Goal: Task Accomplishment & Management: Manage account settings

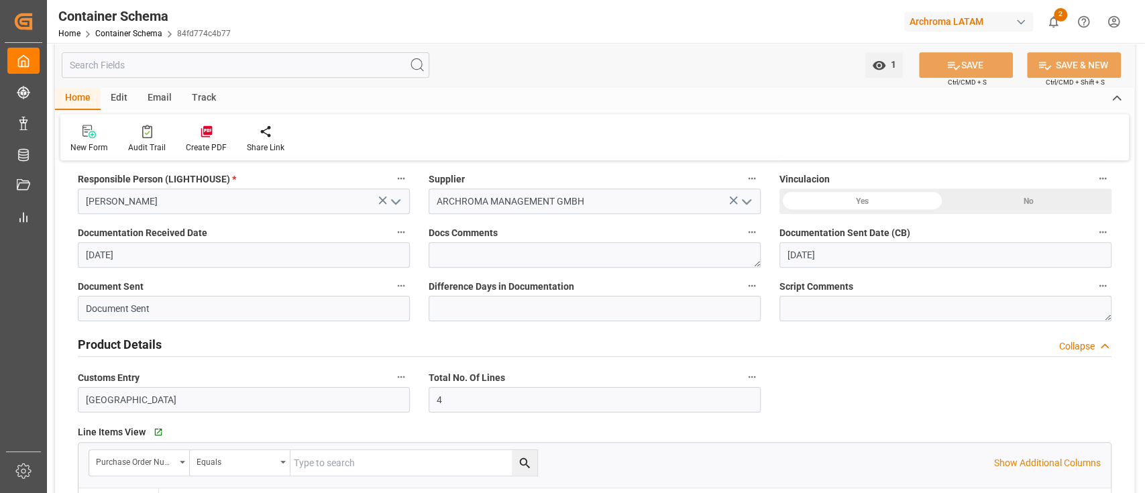
scroll to position [417, 0]
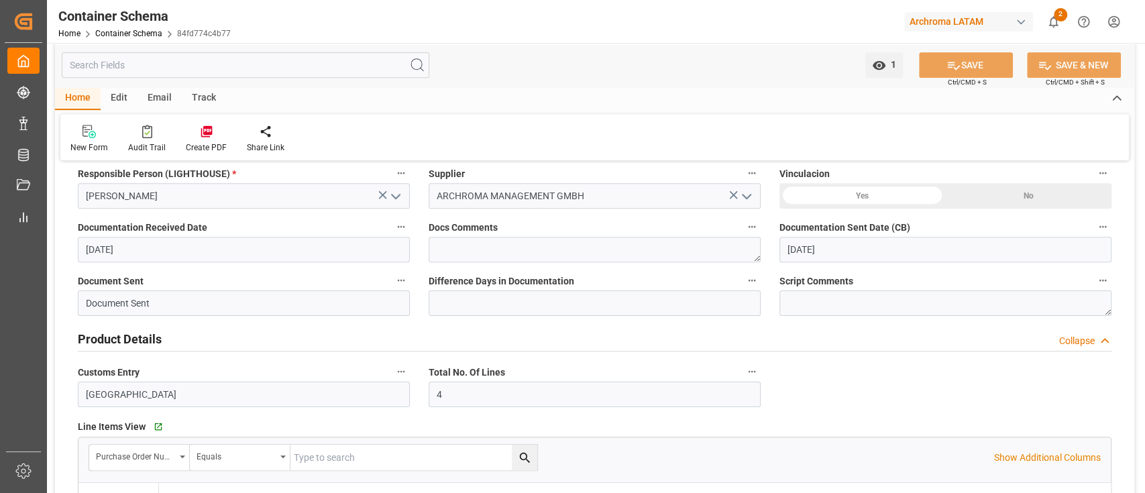
click at [113, 92] on div "Edit" at bounding box center [119, 98] width 37 height 23
click at [247, 139] on div "Schema Edit" at bounding box center [260, 139] width 66 height 30
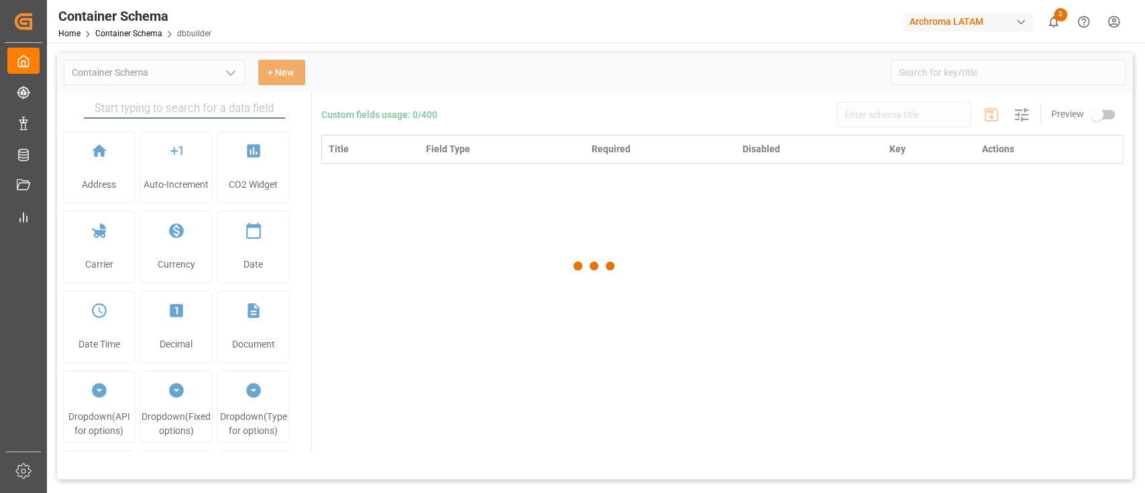
type input "Container Schema"
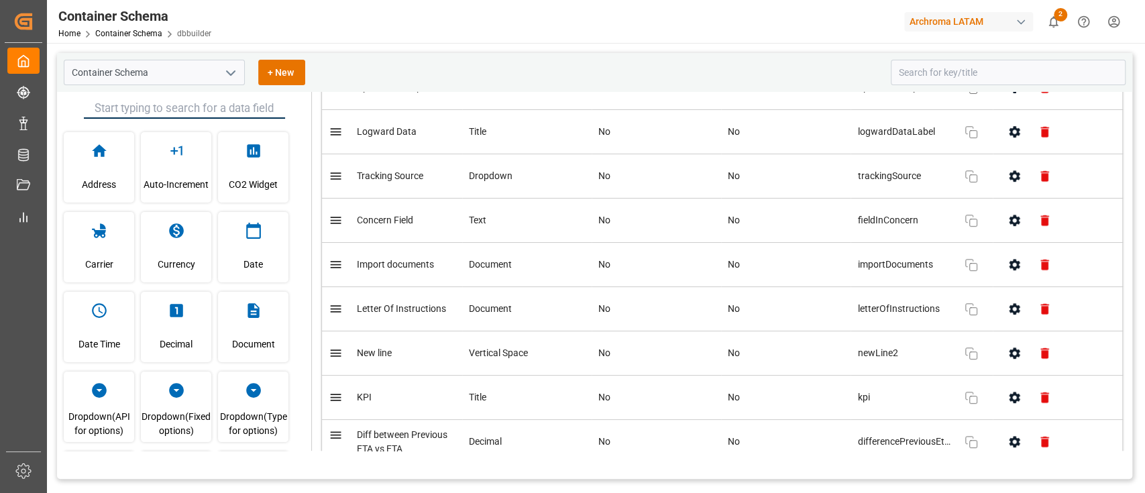
scroll to position [7516, 0]
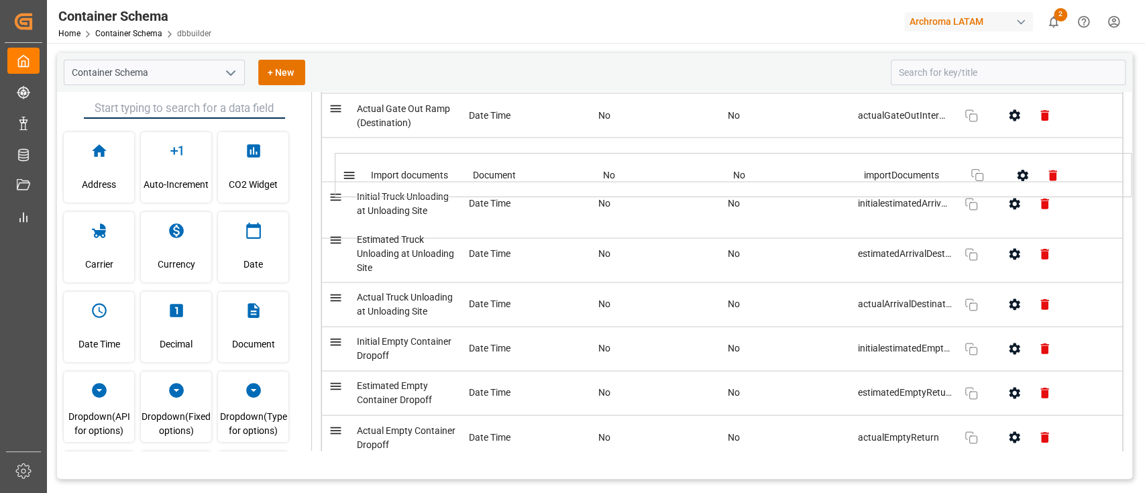
drag, startPoint x: 342, startPoint y: 301, endPoint x: 354, endPoint y: 174, distance: 128.0
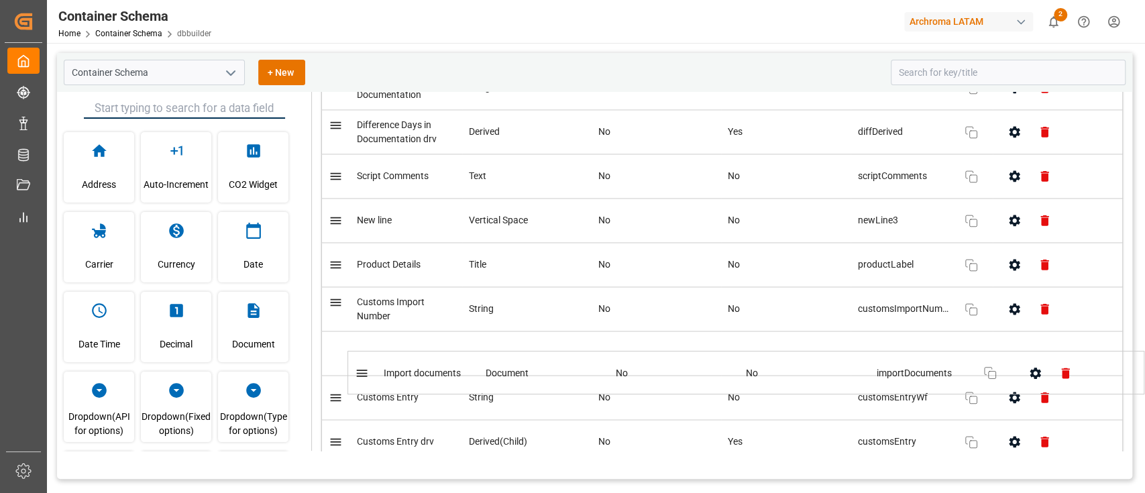
scroll to position [1471, 0]
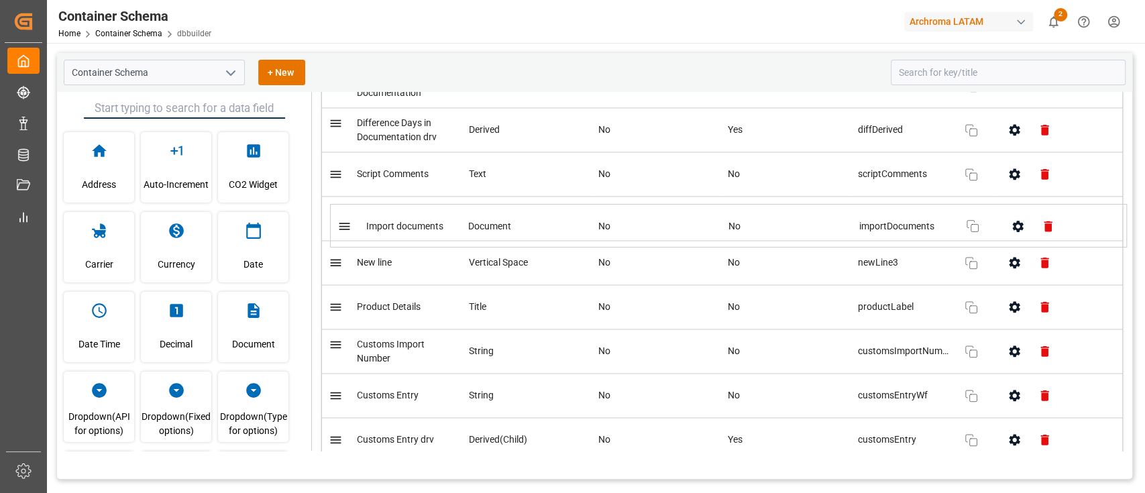
drag, startPoint x: 335, startPoint y: 356, endPoint x: 343, endPoint y: 226, distance: 130.4
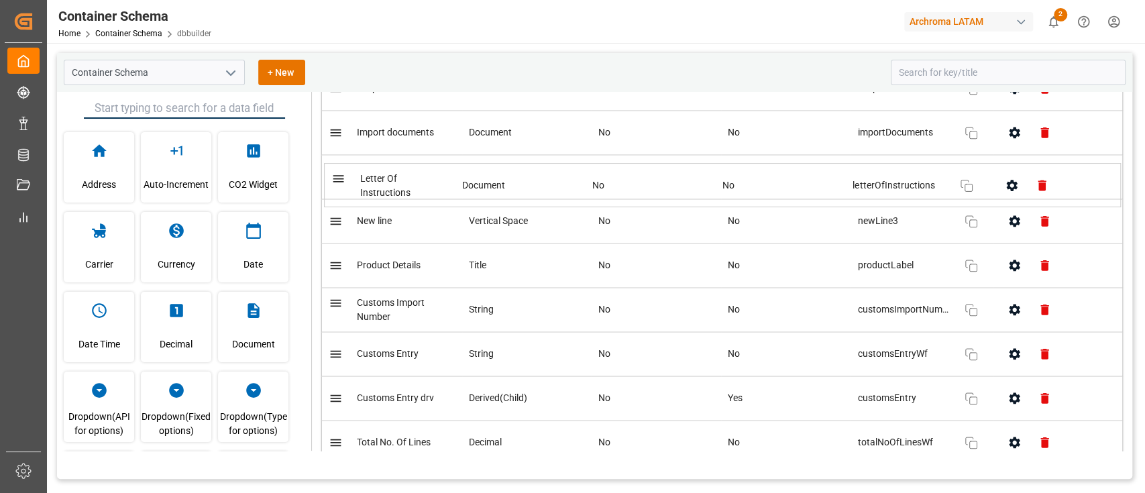
scroll to position [1557, 0]
drag, startPoint x: 339, startPoint y: 321, endPoint x: 343, endPoint y: 178, distance: 143.6
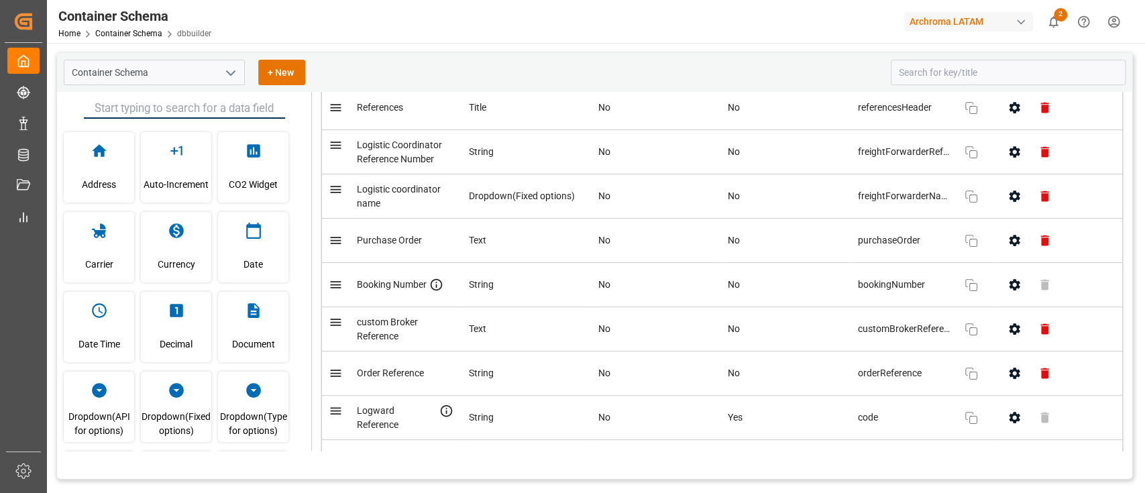
scroll to position [0, 0]
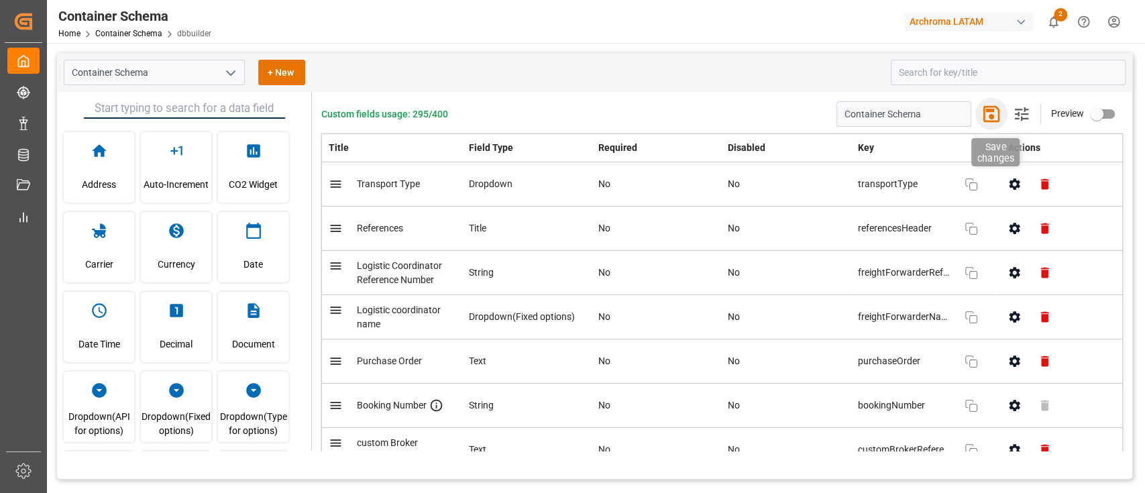
click at [982, 120] on icon "button" at bounding box center [991, 113] width 21 height 21
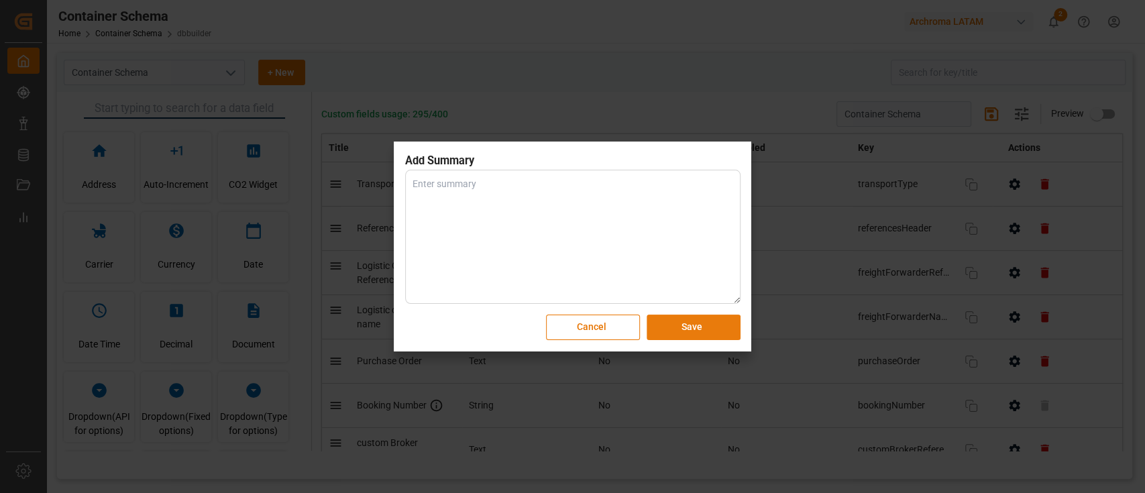
click at [696, 327] on button "Save" at bounding box center [694, 327] width 94 height 25
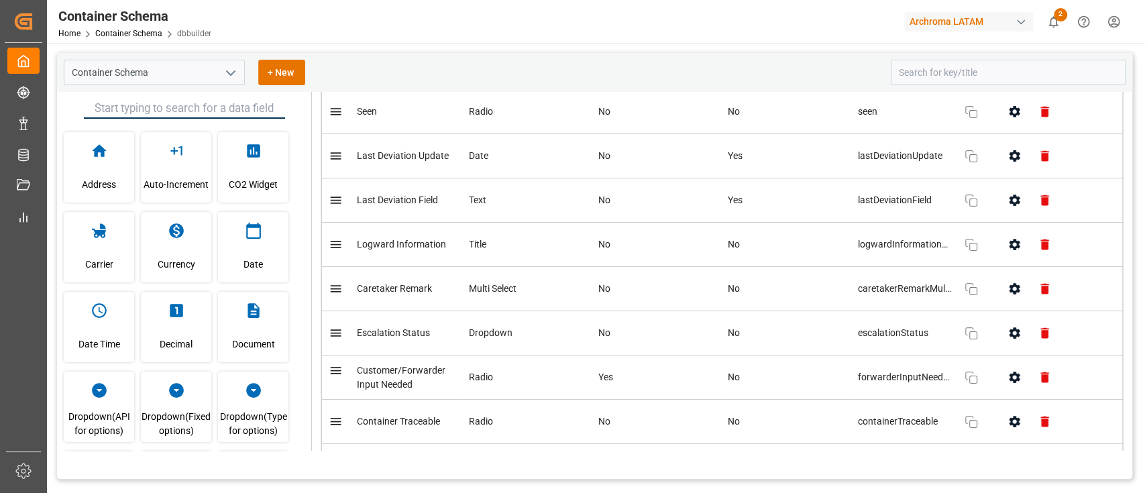
scroll to position [6644, 0]
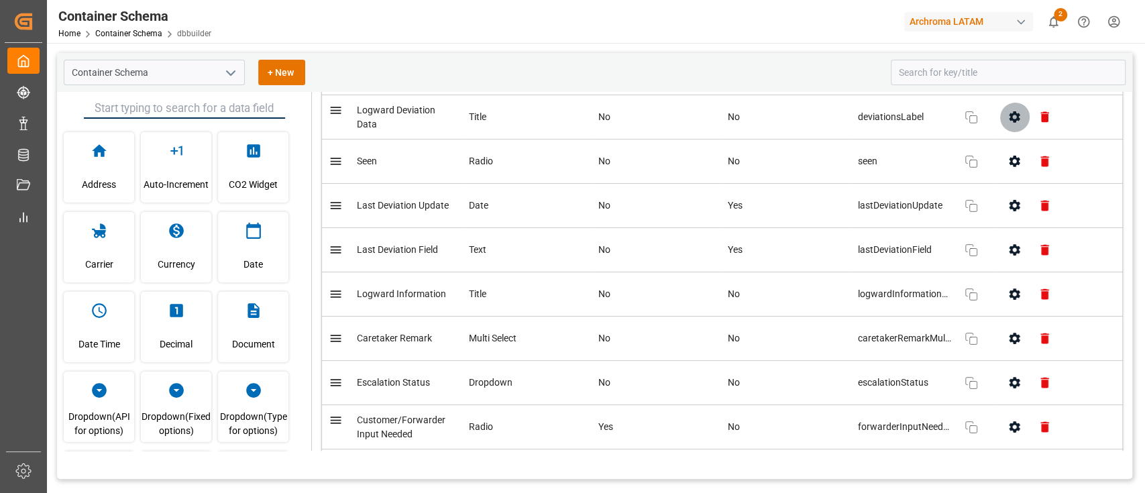
click at [1016, 124] on icon "button" at bounding box center [1015, 117] width 14 height 14
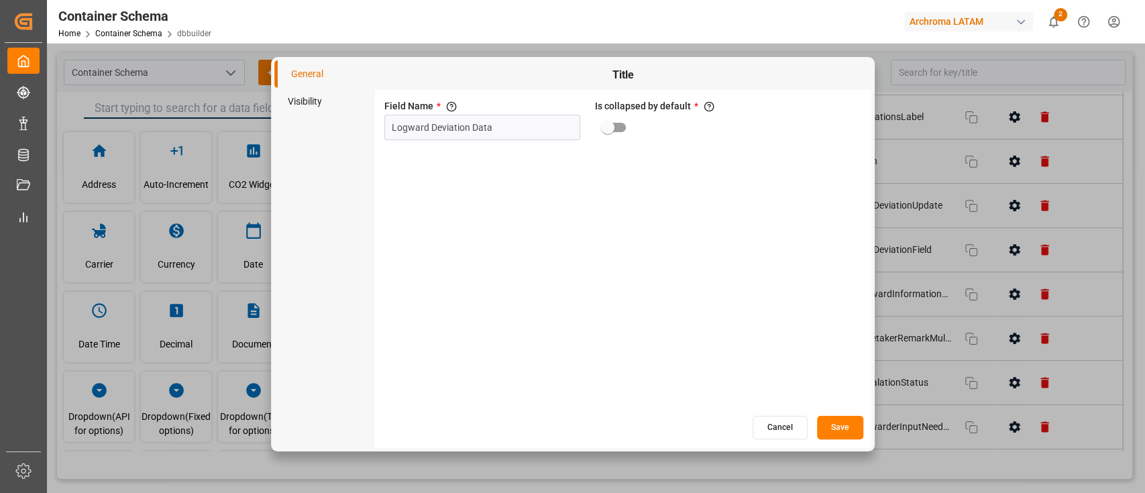
click at [780, 431] on button "Cancel" at bounding box center [780, 427] width 55 height 23
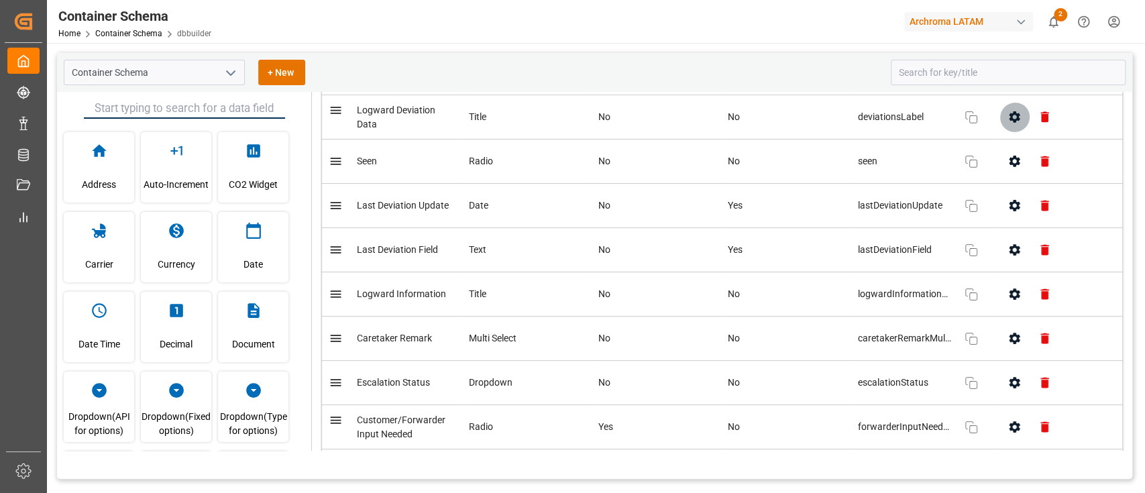
click at [1008, 124] on icon "button" at bounding box center [1015, 117] width 14 height 14
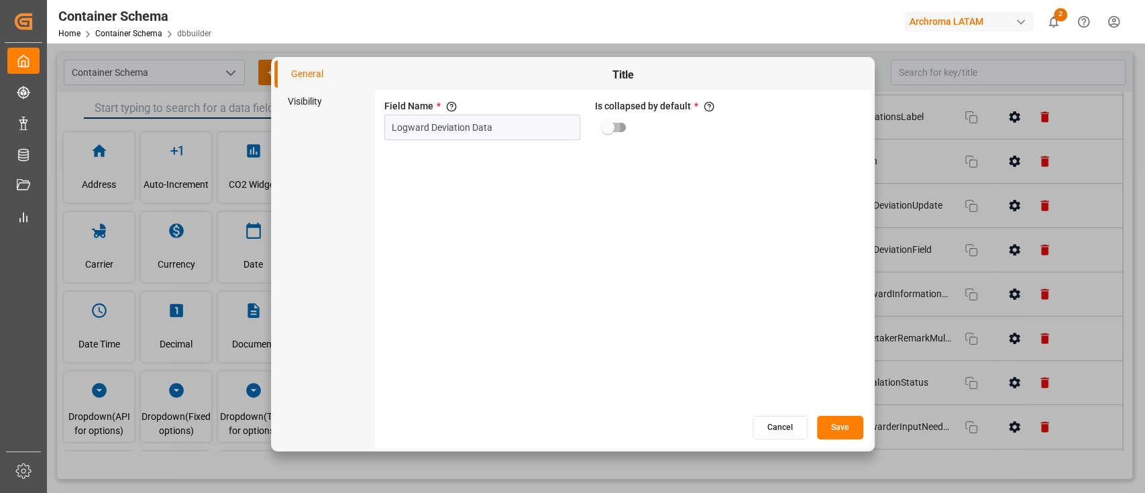
click at [627, 130] on input "primary checkbox" at bounding box center [608, 127] width 76 height 25
checkbox input "true"
click at [857, 427] on button "Save" at bounding box center [840, 427] width 46 height 23
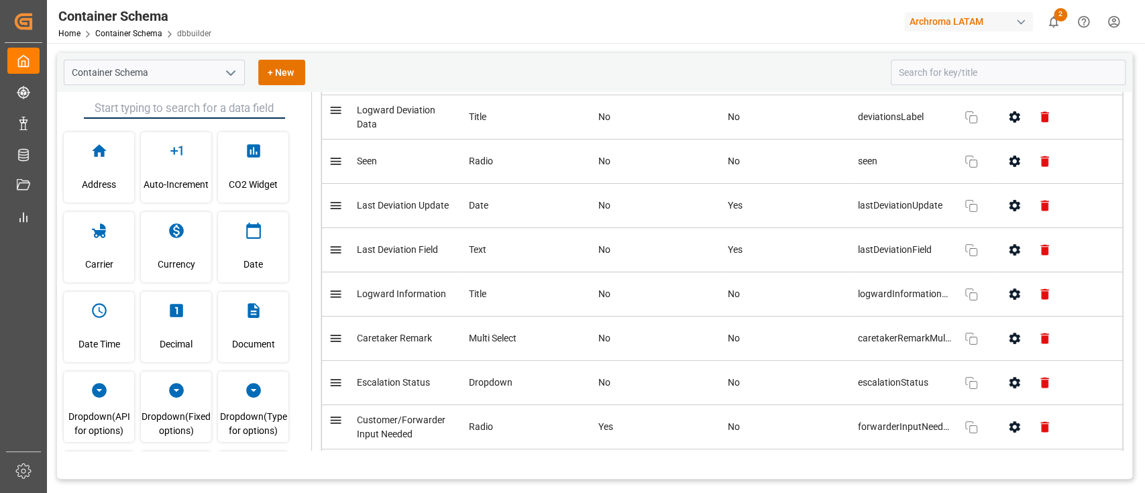
click at [1008, 301] on icon "button" at bounding box center [1015, 294] width 14 height 14
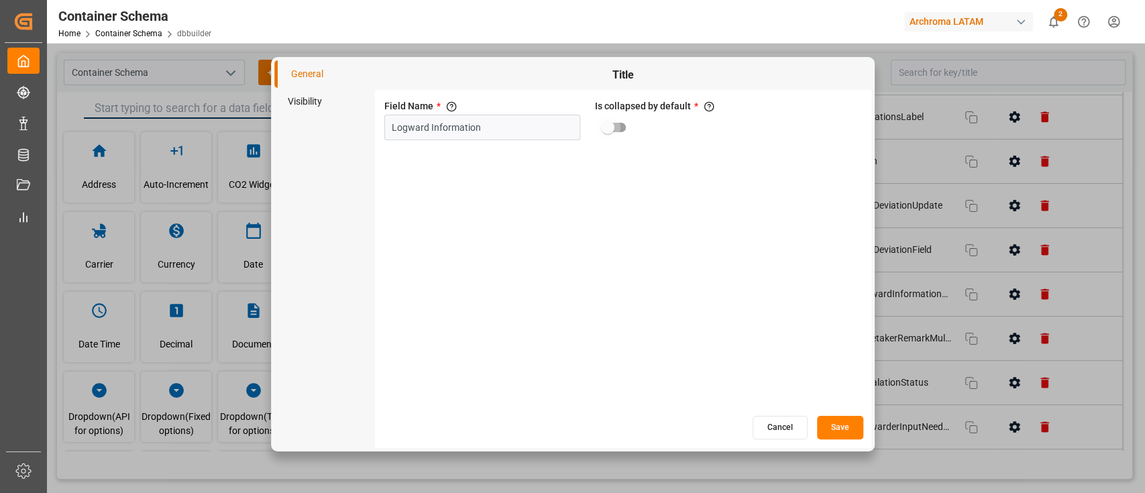
click at [605, 125] on input "primary checkbox" at bounding box center [608, 127] width 76 height 25
checkbox input "true"
click at [843, 425] on button "Save" at bounding box center [840, 427] width 46 height 23
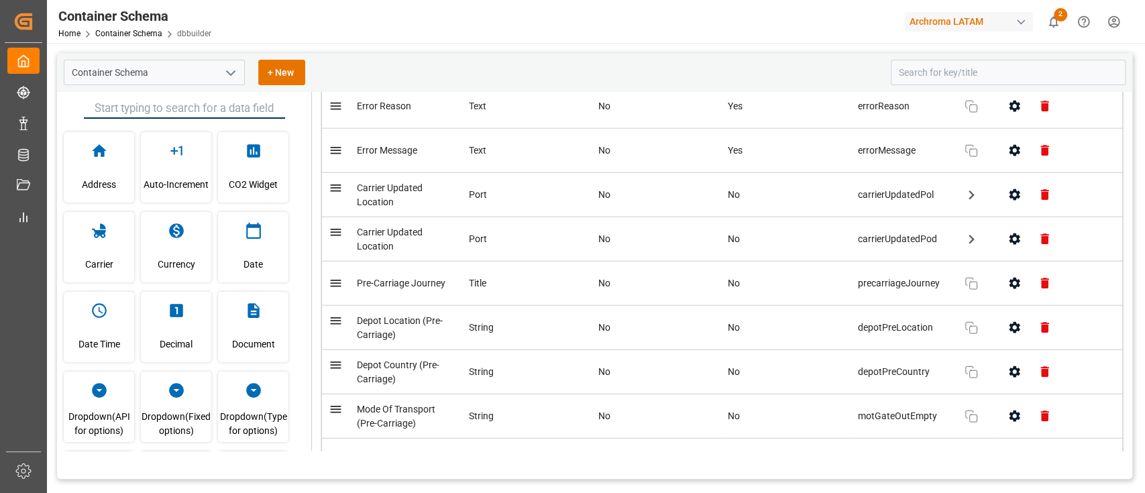
scroll to position [9016, 0]
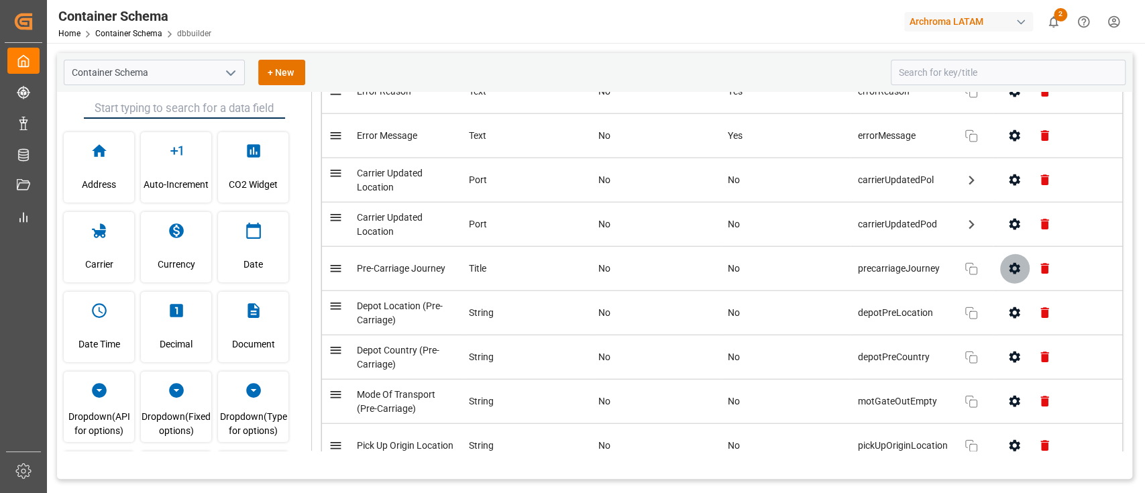
click at [1014, 276] on icon "button" at bounding box center [1015, 269] width 14 height 14
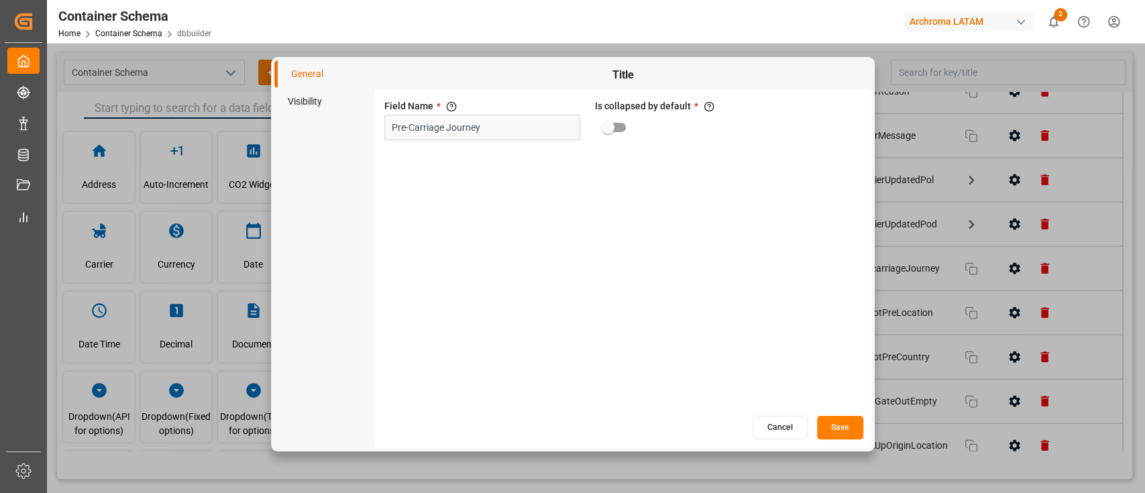
click at [623, 133] on input "primary checkbox" at bounding box center [608, 127] width 76 height 25
checkbox input "true"
click at [837, 425] on button "Save" at bounding box center [840, 427] width 46 height 23
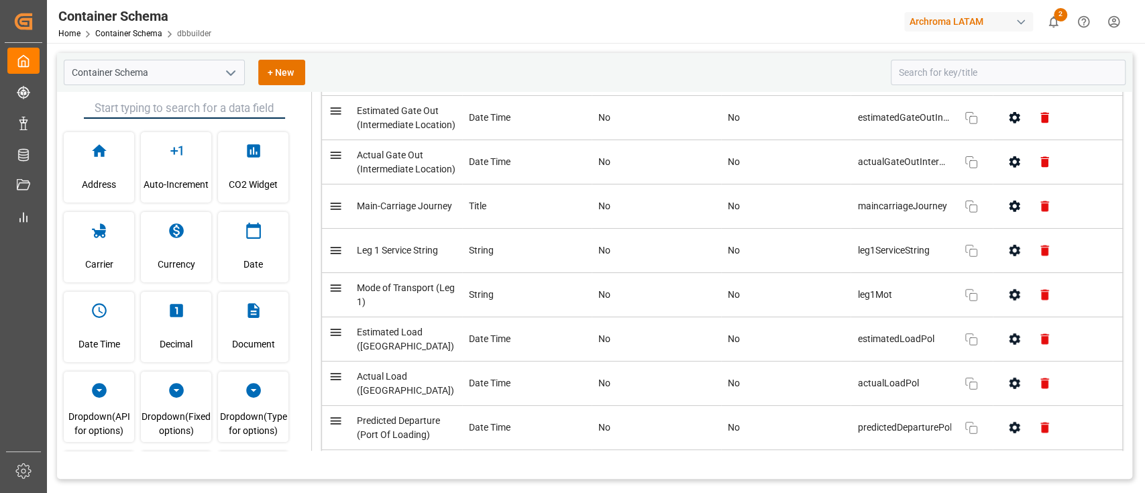
scroll to position [9655, 0]
click at [1010, 211] on icon "button" at bounding box center [1015, 205] width 11 height 11
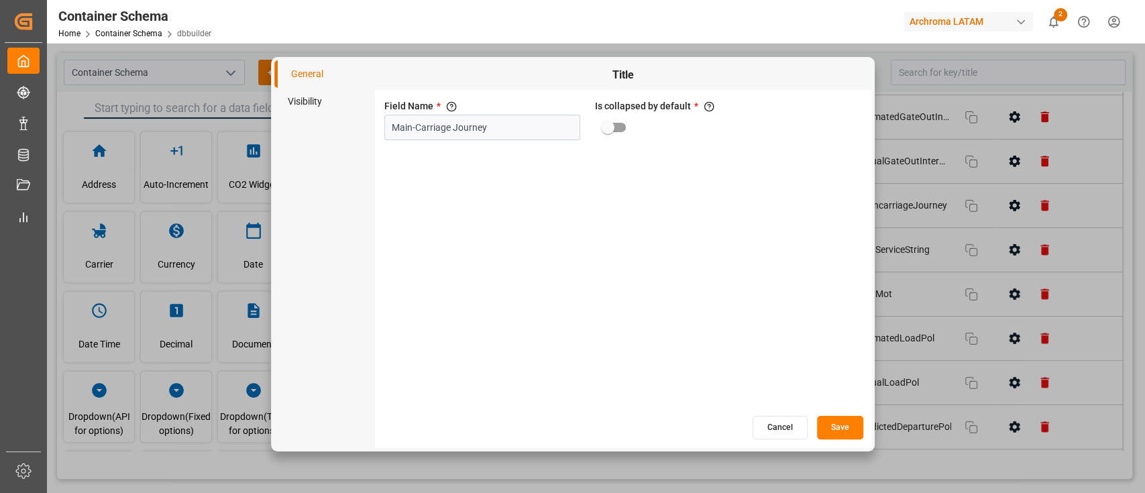
click at [605, 137] on input "primary checkbox" at bounding box center [608, 127] width 76 height 25
checkbox input "true"
click at [834, 431] on button "Save" at bounding box center [840, 427] width 46 height 23
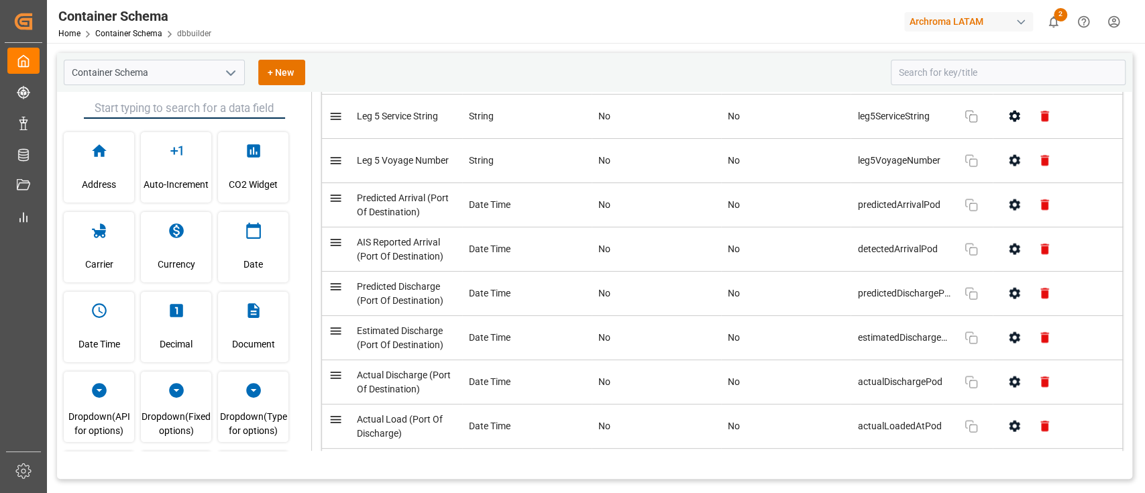
scroll to position [12268, 0]
click at [1007, 87] on button "button" at bounding box center [1015, 71] width 30 height 30
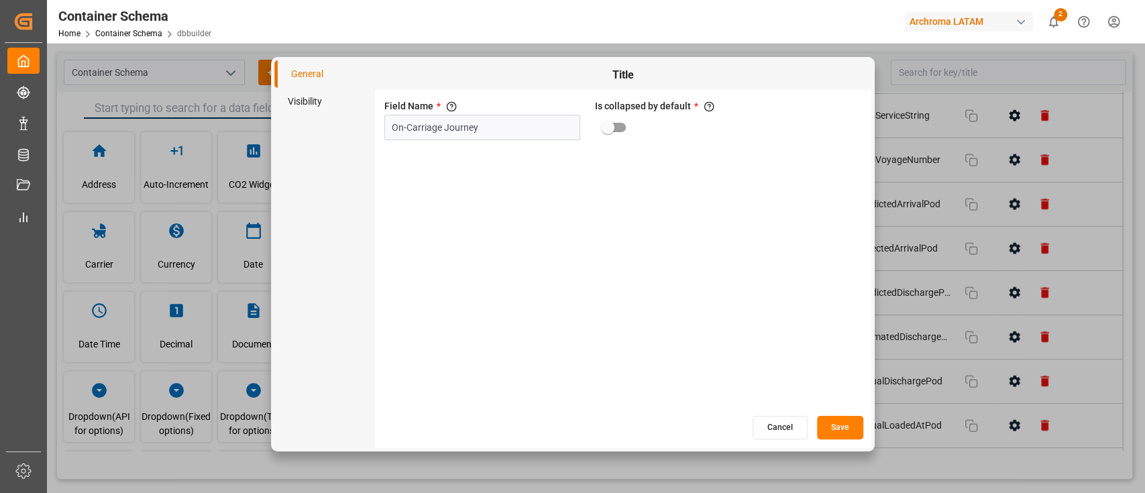
click at [599, 130] on input "primary checkbox" at bounding box center [608, 127] width 76 height 25
checkbox input "true"
click at [830, 429] on button "Save" at bounding box center [840, 427] width 46 height 23
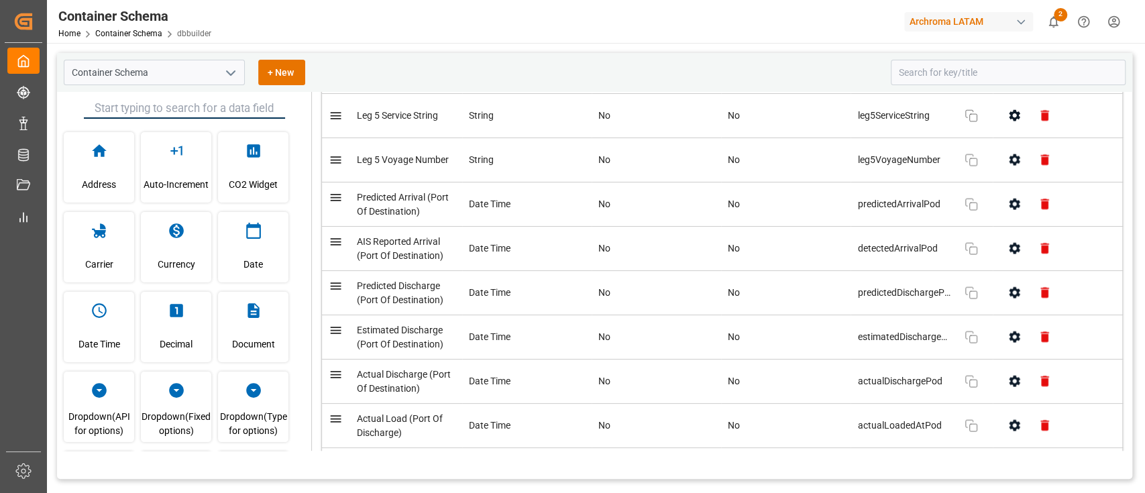
click at [237, 76] on icon "open menu" at bounding box center [231, 73] width 16 height 16
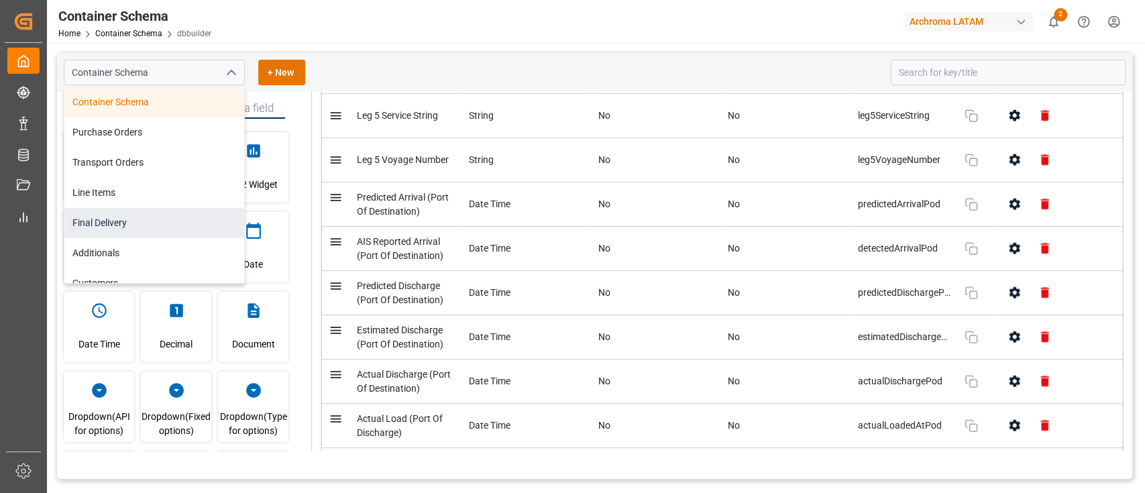
click at [159, 231] on div "Final Delivery" at bounding box center [154, 223] width 180 height 30
type input "Final Delivery"
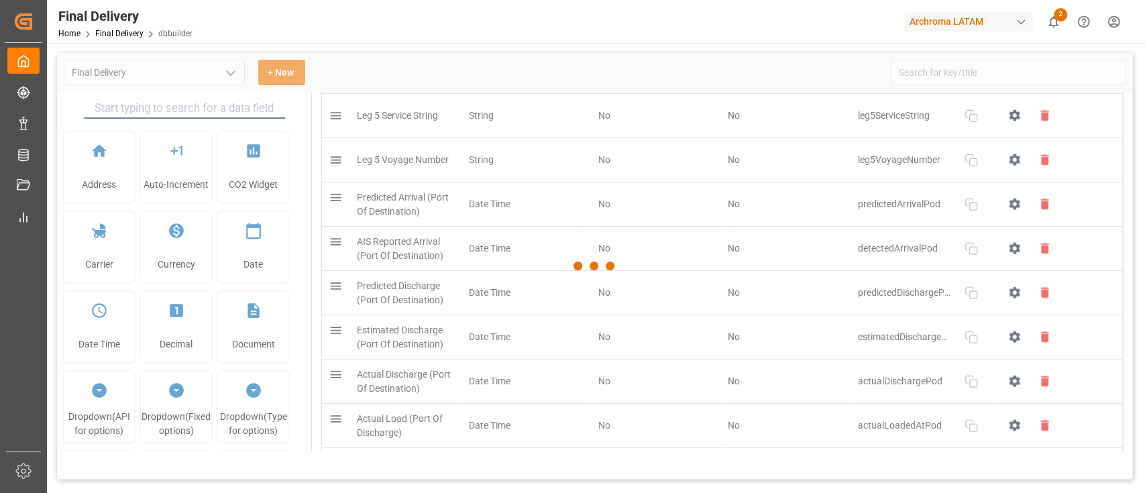
type input "Final Delivery"
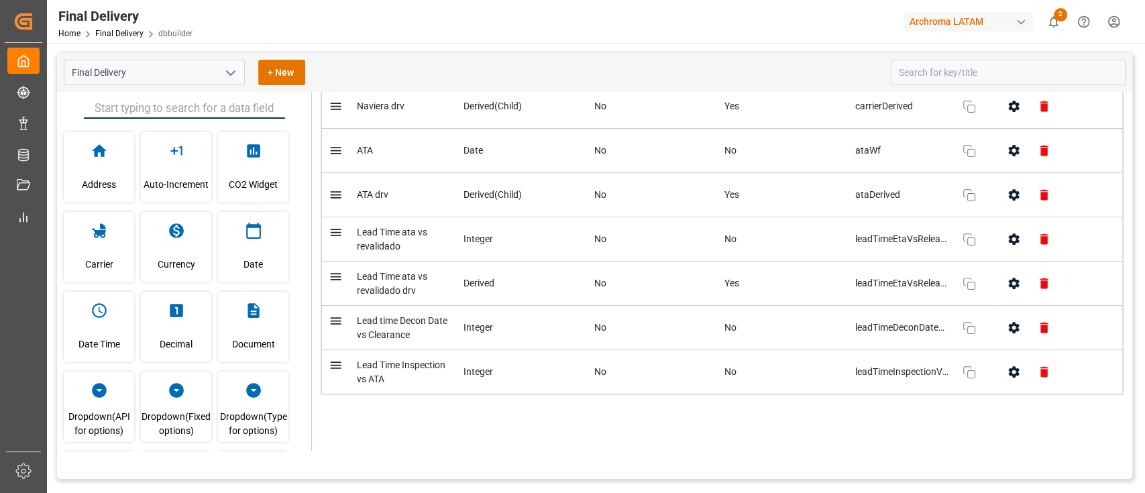
scroll to position [3525, 0]
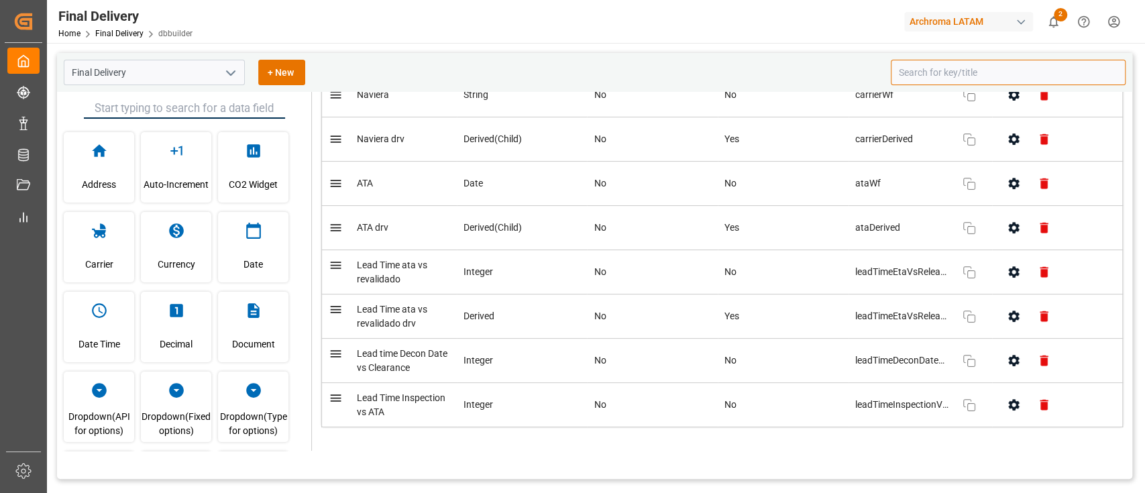
click at [918, 80] on input at bounding box center [1008, 72] width 235 height 25
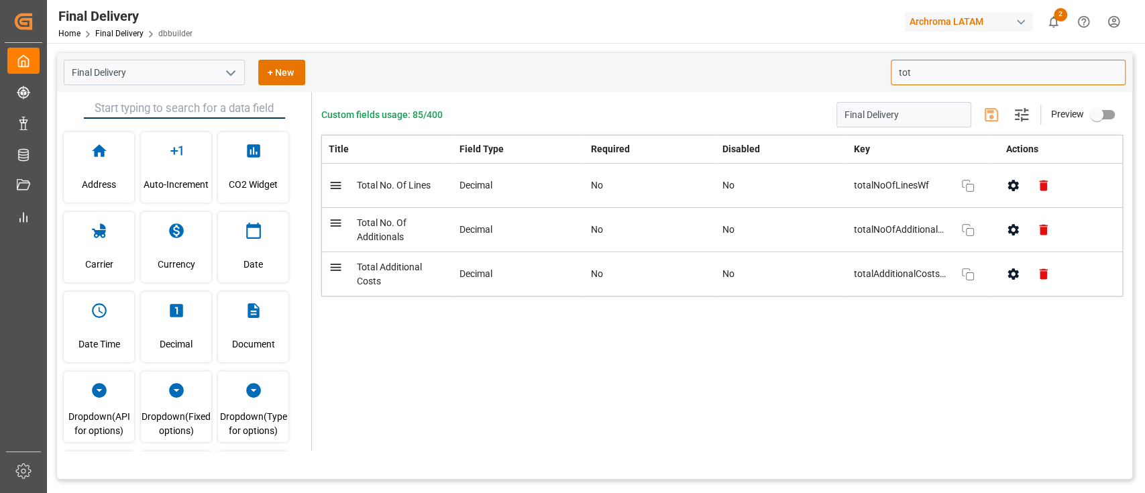
scroll to position [0, 0]
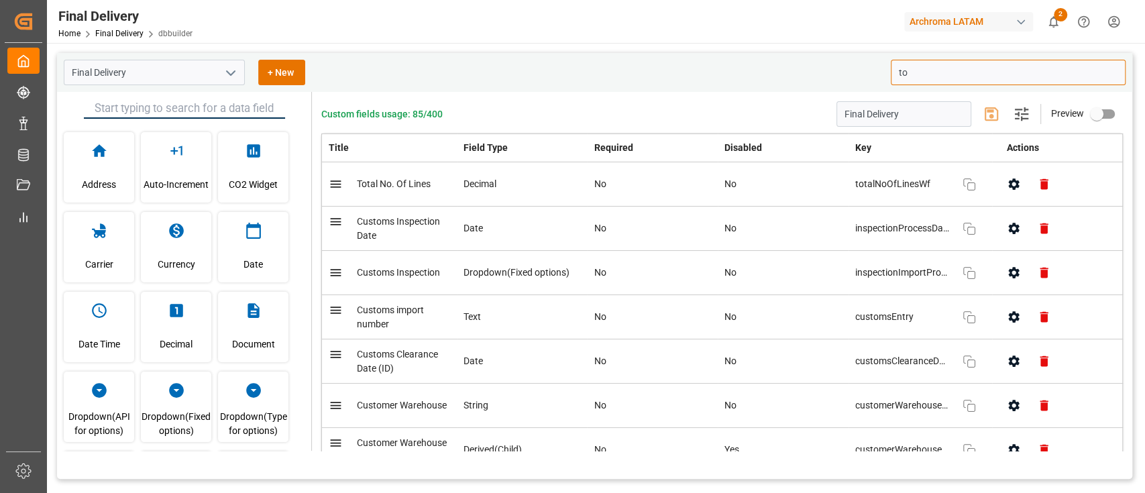
type input "t"
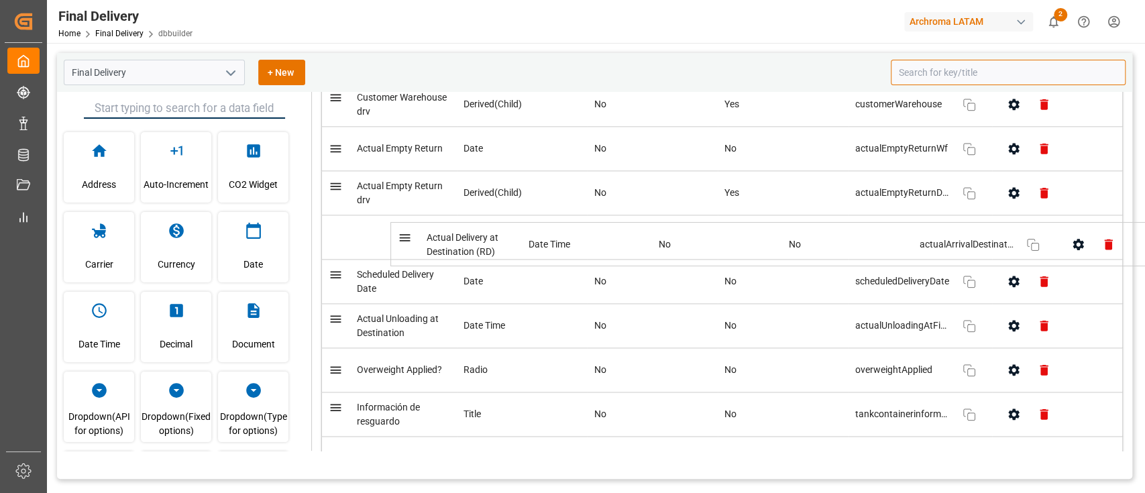
scroll to position [1231, 0]
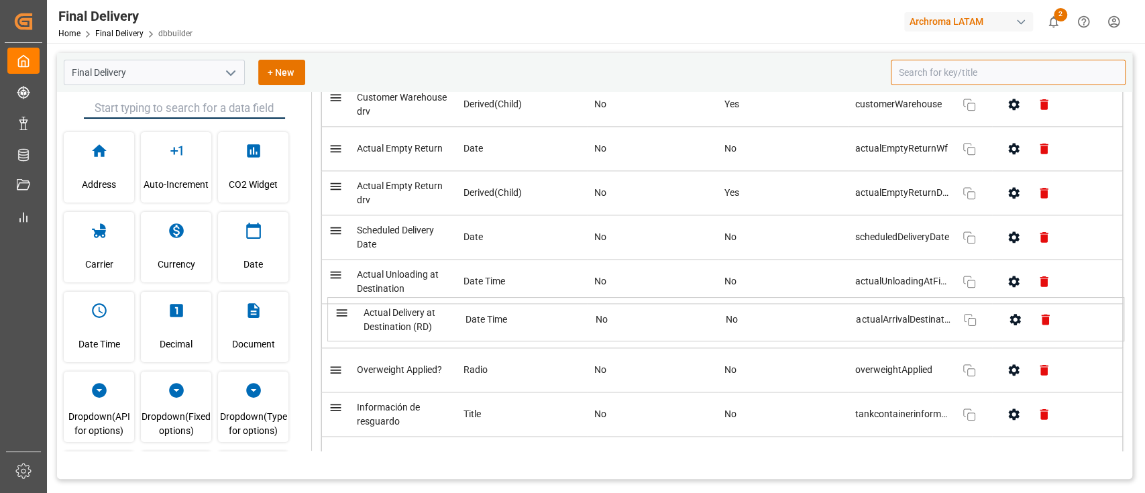
drag, startPoint x: 338, startPoint y: 209, endPoint x: 345, endPoint y: 309, distance: 100.2
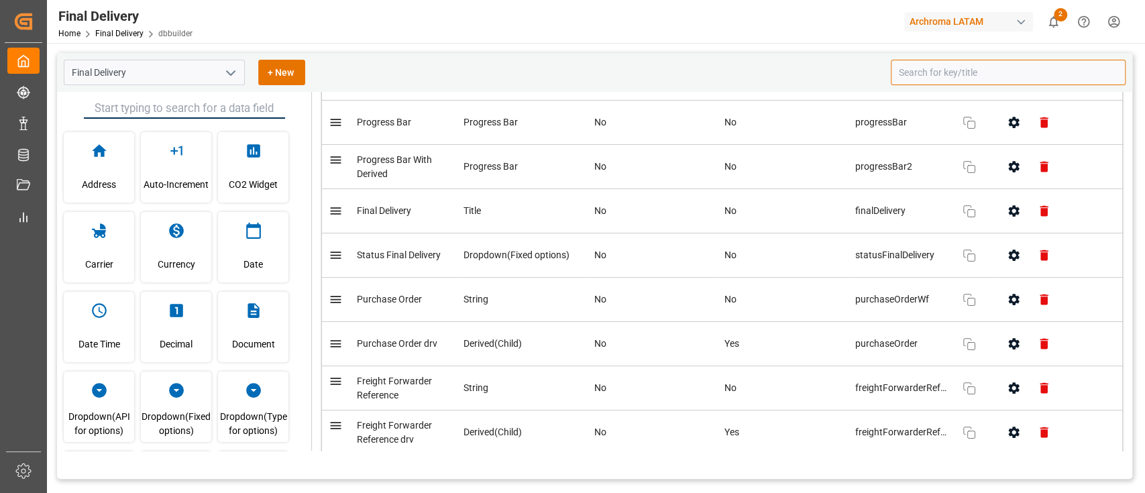
scroll to position [0, 0]
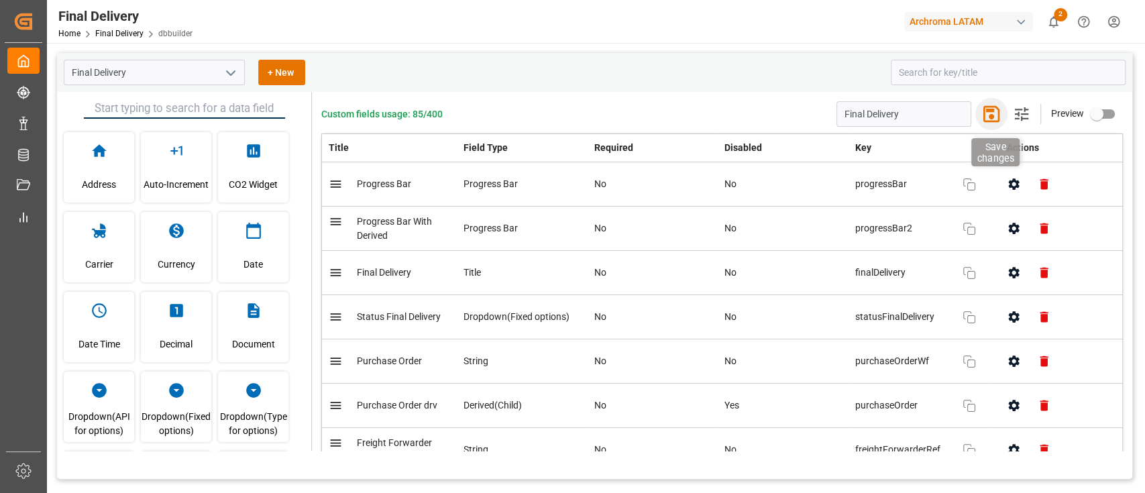
click at [991, 120] on icon "button" at bounding box center [991, 113] width 21 height 21
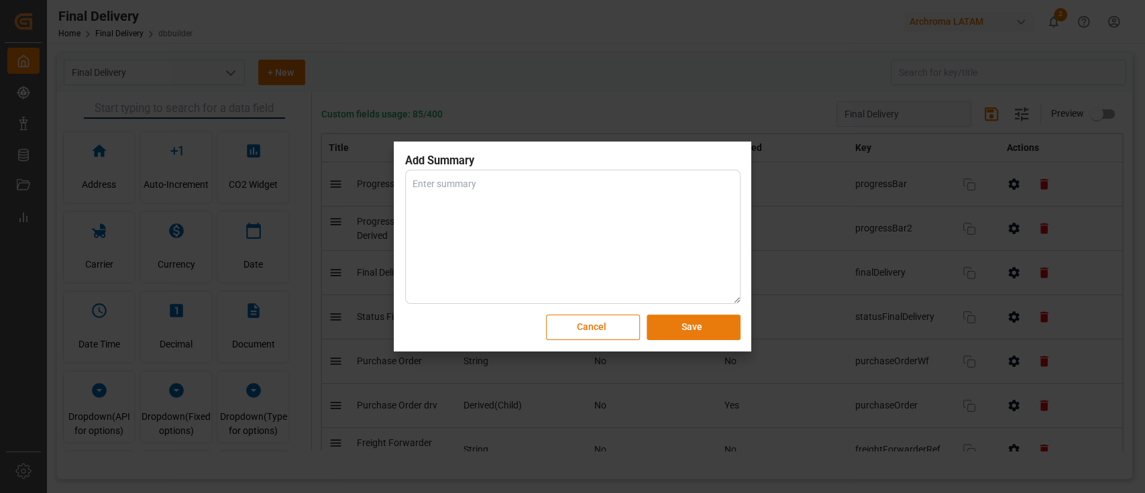
click at [703, 339] on button "Save" at bounding box center [694, 327] width 94 height 25
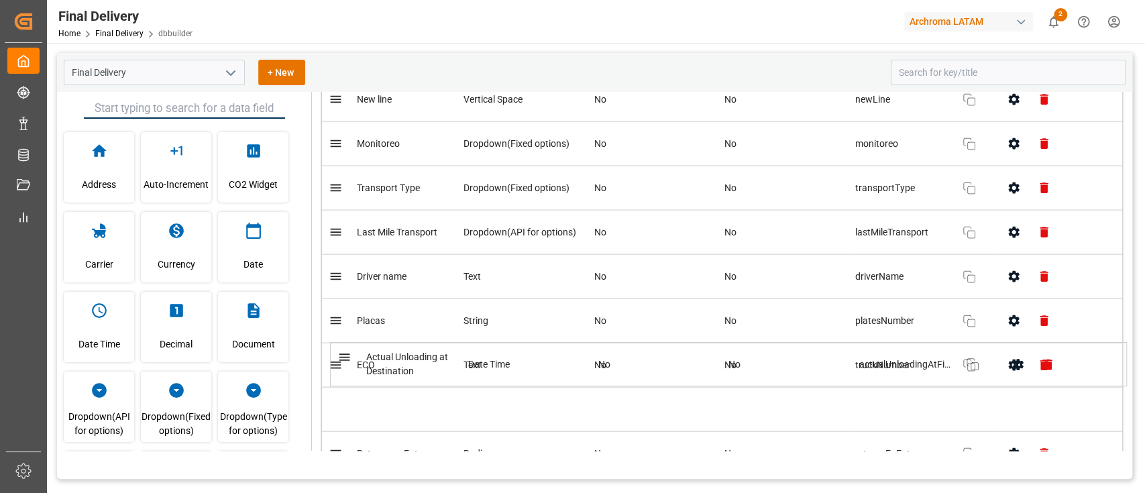
scroll to position [1885, 0]
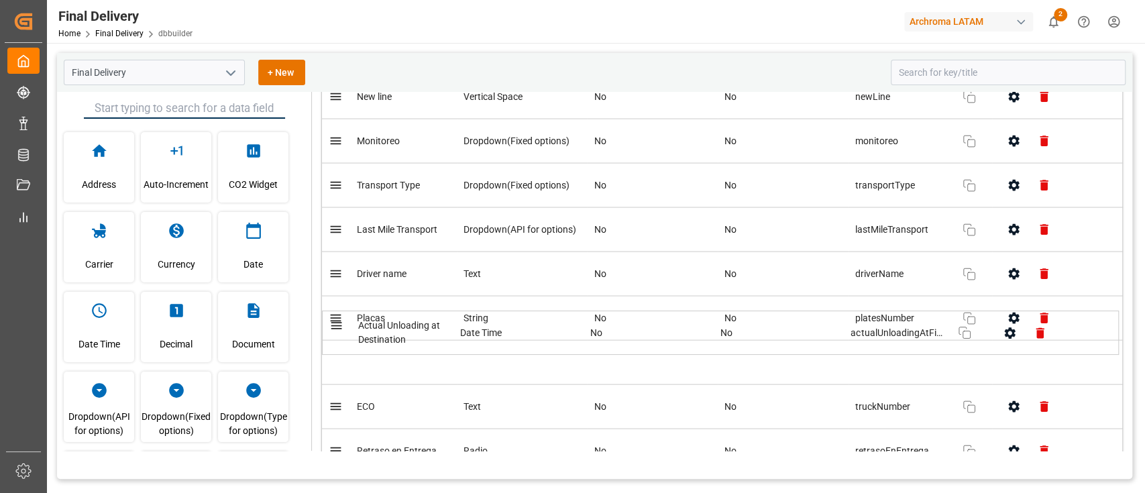
drag, startPoint x: 341, startPoint y: 343, endPoint x: 341, endPoint y: 326, distance: 17.5
click at [341, 326] on table "Title Field Type Required Disabled Key Actions Progress Bar Progress Bar No No …" at bounding box center [722, 157] width 802 height 3819
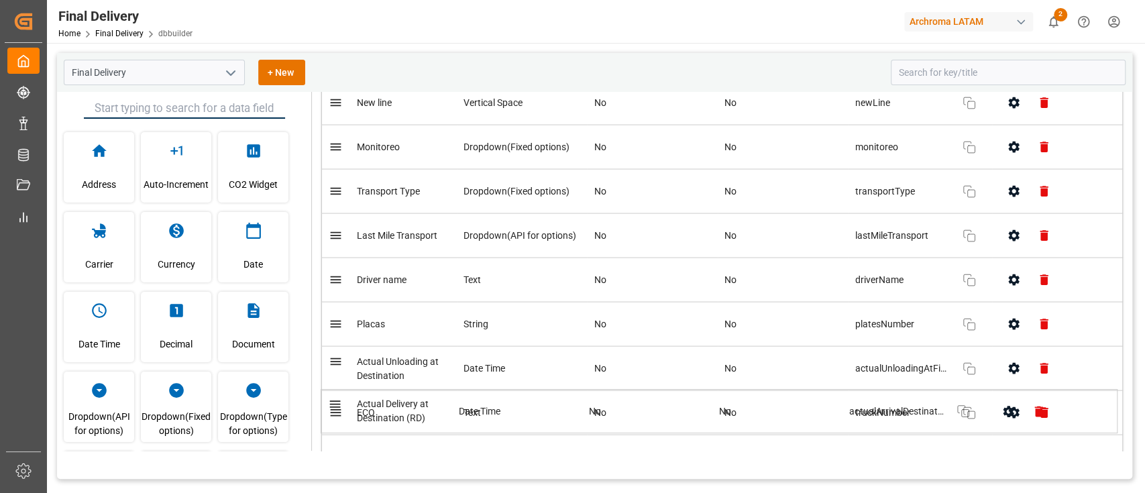
scroll to position [1846, 0]
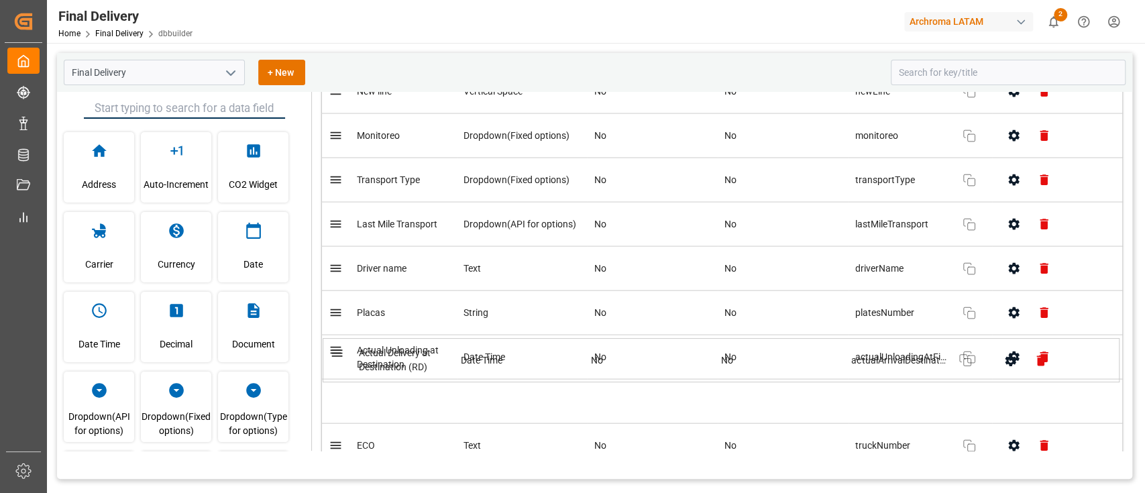
drag, startPoint x: 344, startPoint y: 138, endPoint x: 346, endPoint y: 367, distance: 228.8
click at [346, 367] on table "Title Field Type Required Disabled Key Actions Progress Bar Progress Bar No No …" at bounding box center [722, 196] width 802 height 3819
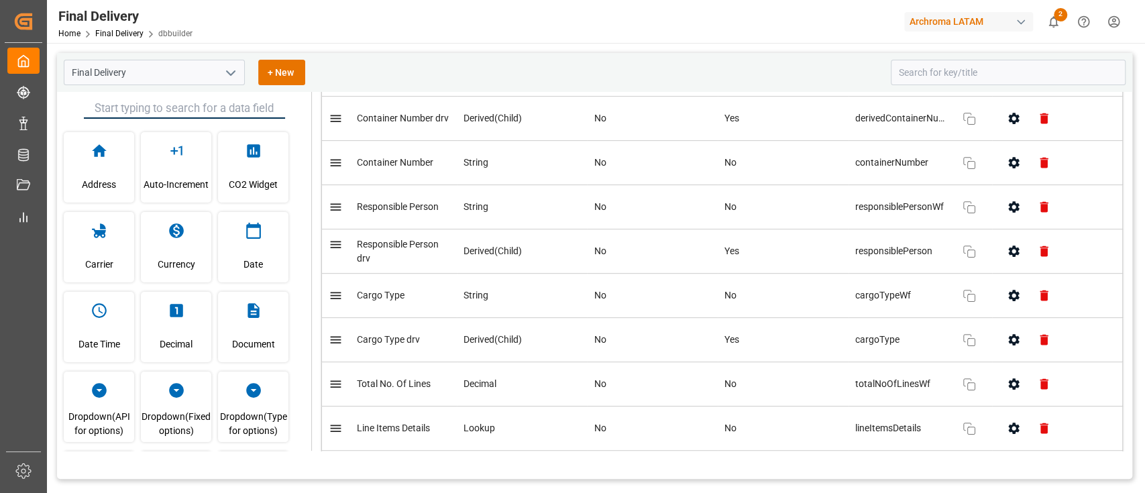
scroll to position [0, 0]
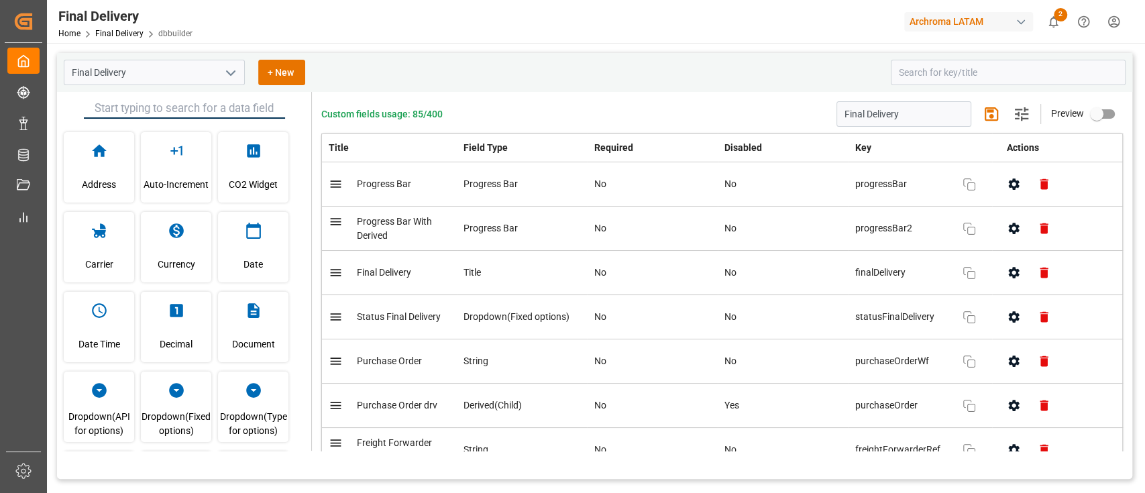
click at [985, 127] on div "Custom fields usage: 85/400 Final Delivery Save changes Settings Preview Title …" at bounding box center [722, 271] width 820 height 359
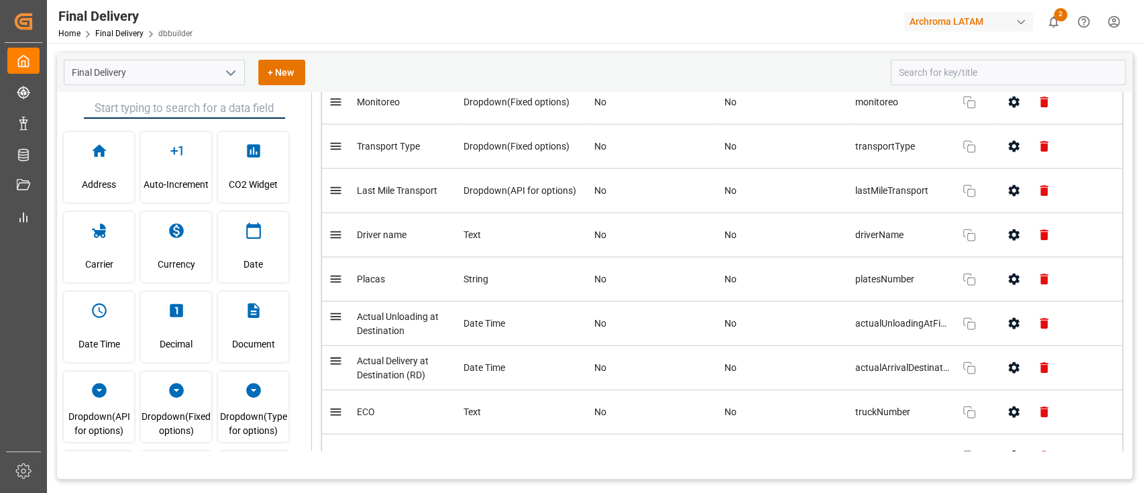
scroll to position [1880, 0]
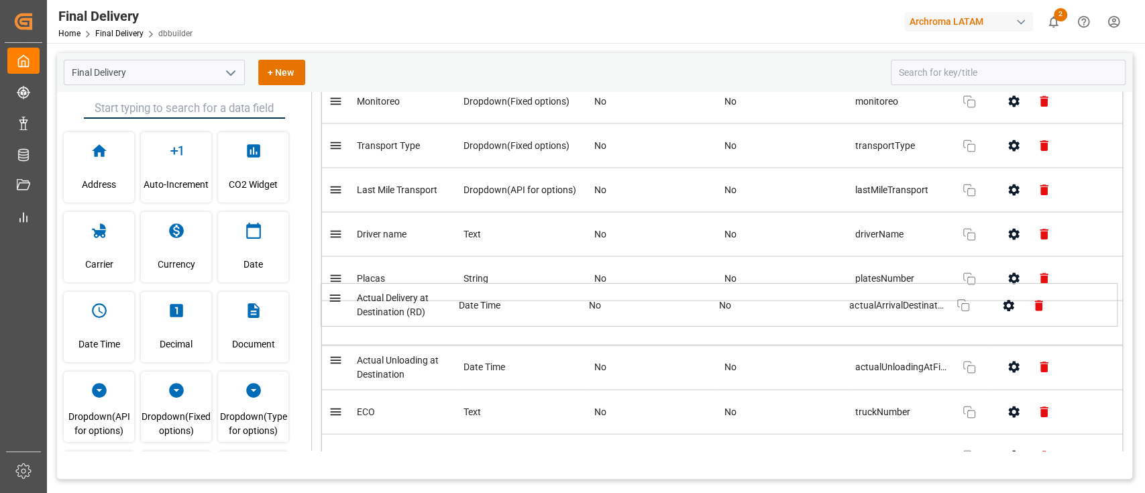
drag, startPoint x: 337, startPoint y: 332, endPoint x: 337, endPoint y: 292, distance: 39.6
click at [337, 292] on table "Title Field Type Required Disabled Key Actions Progress Bar Progress Bar No No …" at bounding box center [722, 163] width 802 height 3819
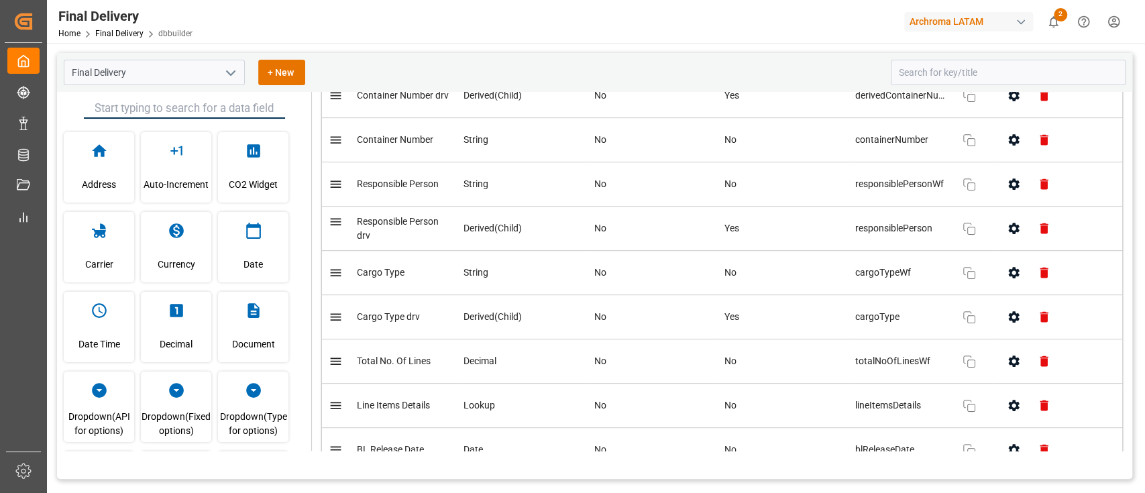
scroll to position [0, 0]
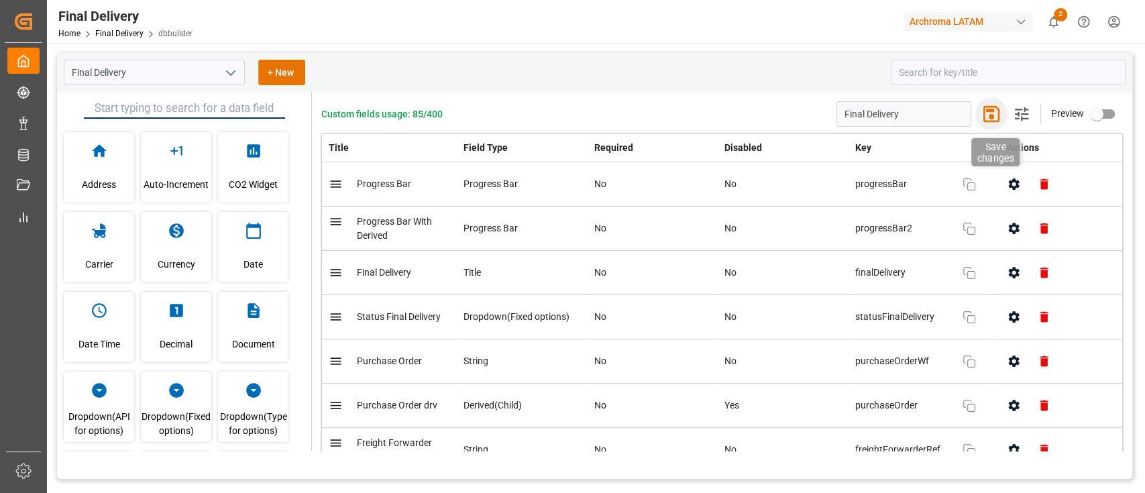
click at [982, 113] on icon "button" at bounding box center [991, 113] width 21 height 21
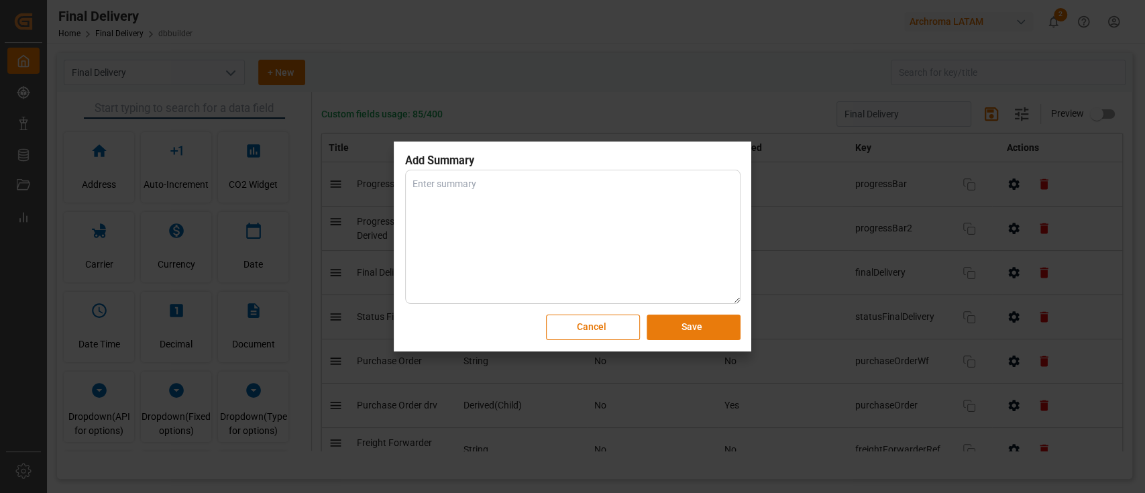
click at [701, 335] on button "Save" at bounding box center [694, 327] width 94 height 25
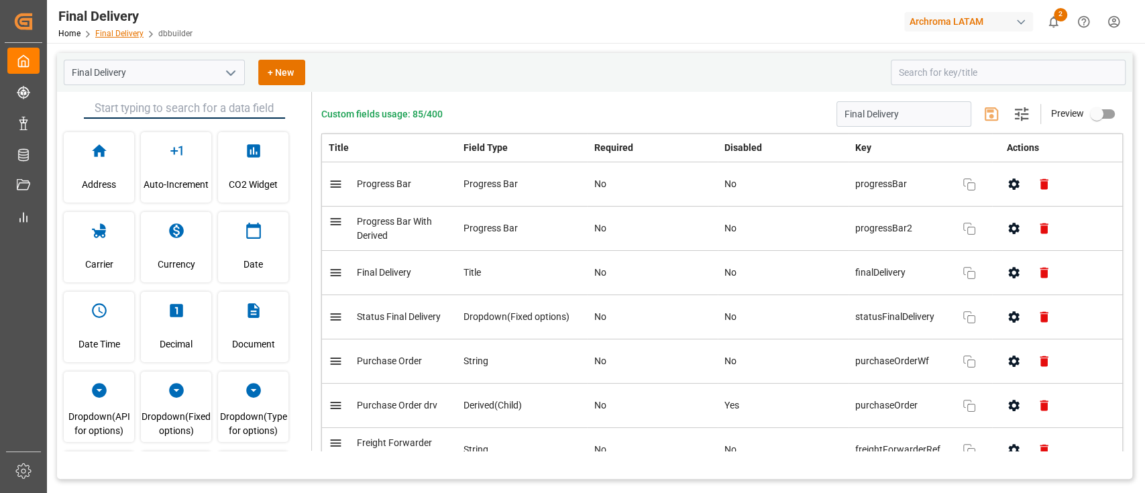
click at [121, 34] on link "Final Delivery" at bounding box center [119, 33] width 48 height 9
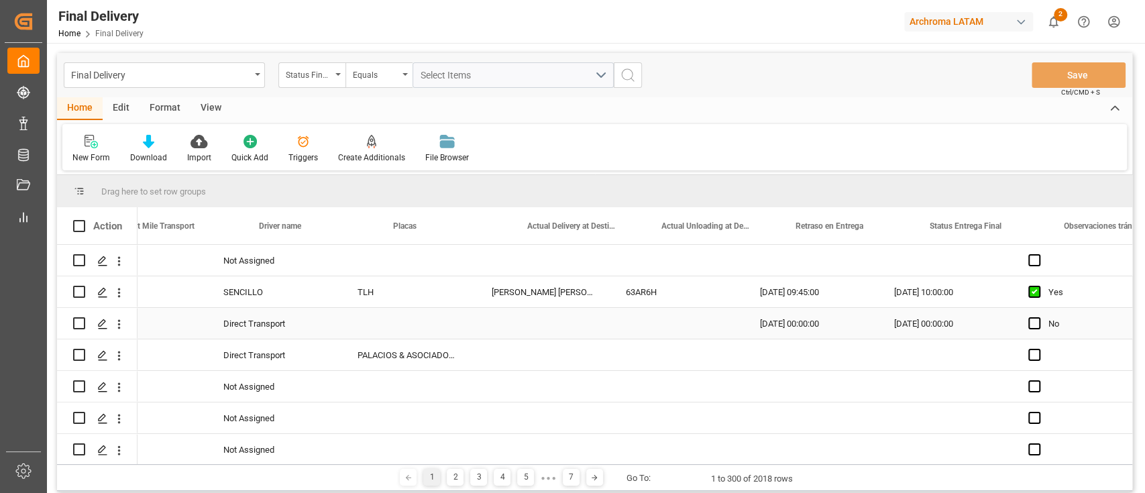
scroll to position [0, 3785]
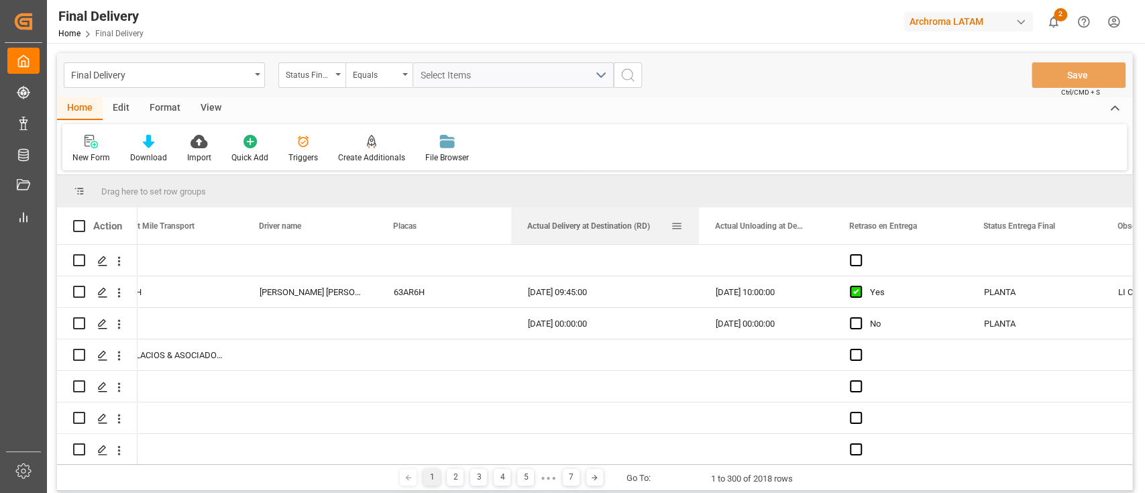
drag, startPoint x: 644, startPoint y: 232, endPoint x: 698, endPoint y: 235, distance: 53.7
click at [698, 235] on div at bounding box center [698, 225] width 5 height 37
click at [127, 98] on div "Edit" at bounding box center [121, 108] width 37 height 23
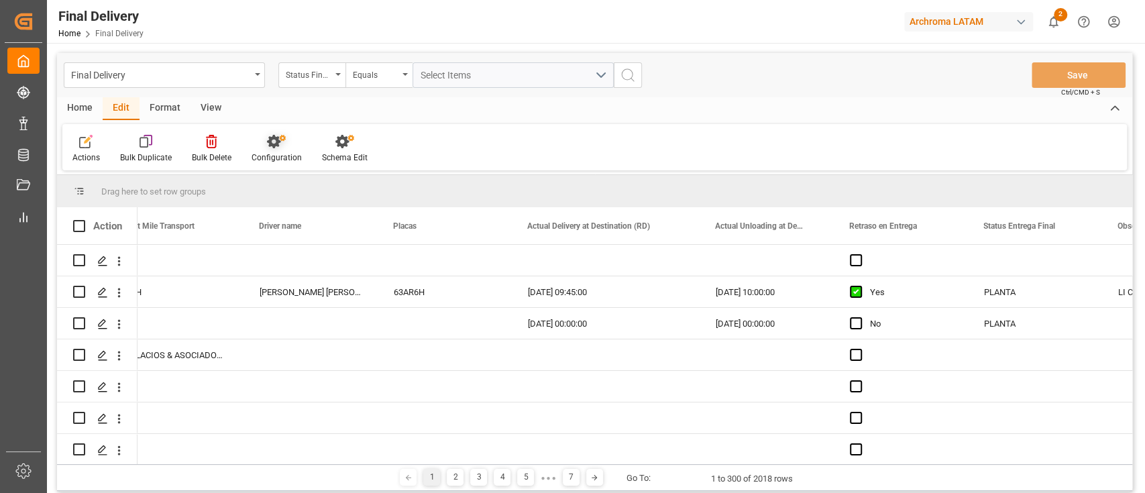
click at [283, 145] on icon at bounding box center [276, 141] width 19 height 13
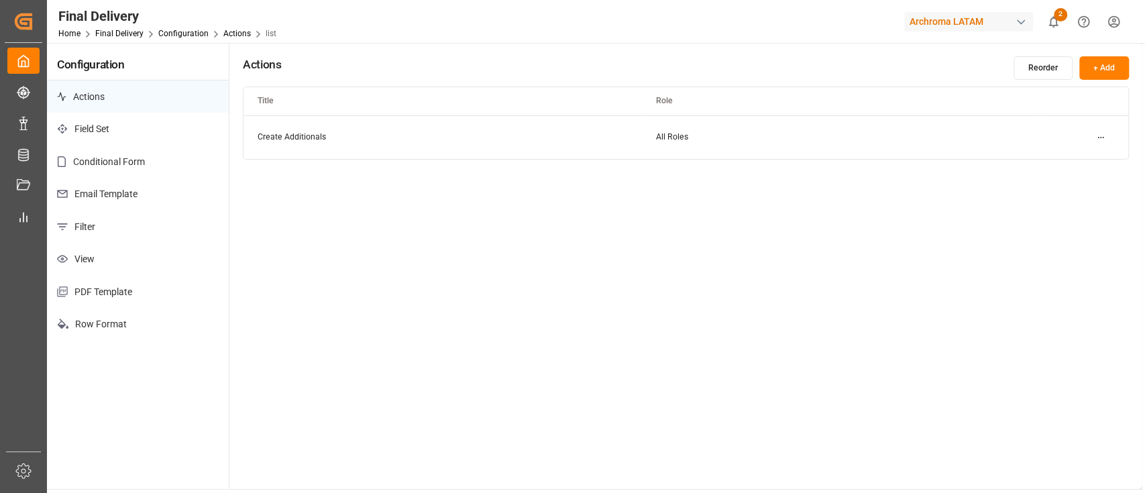
click at [134, 207] on p "Email Template" at bounding box center [138, 194] width 182 height 33
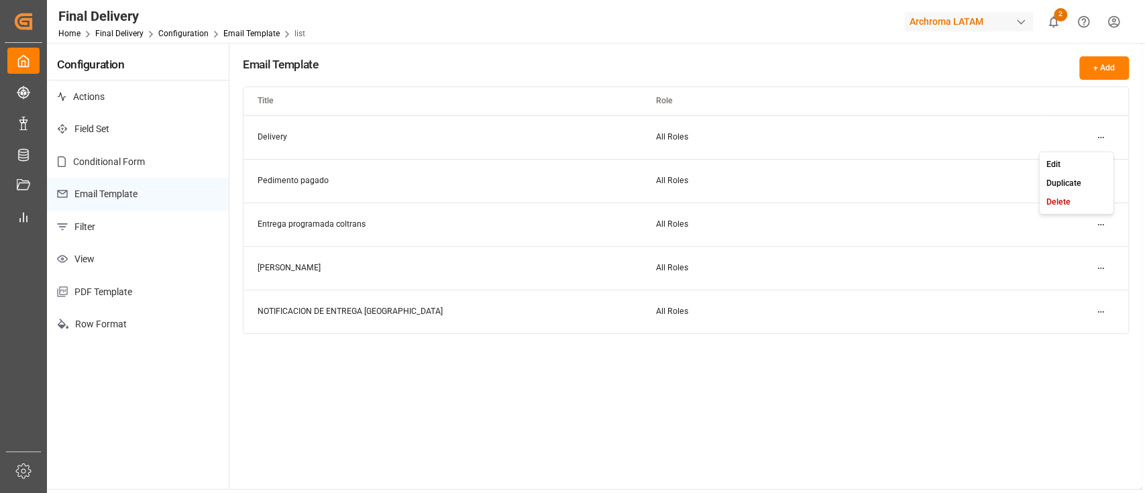
click at [1095, 138] on html "Created by potrace 1.15, written by Peter Selinger 2001-2017 Created by potrace…" at bounding box center [572, 246] width 1145 height 493
click at [1067, 161] on div "Edit" at bounding box center [1076, 163] width 69 height 19
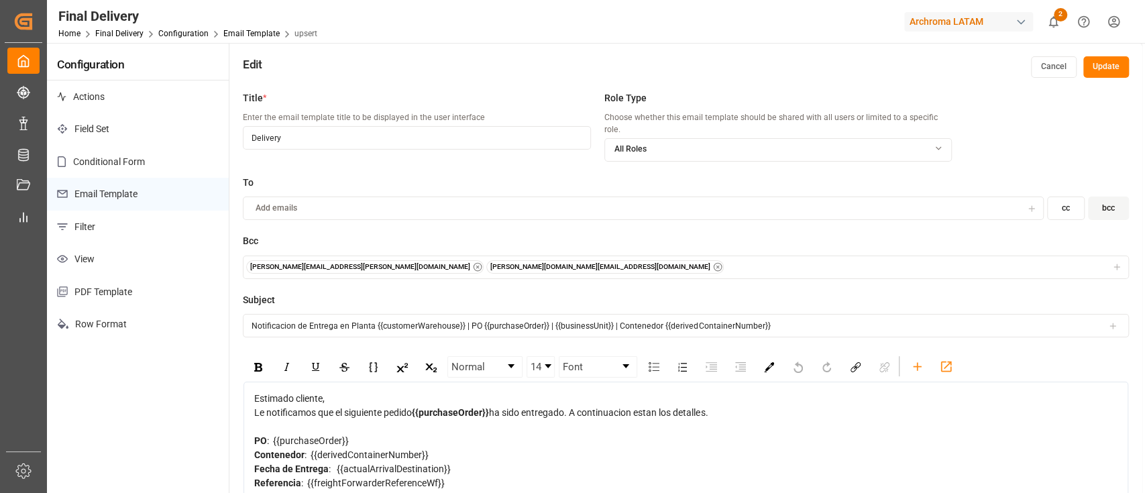
click at [1041, 72] on button "Cancel" at bounding box center [1054, 66] width 46 height 21
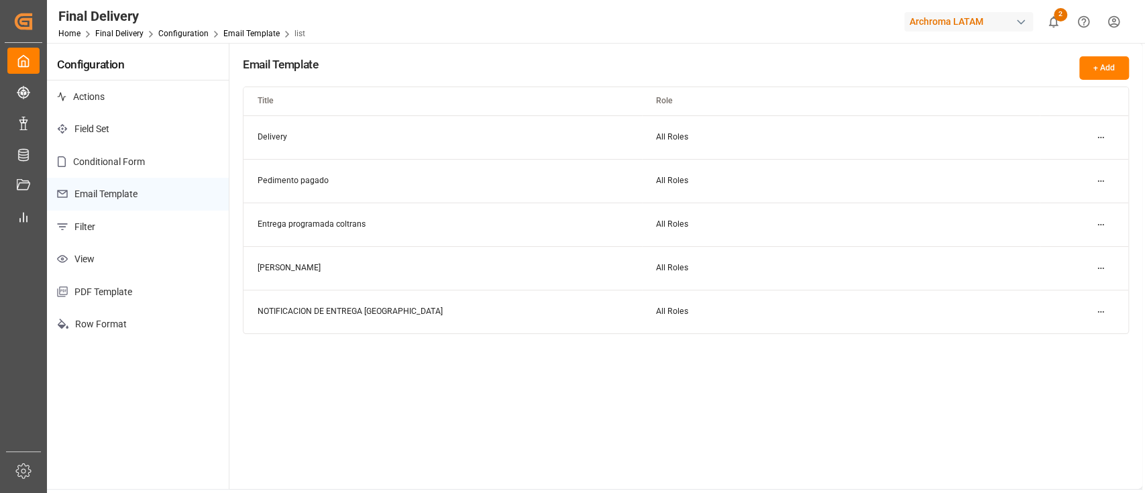
click at [1094, 70] on button "+ Add" at bounding box center [1104, 67] width 50 height 23
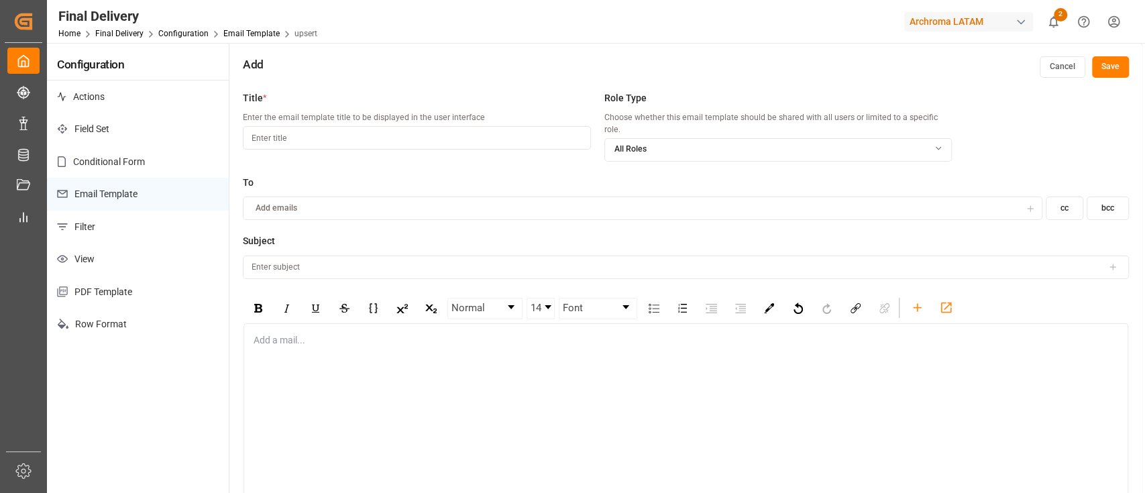
click at [528, 137] on input at bounding box center [416, 137] width 347 height 23
click at [399, 333] on div "rdw-editor" at bounding box center [686, 340] width 864 height 14
click at [918, 301] on icon "rdw-toolbar" at bounding box center [917, 308] width 14 height 14
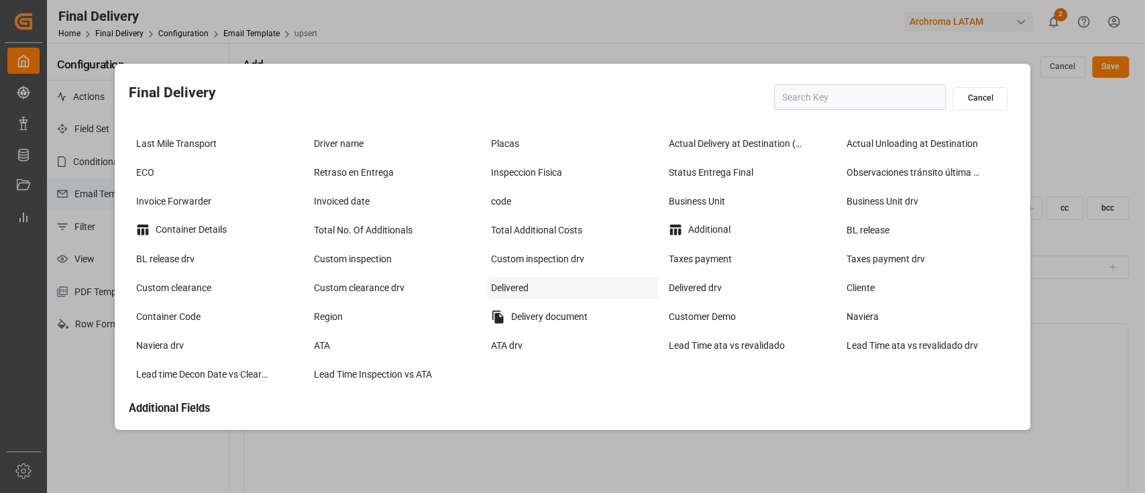
scroll to position [64, 0]
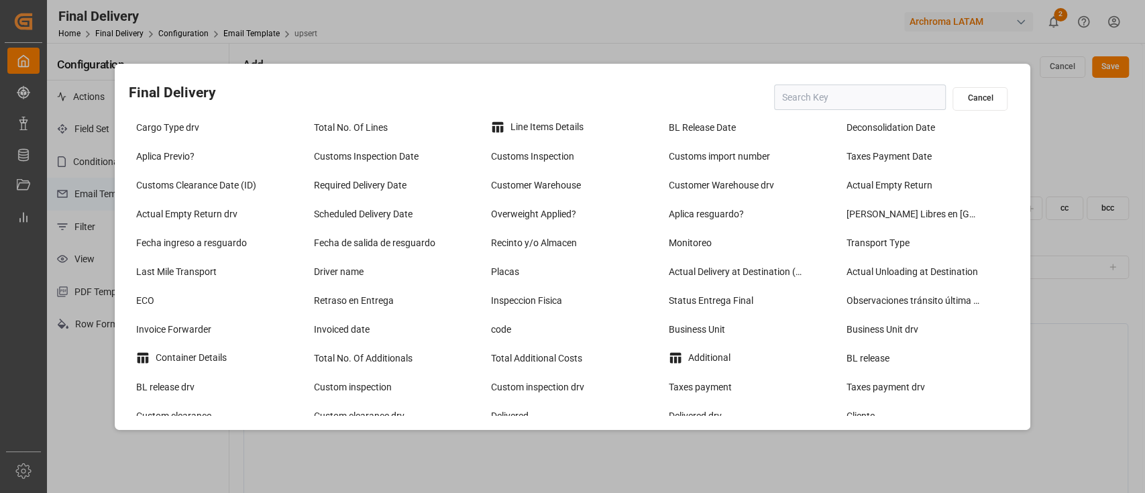
click at [990, 96] on button "Cancel" at bounding box center [980, 98] width 55 height 23
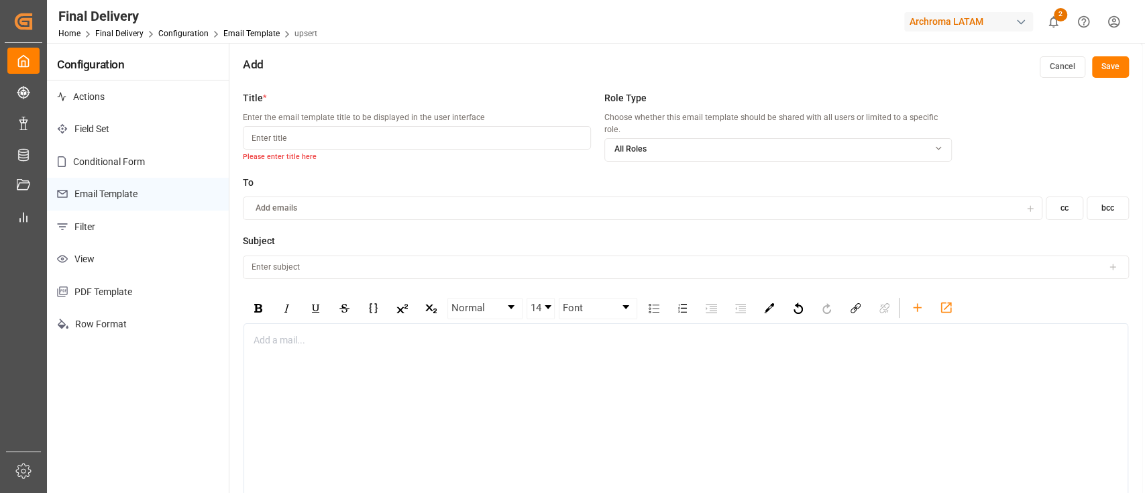
click at [1055, 70] on button "Cancel" at bounding box center [1063, 66] width 46 height 21
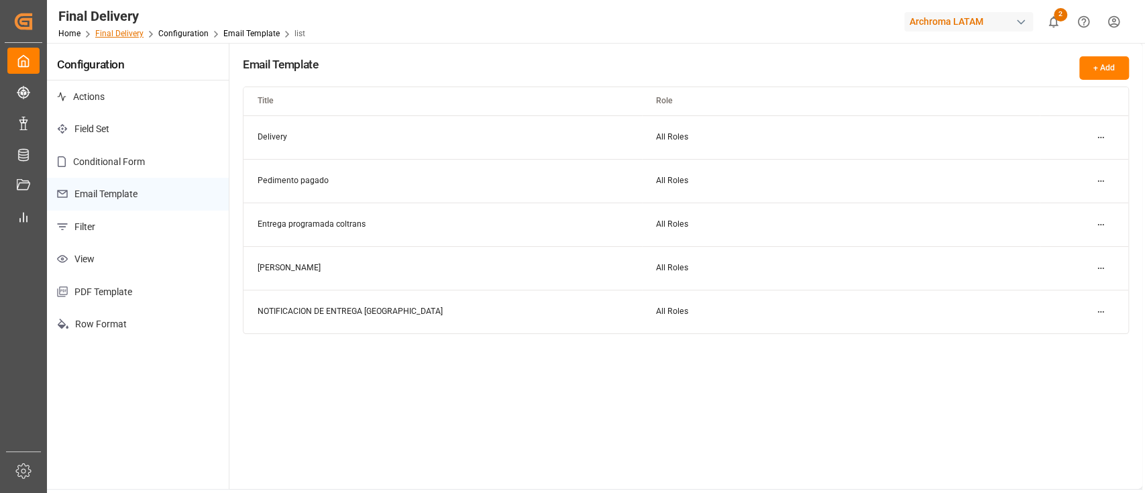
click at [127, 36] on link "Final Delivery" at bounding box center [119, 33] width 48 height 9
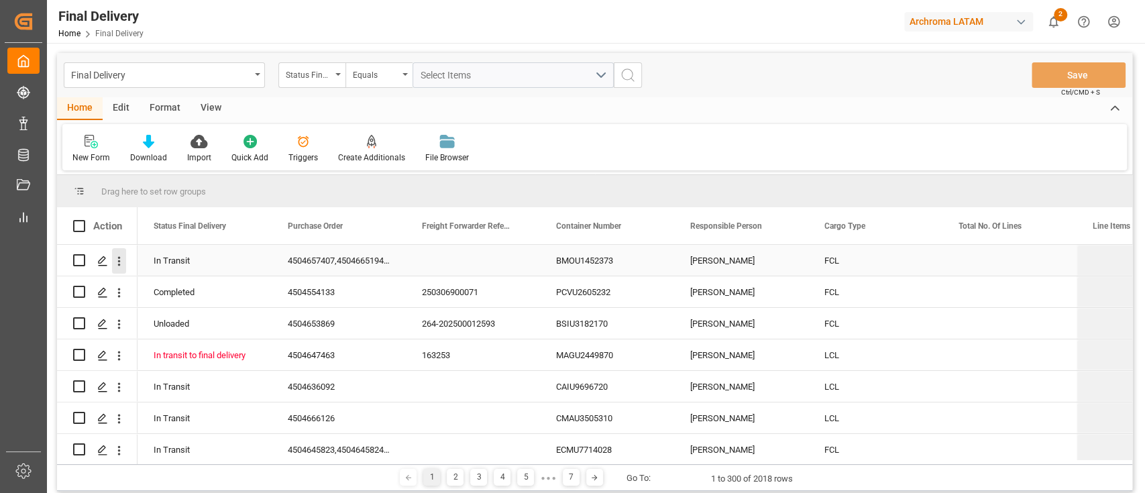
click at [113, 261] on icon "open menu" at bounding box center [119, 261] width 14 height 14
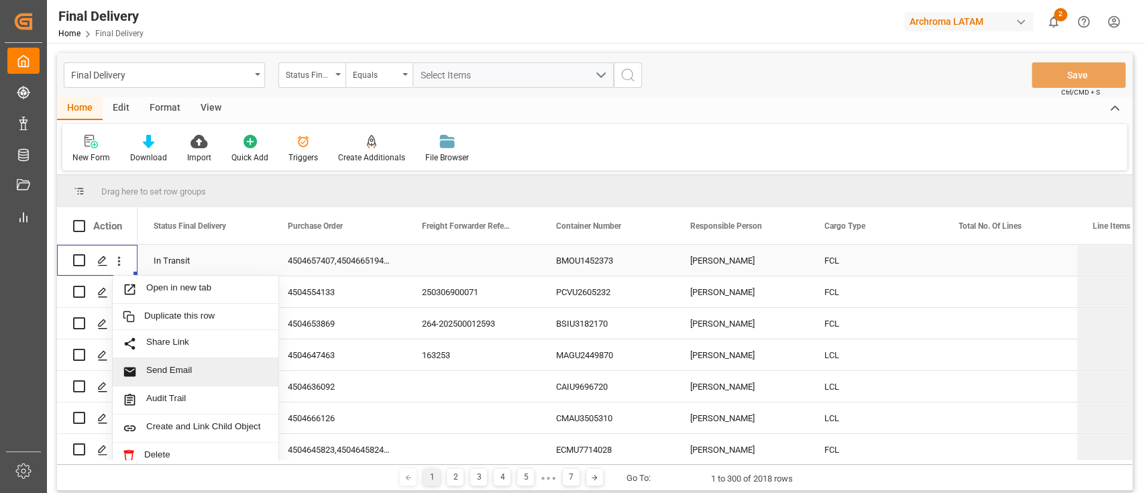
click at [193, 365] on span "Send Email" at bounding box center [207, 372] width 122 height 14
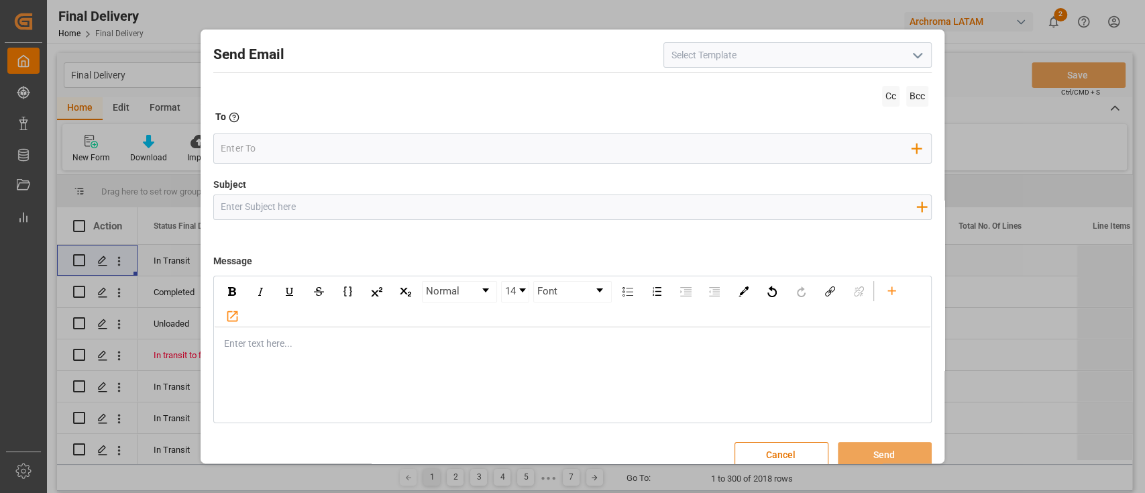
scroll to position [16, 0]
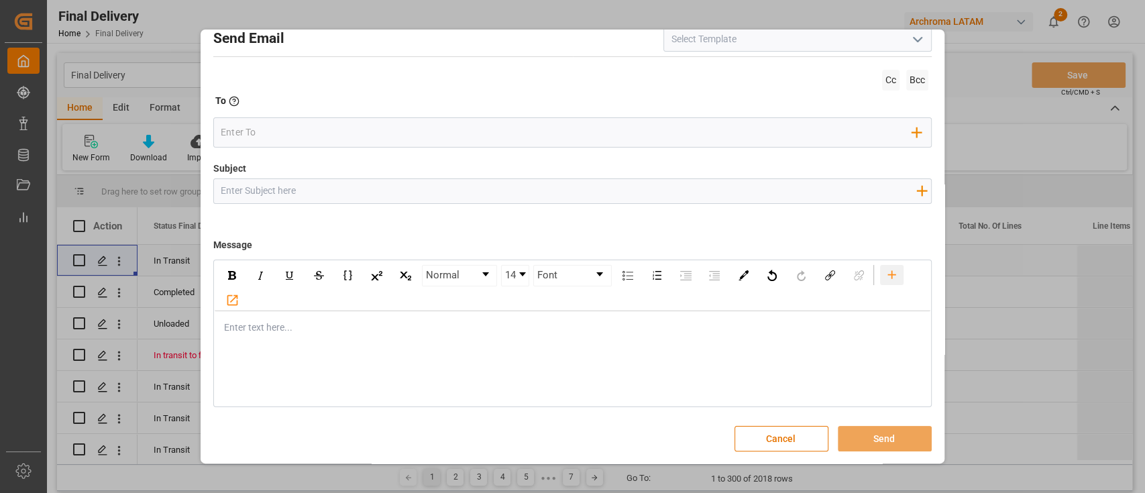
click at [885, 276] on icon "rdw-toolbar" at bounding box center [892, 275] width 14 height 14
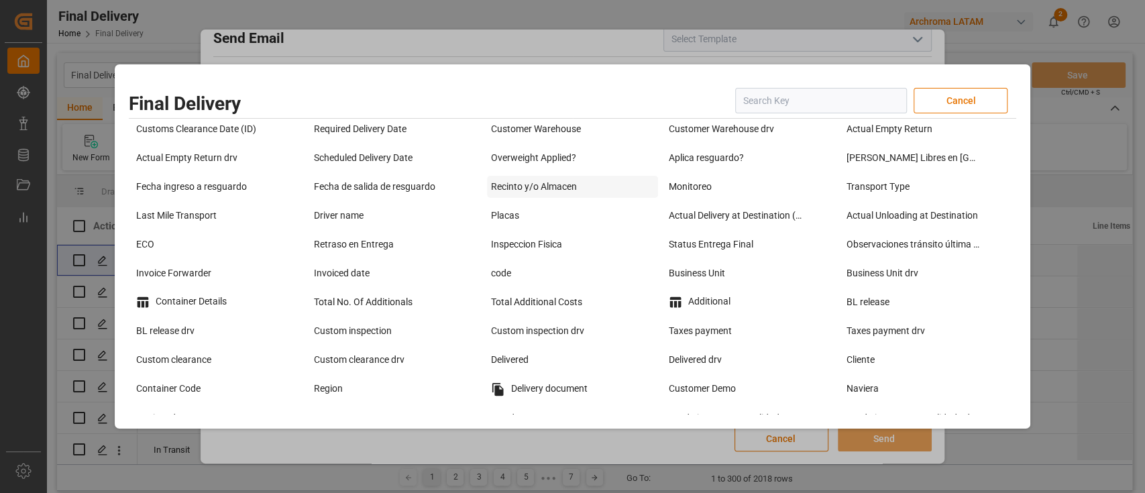
scroll to position [121, 0]
click at [223, 298] on div "Container Details" at bounding box center [217, 300] width 171 height 21
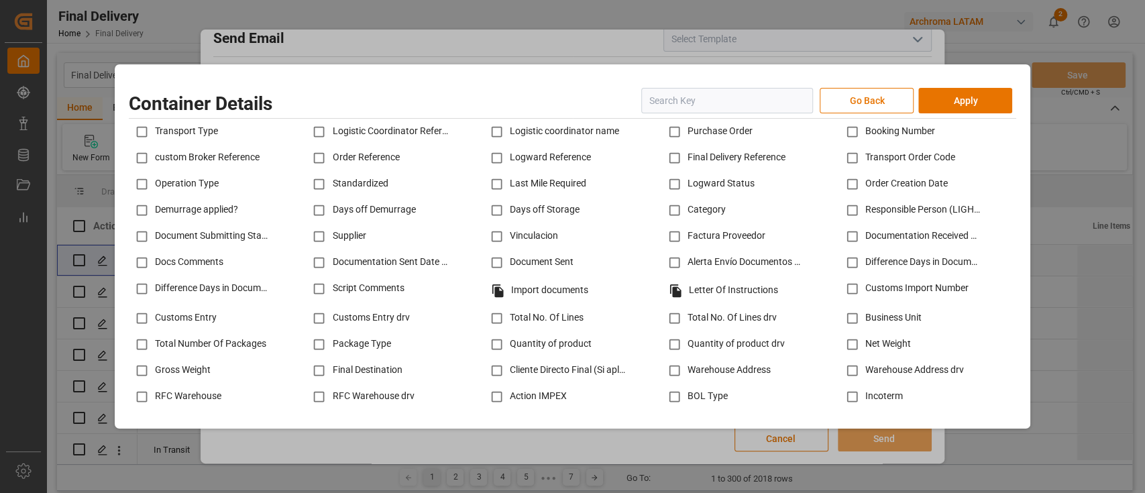
click at [669, 129] on input "checkbox" at bounding box center [674, 132] width 26 height 26
checkbox input "true"
click at [318, 129] on input "checkbox" at bounding box center [319, 132] width 26 height 26
checkbox input "true"
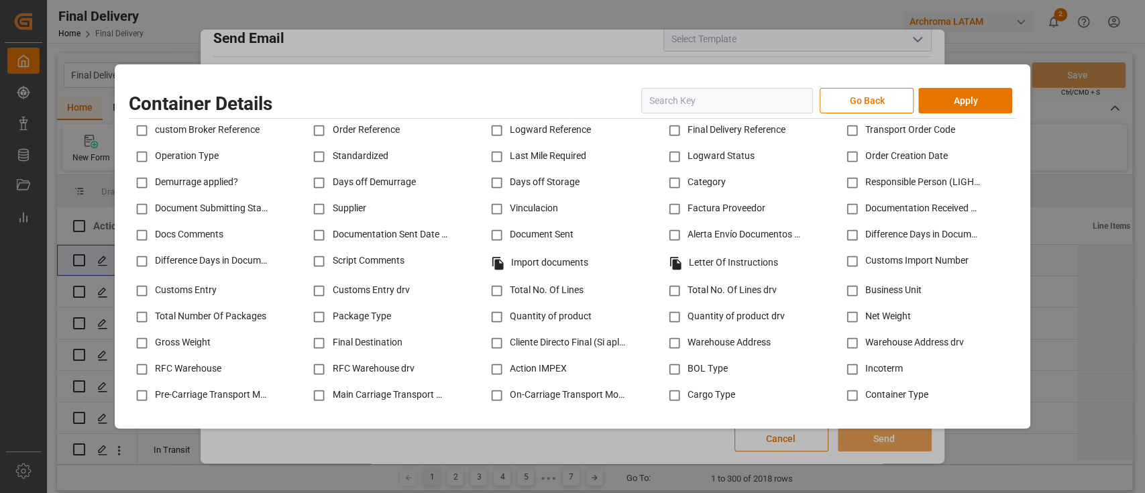
scroll to position [30, 0]
click at [669, 180] on input "checkbox" at bounding box center [674, 180] width 26 height 26
checkbox input "true"
click at [318, 204] on input "checkbox" at bounding box center [319, 206] width 26 height 26
checkbox input "true"
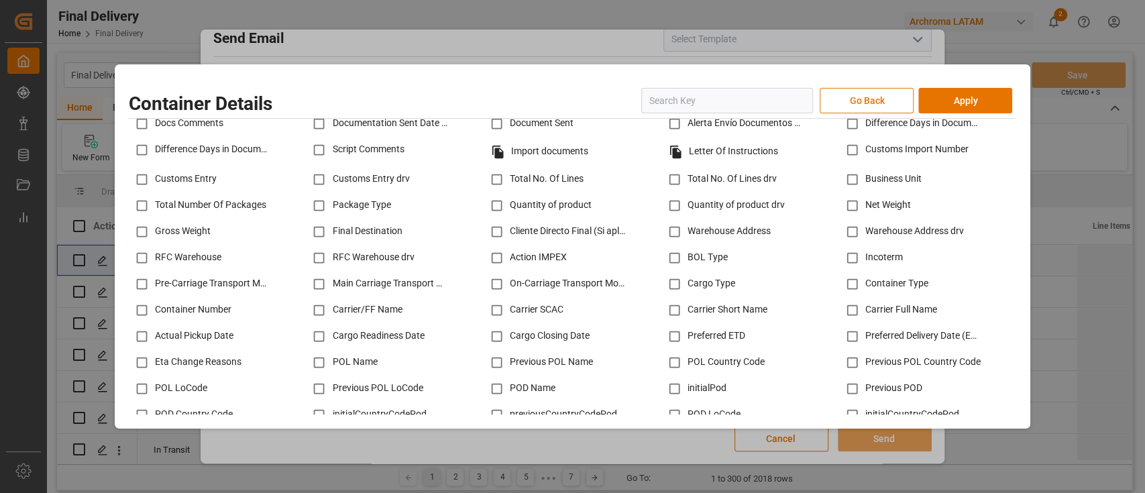
scroll to position [154, 0]
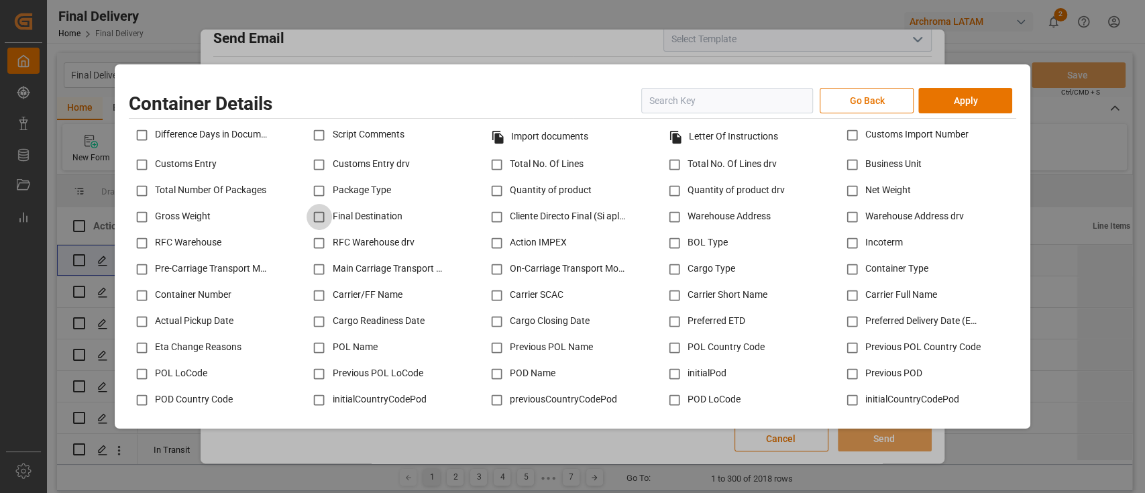
click at [322, 213] on input "checkbox" at bounding box center [319, 217] width 26 height 26
checkbox input "true"
click at [961, 101] on button "Apply" at bounding box center [965, 100] width 94 height 25
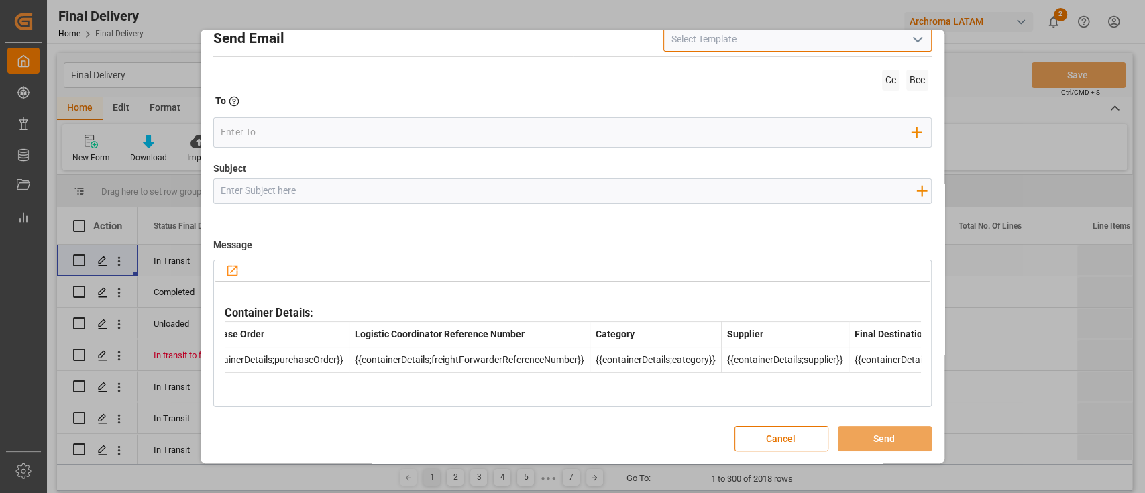
scroll to position [0, 0]
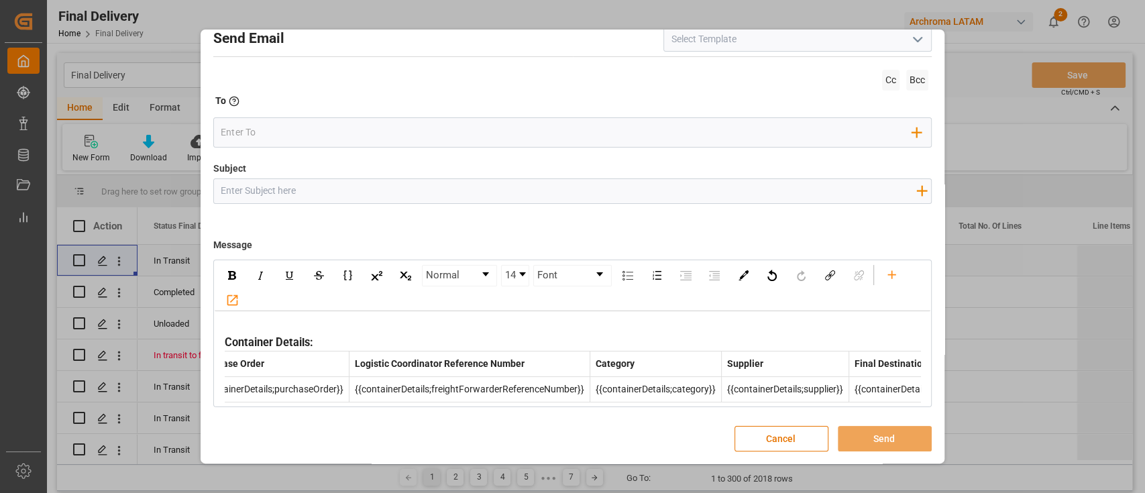
click at [239, 324] on div "rdw-editor" at bounding box center [573, 328] width 697 height 14
click at [889, 277] on icon "rdw-toolbar" at bounding box center [892, 275] width 14 height 14
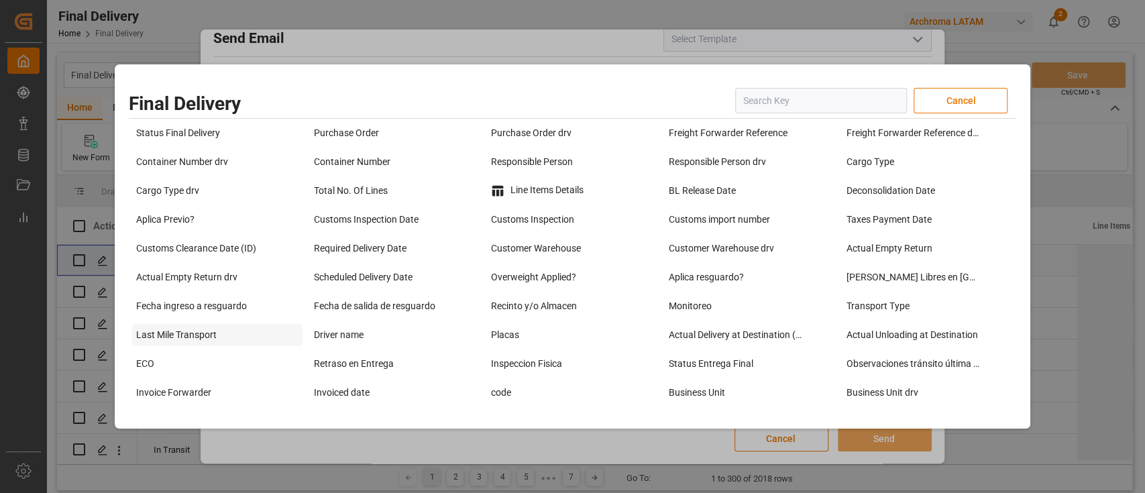
click at [235, 331] on div "Last Mile Transport" at bounding box center [217, 335] width 171 height 22
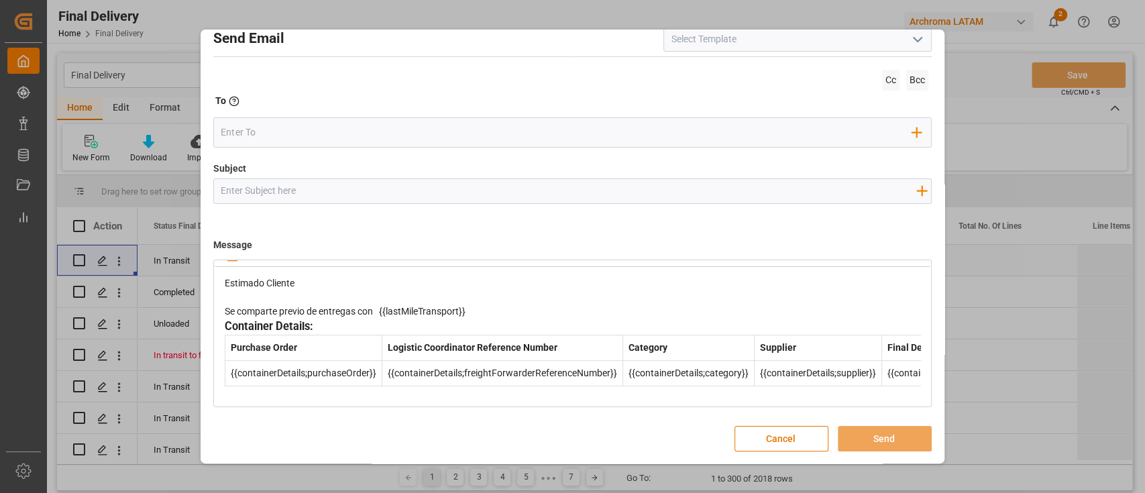
scroll to position [46, 0]
click at [486, 302] on div "Estimado Cliente Se comparte previo de entregas con {{lastMileTransport}}" at bounding box center [573, 295] width 697 height 42
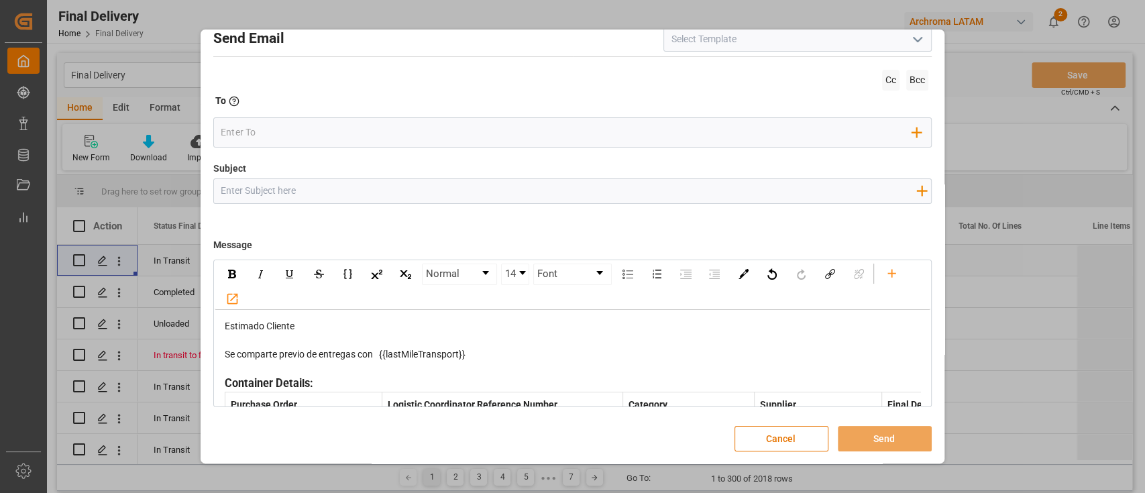
scroll to position [75, 0]
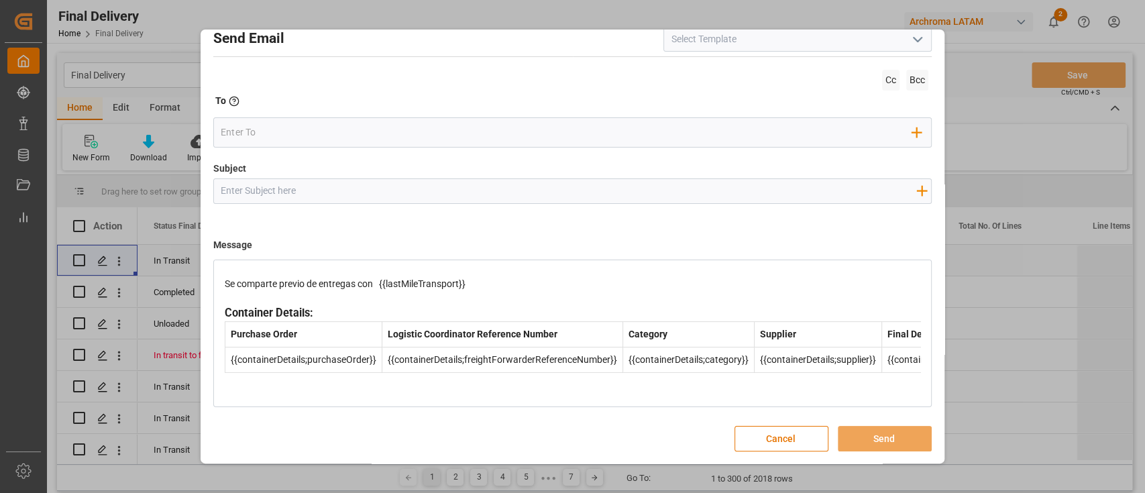
click at [352, 389] on div "rdw-editor" at bounding box center [573, 389] width 697 height 14
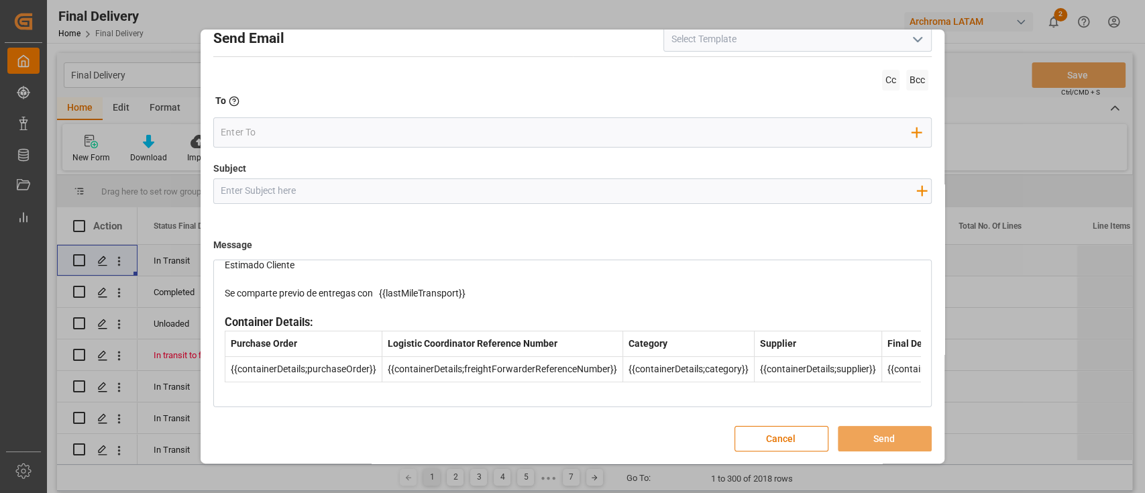
scroll to position [0, 0]
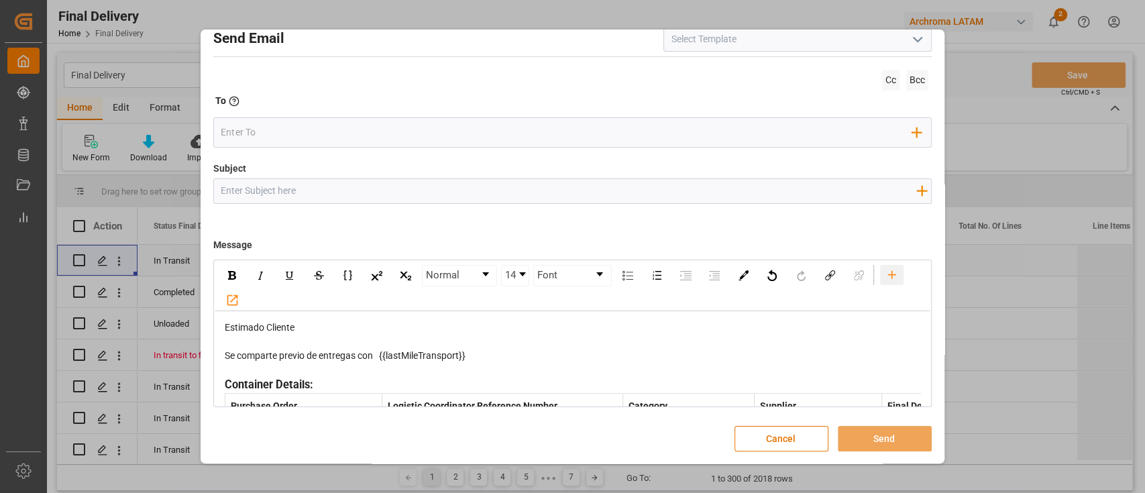
click at [890, 278] on icon "rdw-toolbar" at bounding box center [892, 275] width 14 height 14
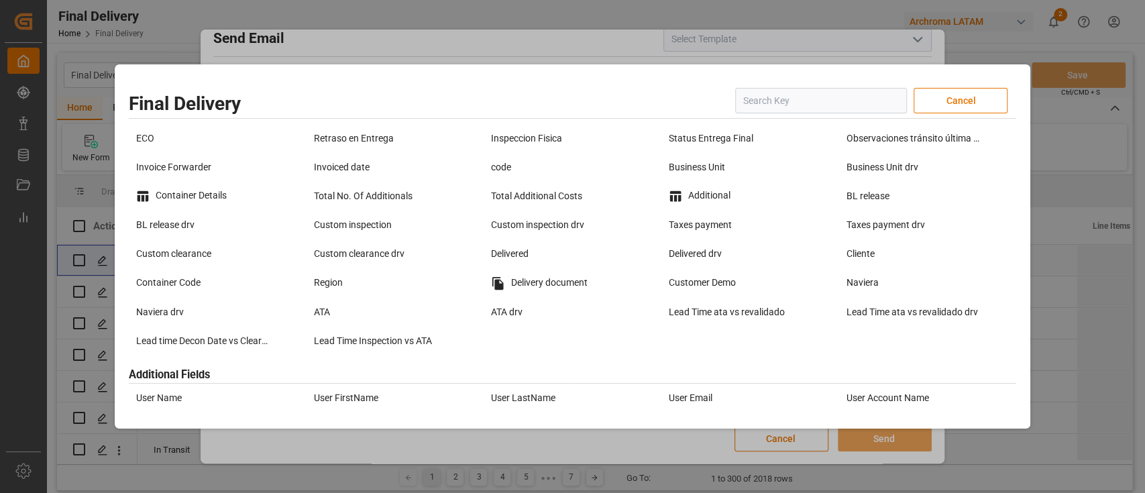
scroll to position [225, 0]
click at [229, 192] on div "Container Details" at bounding box center [217, 196] width 171 height 21
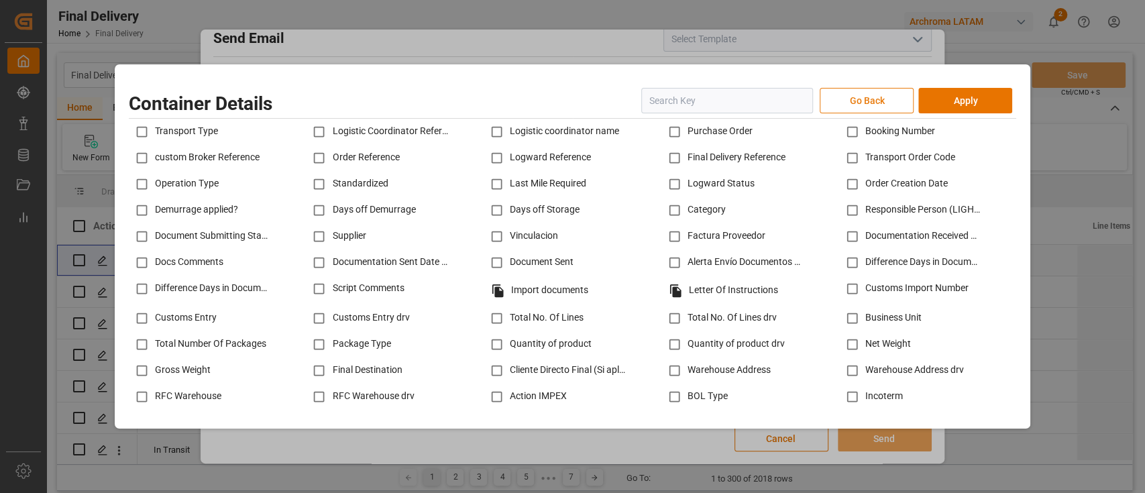
click at [863, 105] on button "Go Back" at bounding box center [867, 100] width 94 height 25
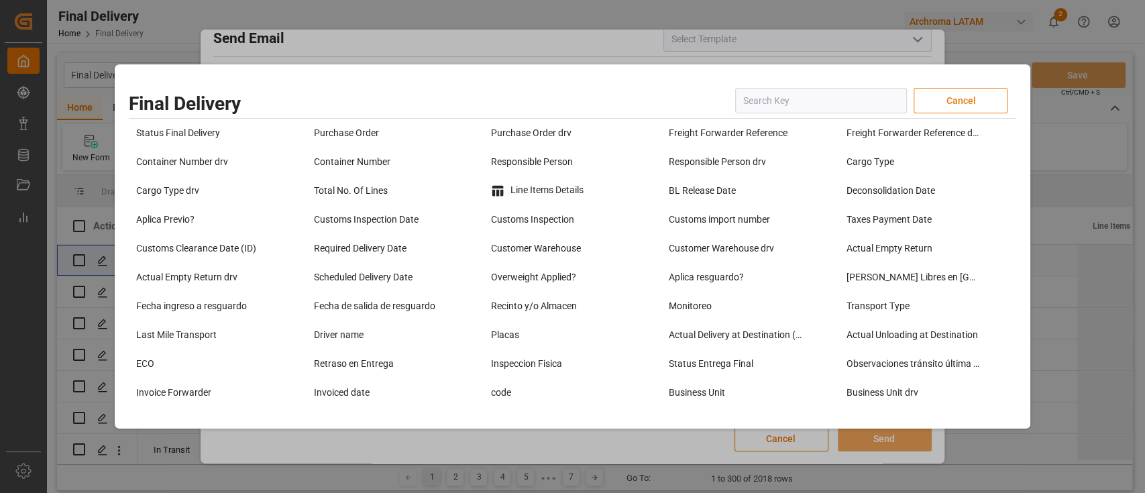
click at [985, 105] on button "Cancel" at bounding box center [961, 100] width 94 height 25
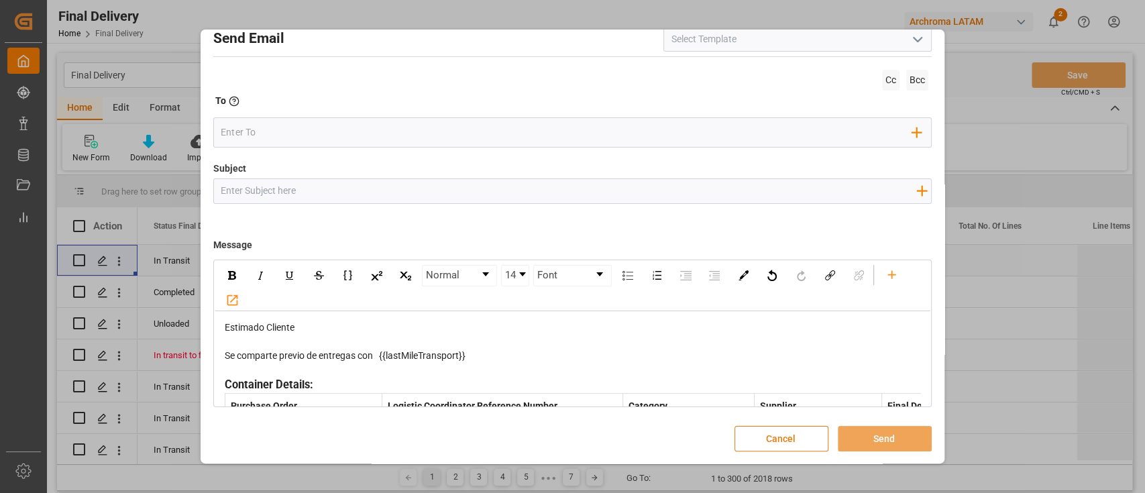
click at [785, 437] on button "Cancel" at bounding box center [782, 438] width 94 height 25
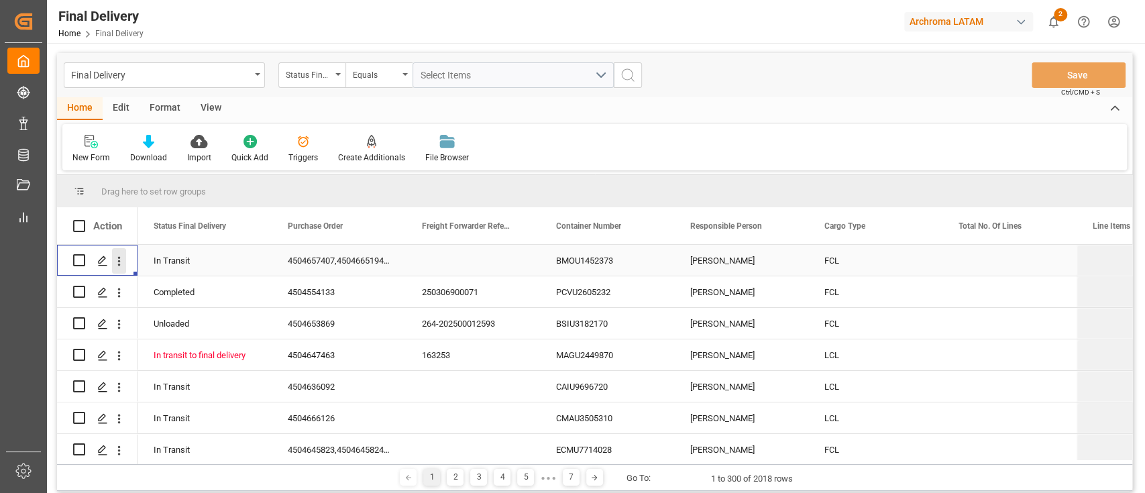
click at [119, 264] on icon "open menu" at bounding box center [119, 260] width 3 height 9
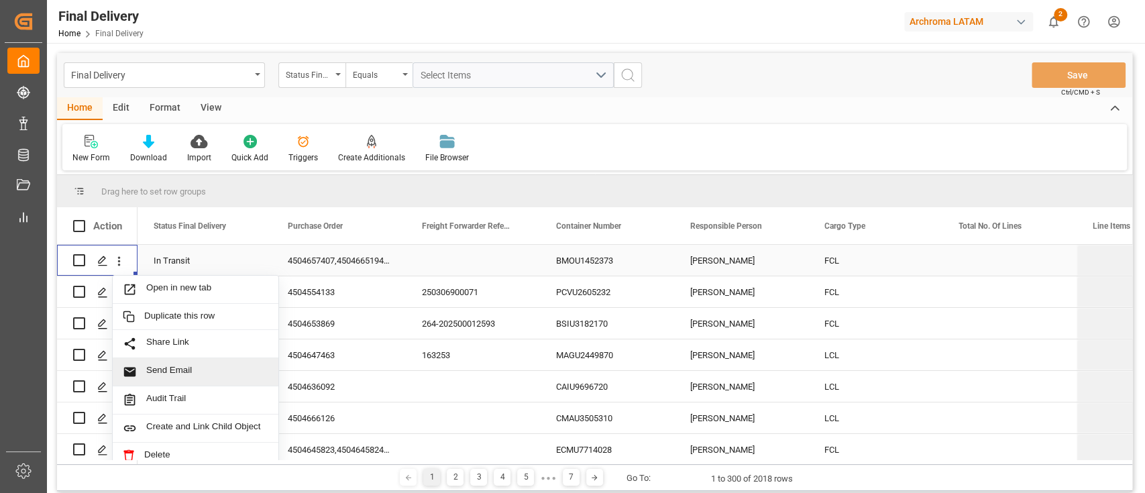
click at [215, 374] on span "Send Email" at bounding box center [207, 372] width 122 height 14
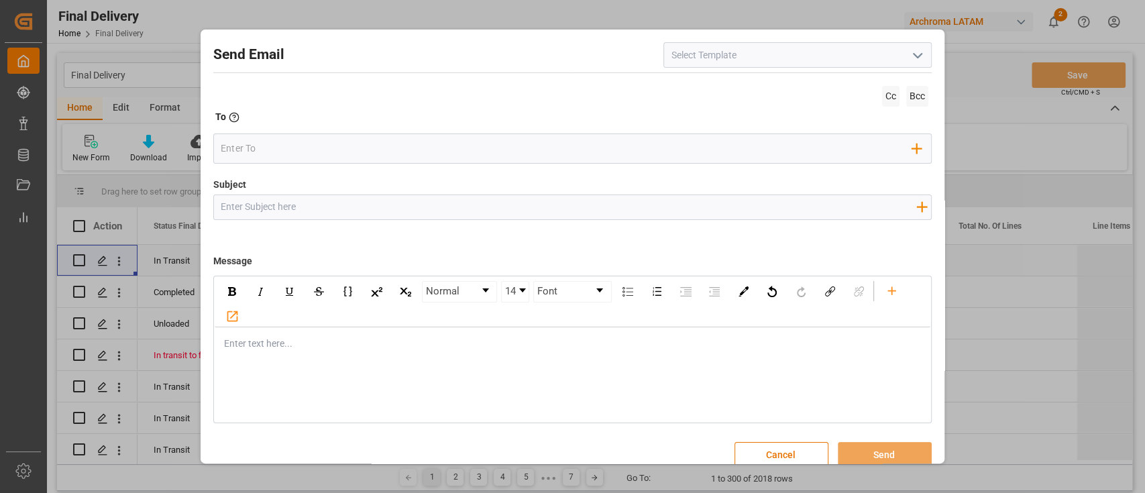
click at [913, 62] on icon "open menu" at bounding box center [918, 56] width 16 height 16
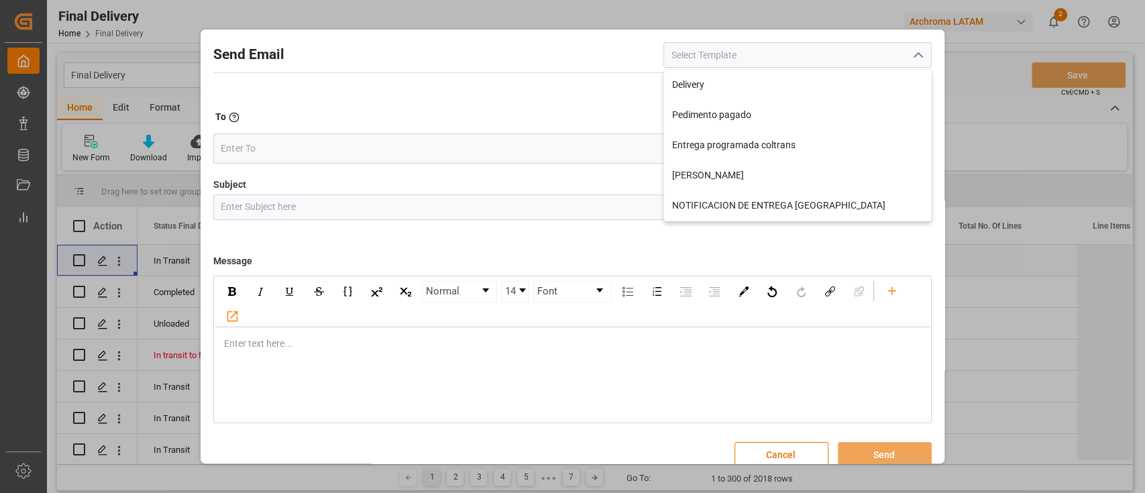
click at [913, 62] on icon "close menu" at bounding box center [918, 56] width 16 height 16
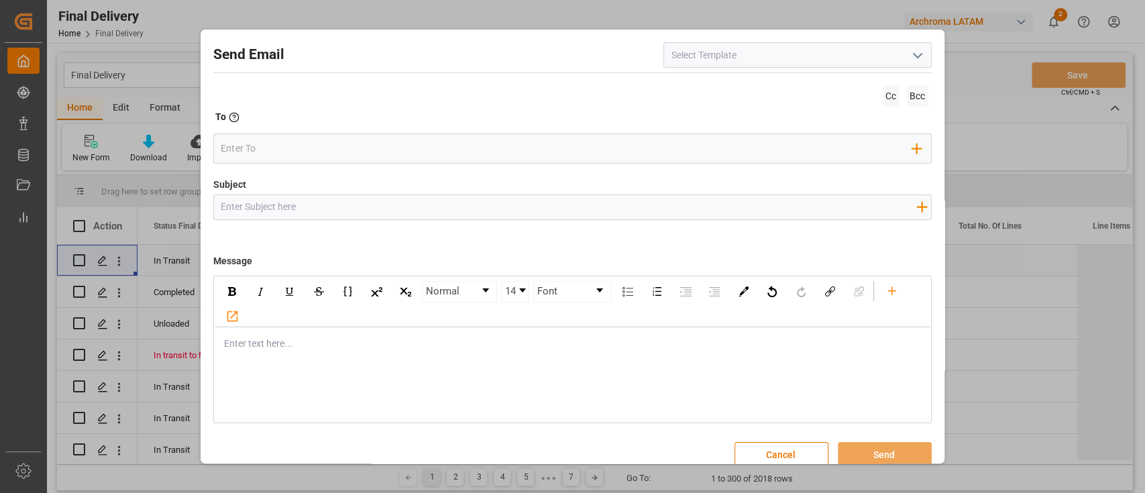
drag, startPoint x: 790, startPoint y: 455, endPoint x: 802, endPoint y: 453, distance: 12.2
click at [802, 453] on button "Cancel" at bounding box center [782, 454] width 94 height 25
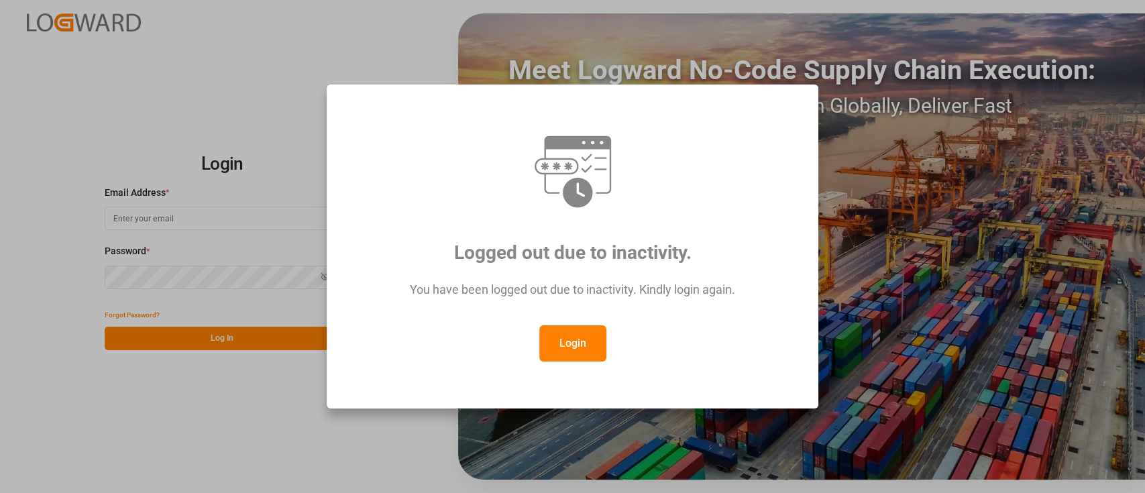
click at [566, 331] on button "Login" at bounding box center [572, 343] width 67 height 36
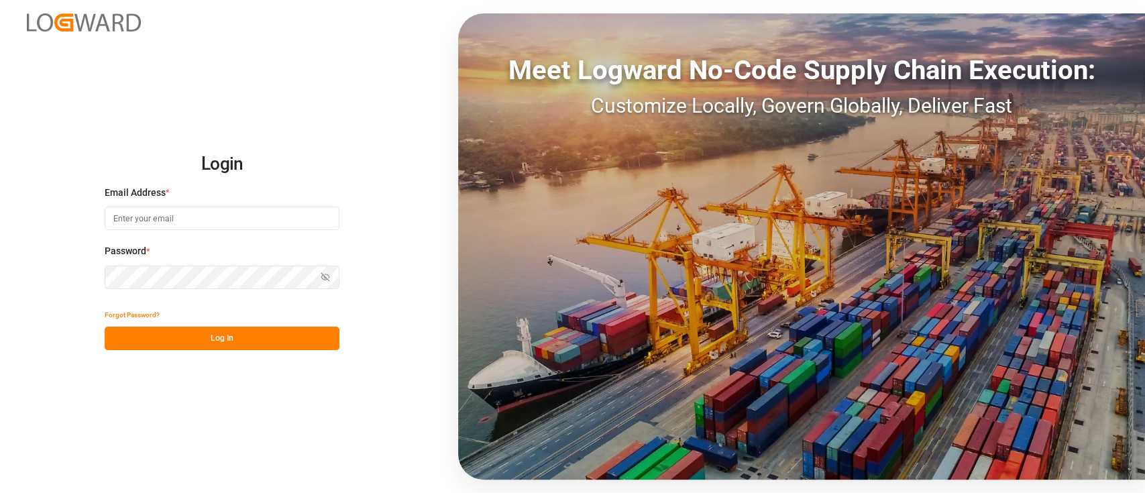
click at [226, 217] on input at bounding box center [222, 218] width 235 height 23
type input "[PERSON_NAME][EMAIL_ADDRESS][PERSON_NAME][DOMAIN_NAME]"
click at [248, 341] on button "Log In" at bounding box center [222, 338] width 235 height 23
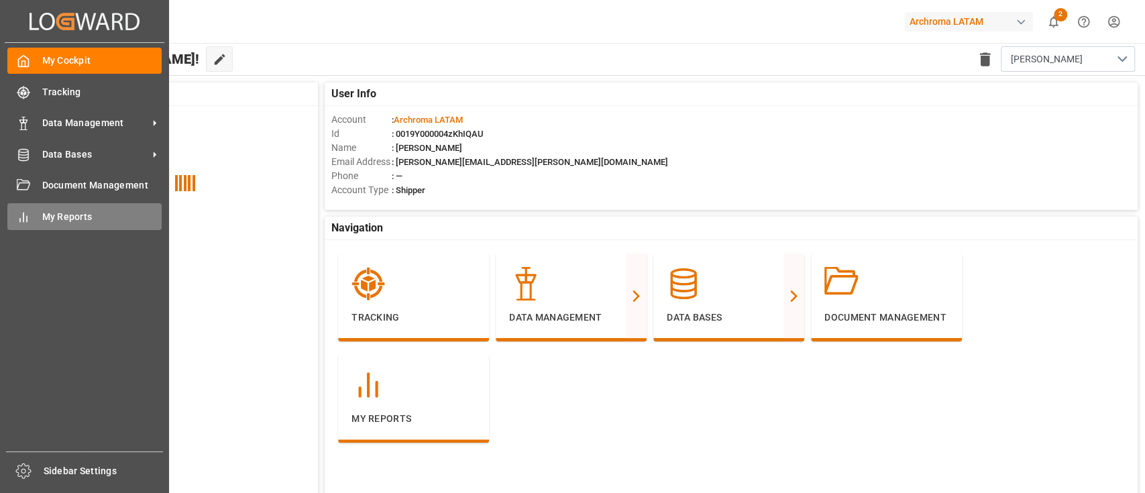
click at [44, 217] on span "My Reports" at bounding box center [102, 217] width 120 height 14
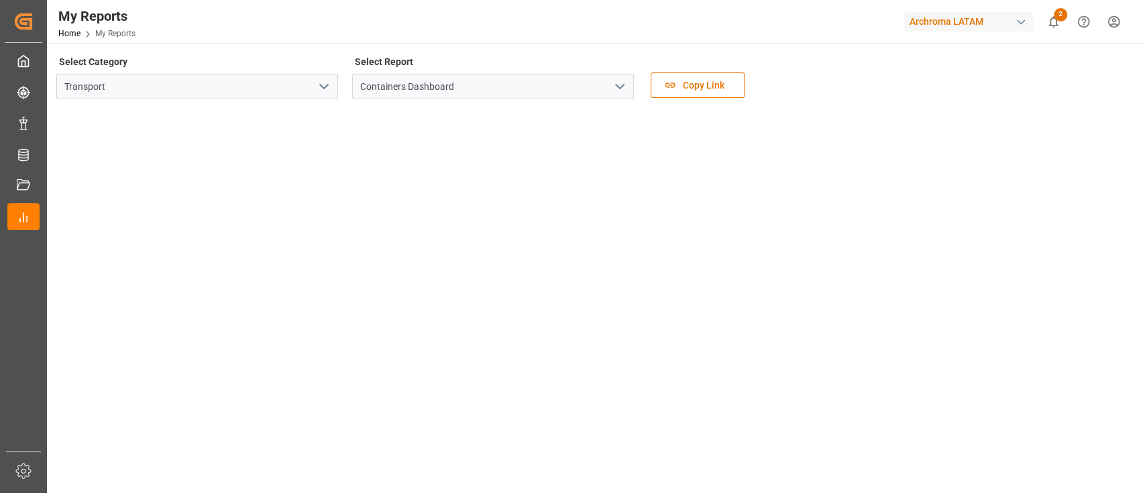
click at [624, 82] on icon "open menu" at bounding box center [620, 86] width 16 height 16
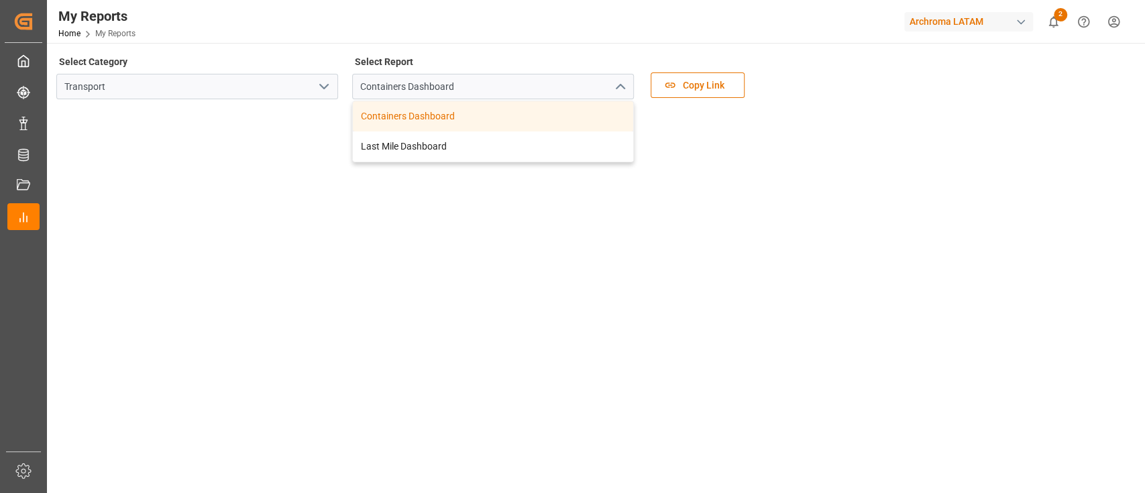
click at [623, 84] on icon "close menu" at bounding box center [620, 86] width 16 height 16
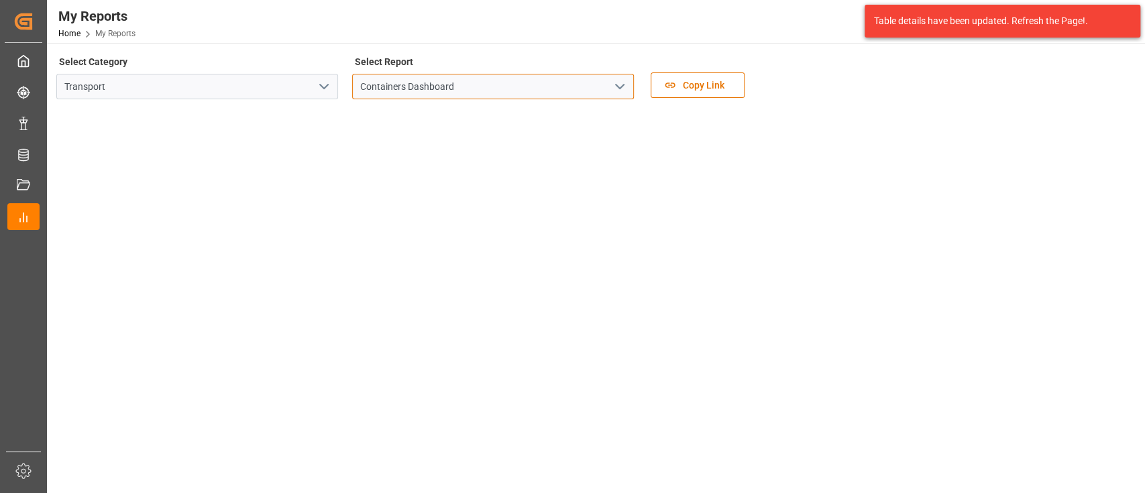
click at [612, 74] on input "Containers Dashboard" at bounding box center [493, 86] width 282 height 25
click at [627, 89] on icon "open menu" at bounding box center [620, 86] width 16 height 16
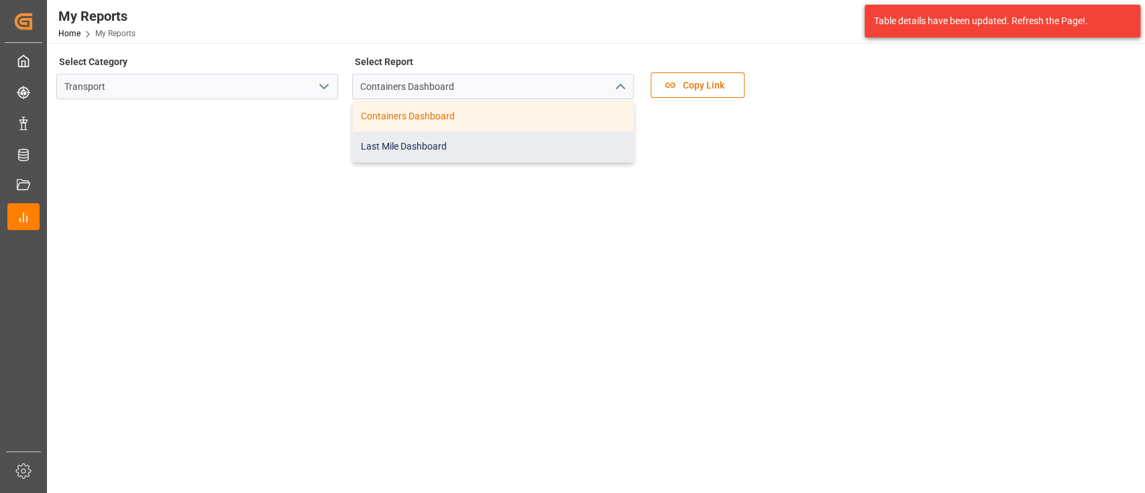
click at [563, 142] on div "Last Mile Dashboard" at bounding box center [493, 146] width 280 height 30
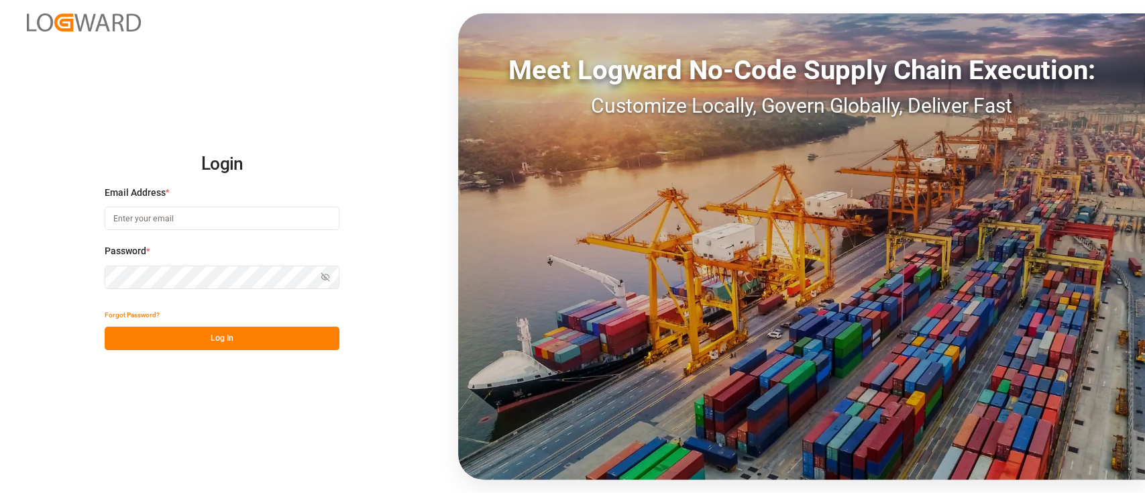
click at [210, 215] on input at bounding box center [222, 218] width 235 height 23
type input "[PERSON_NAME][EMAIL_ADDRESS][PERSON_NAME][DOMAIN_NAME]"
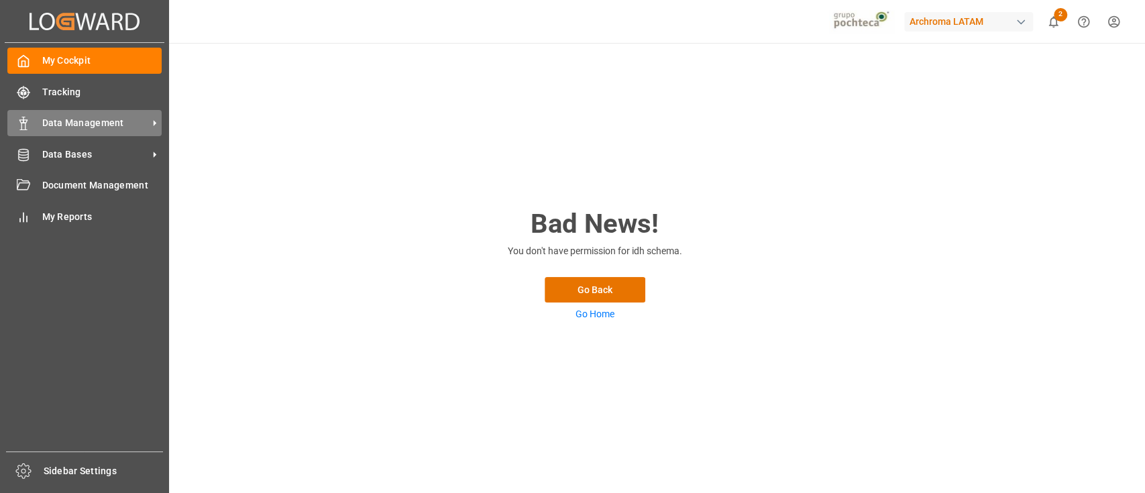
click at [68, 133] on div "Data Management Data Management" at bounding box center [84, 123] width 154 height 26
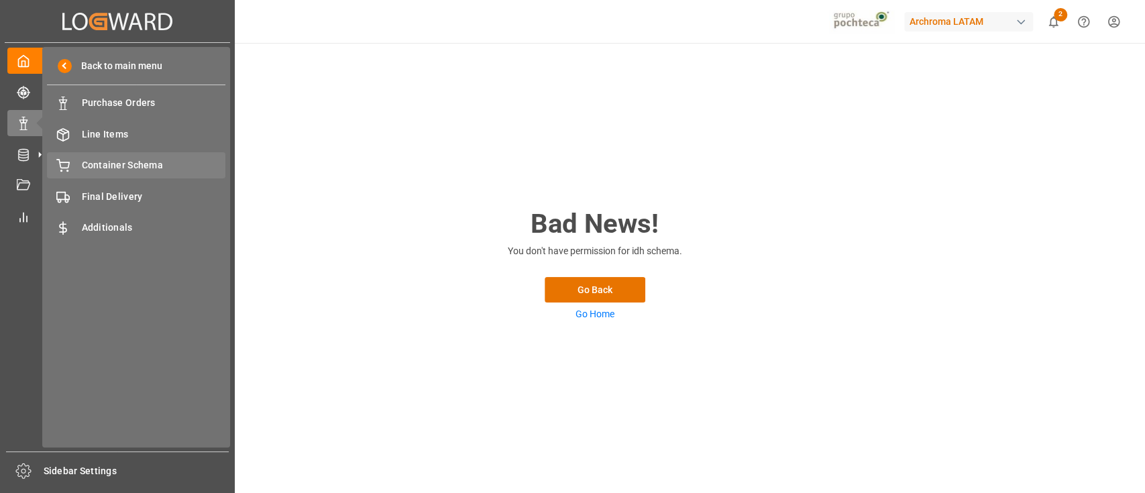
click at [125, 162] on span "Container Schema" at bounding box center [154, 165] width 144 height 14
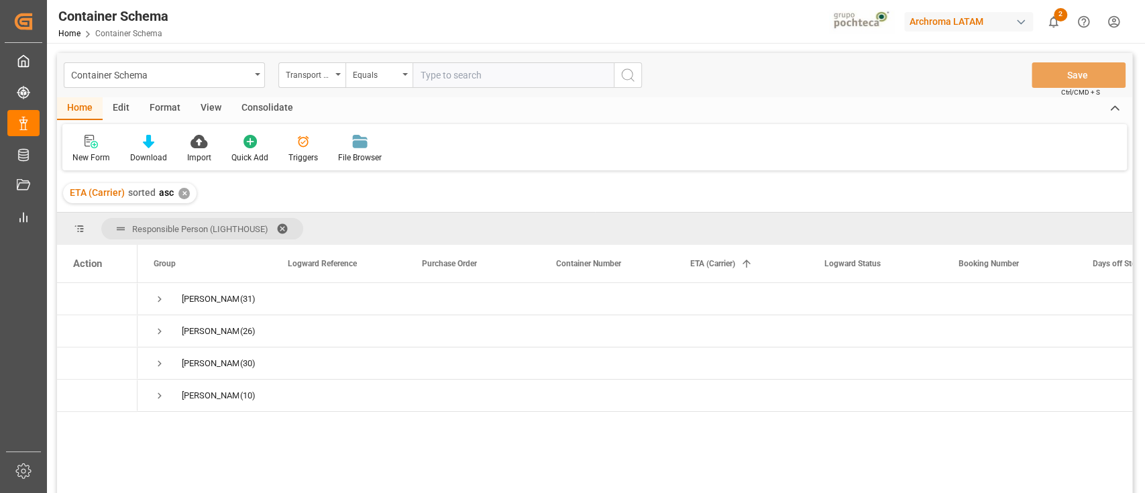
click at [1010, 22] on div "Archroma LATAM" at bounding box center [968, 21] width 129 height 19
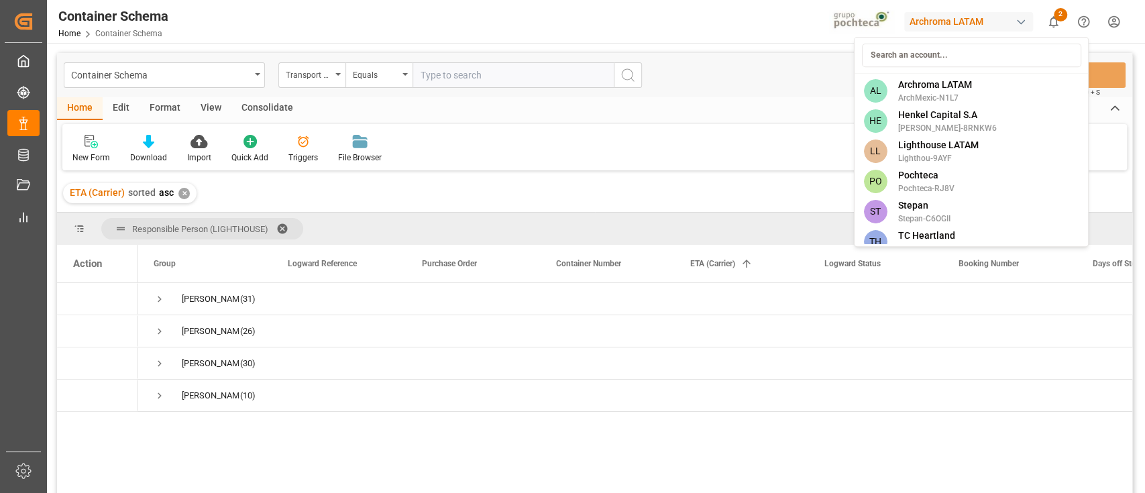
click at [934, 76] on div "AL Archroma LATAM ArchMexic-N1L7" at bounding box center [971, 91] width 229 height 30
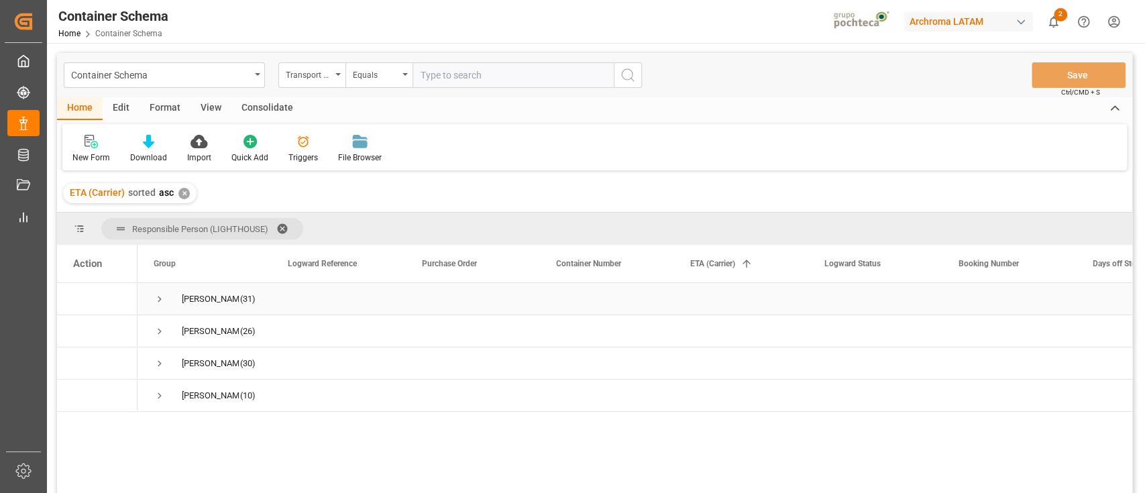
click at [158, 298] on span "Press SPACE to select this row." at bounding box center [160, 299] width 12 height 12
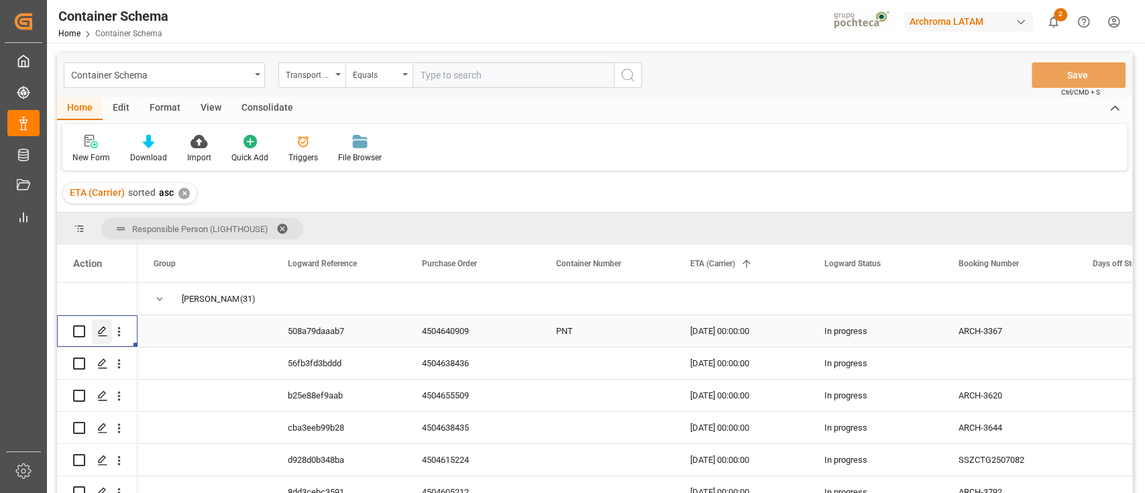
click at [105, 337] on div "Press SPACE to select this row." at bounding box center [102, 331] width 20 height 25
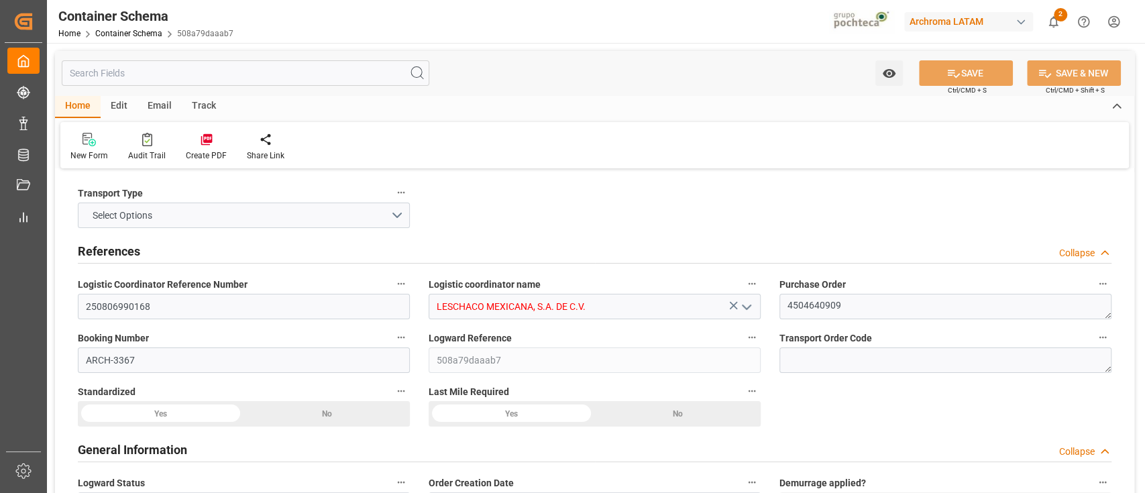
type input "0"
type input "1"
type input "10"
type input "10000"
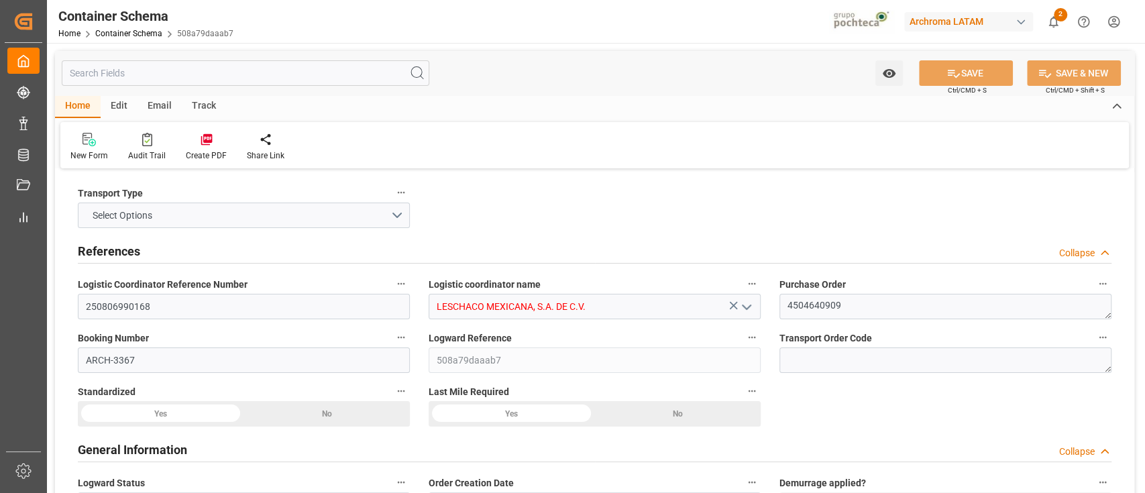
type input "USLRD"
type input "MXNLD"
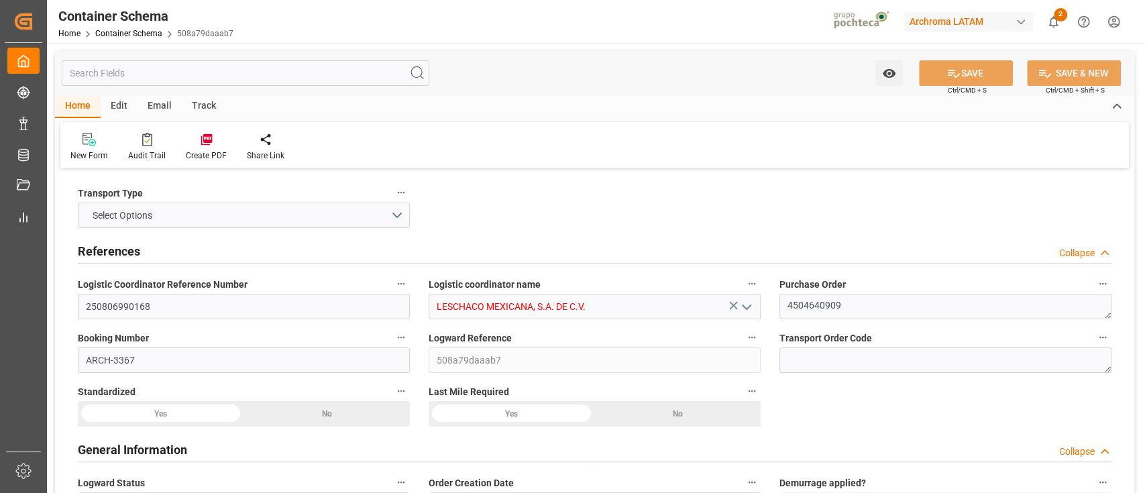
type input "0"
type input "[DATE] 00:00"
type input "[DATE]"
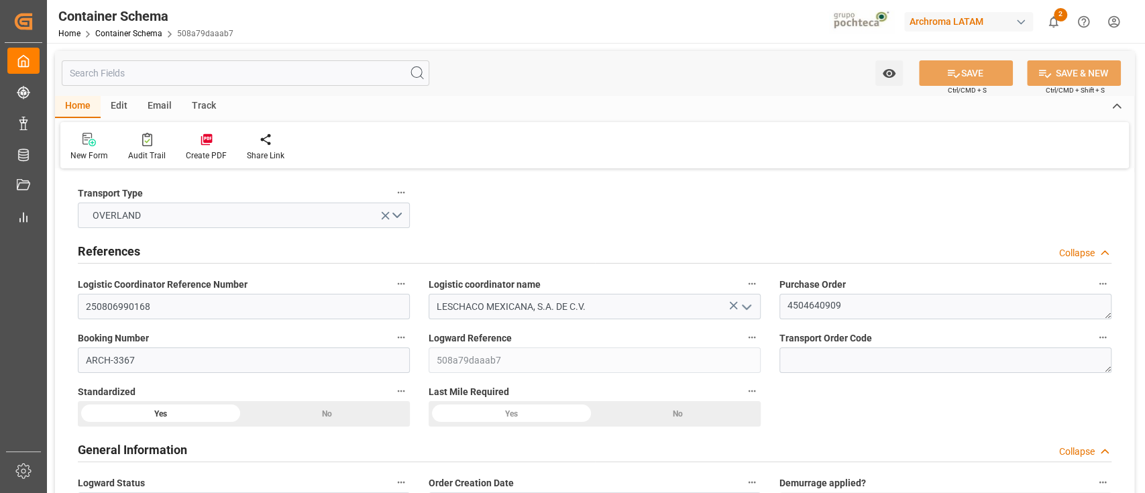
type input "[DATE]"
type input "[DATE] 18:42"
type input "[DATE] 18:44"
type input "[DATE]"
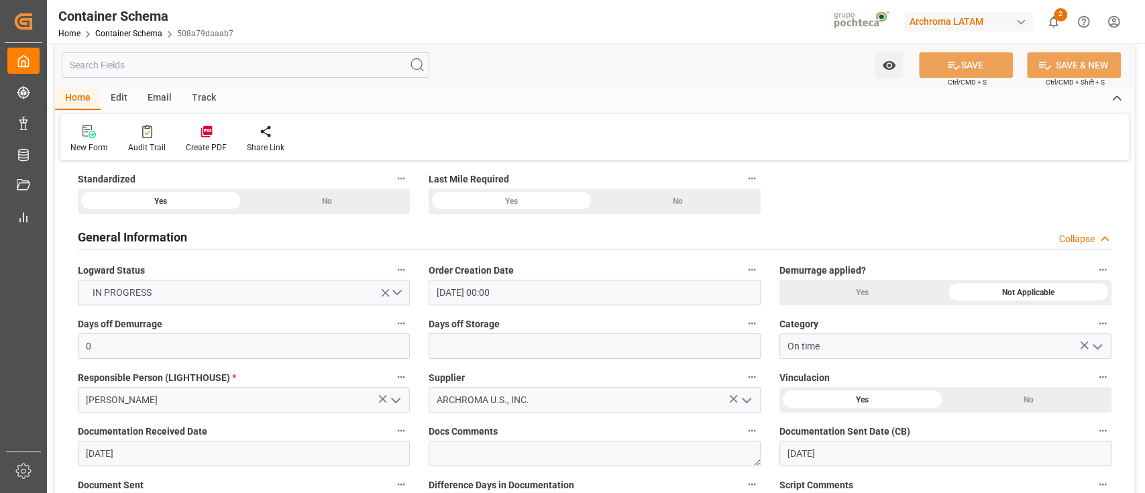
scroll to position [202, 0]
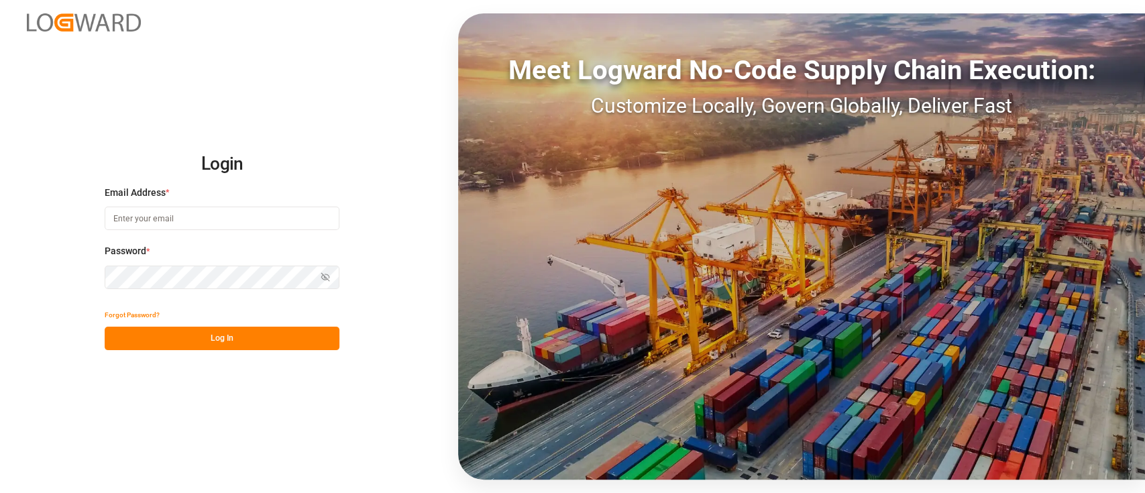
click at [266, 203] on div "Email Address *" at bounding box center [222, 215] width 235 height 59
click at [267, 223] on input at bounding box center [222, 218] width 235 height 23
type input "[PERSON_NAME][EMAIL_ADDRESS][PERSON_NAME][DOMAIN_NAME]"
click at [288, 327] on button "Log In" at bounding box center [222, 338] width 235 height 23
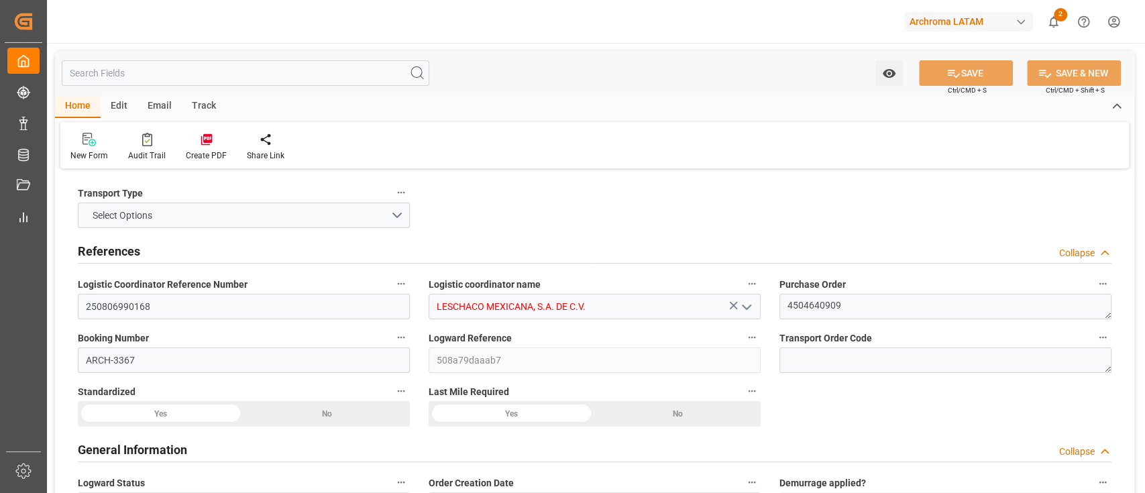
type input "0"
type input "1"
type input "10"
type input "10000"
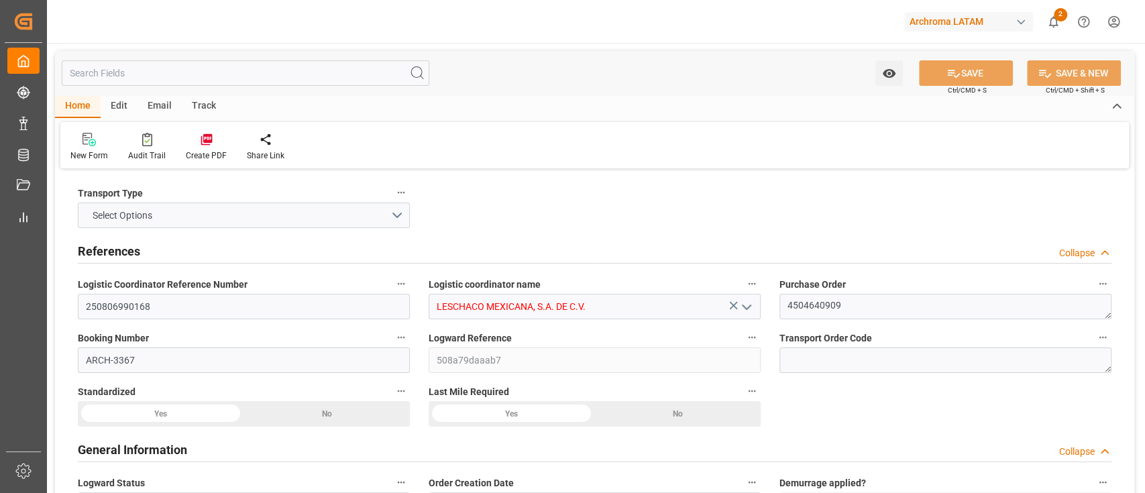
type input "USLRD"
type input "MXNLD"
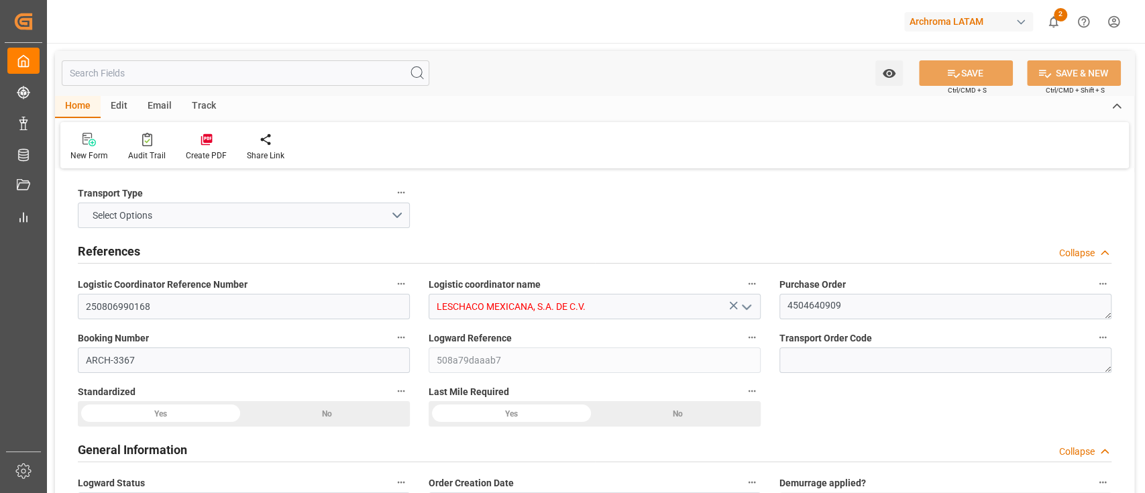
type input "0"
type input "[DATE] 00:00"
type input "[DATE]"
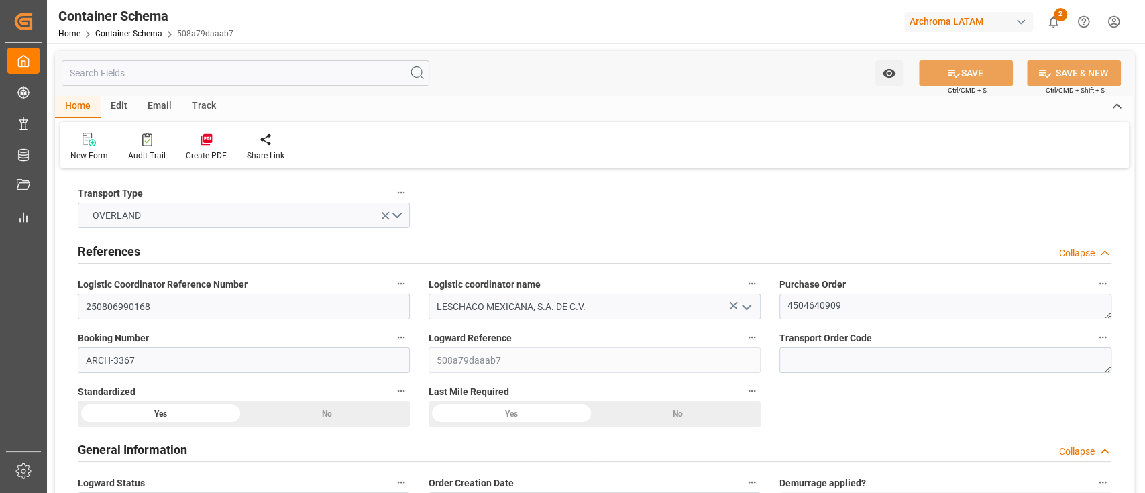
type input "[DATE]"
type input "[DATE] 18:42"
type input "[DATE] 18:44"
type input "[DATE]"
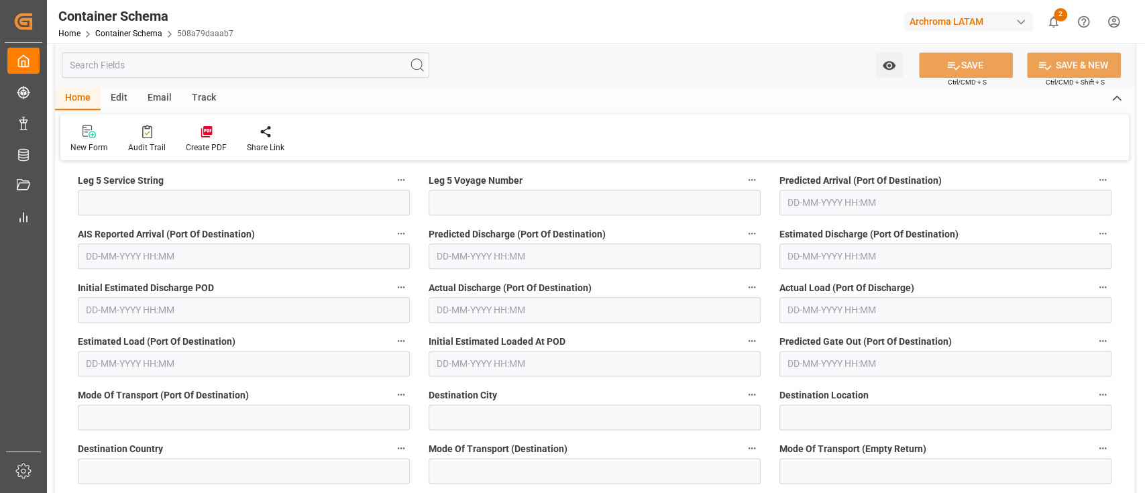
scroll to position [4461, 0]
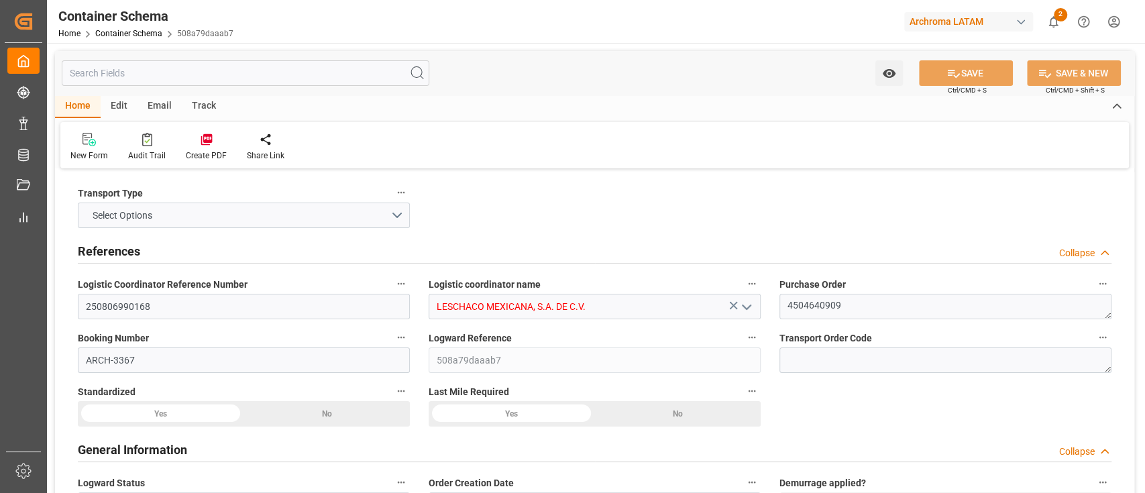
type input "0"
type input "1"
type input "10"
type input "10000"
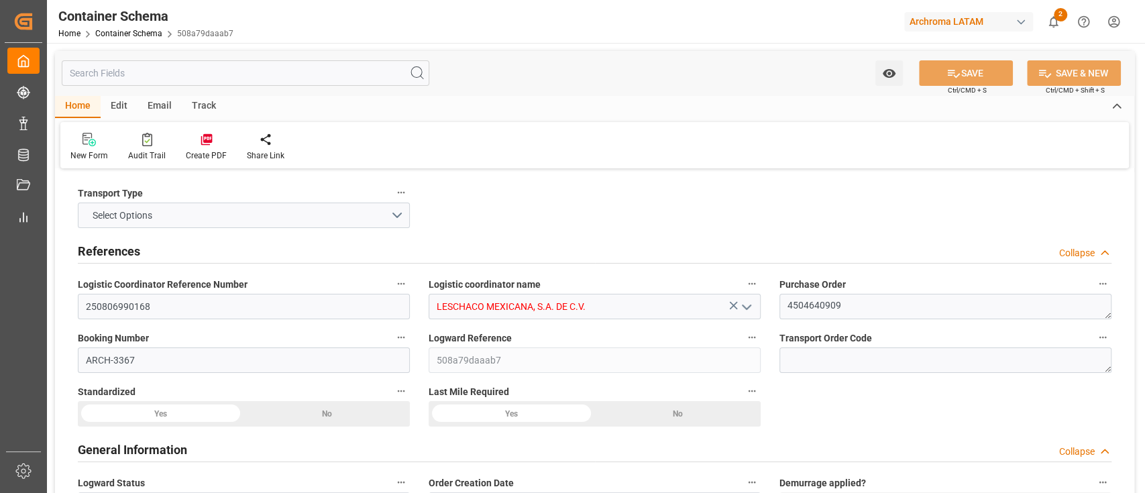
type input "USLRD"
type input "MXNLD"
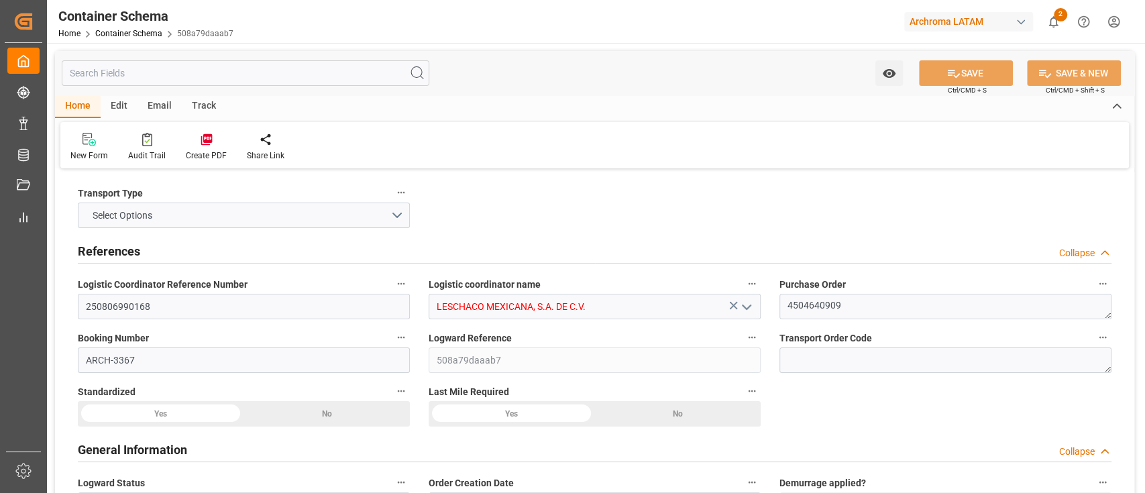
type input "0"
type input "[DATE] 00:00"
type input "[DATE]"
type input "13-08-2025"
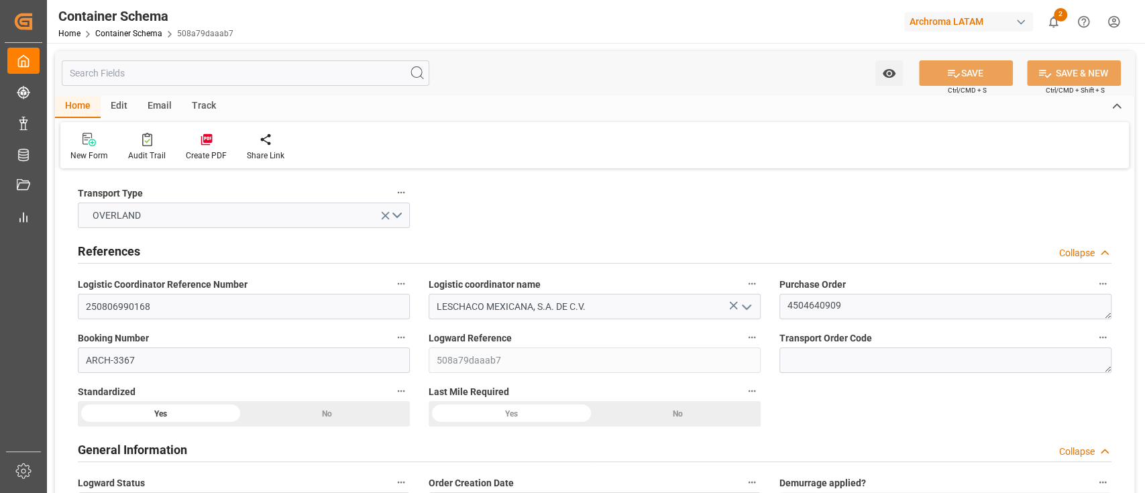
type input "[DATE]"
type input "30-09-2025 18:42"
type input "13-08-2025 18:44"
type input "[DATE]"
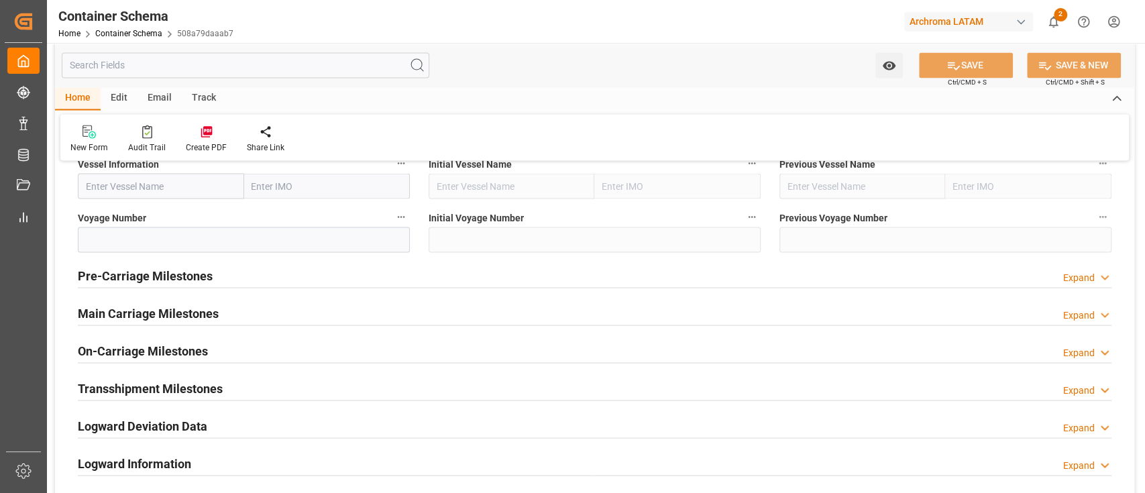
scroll to position [1581, 0]
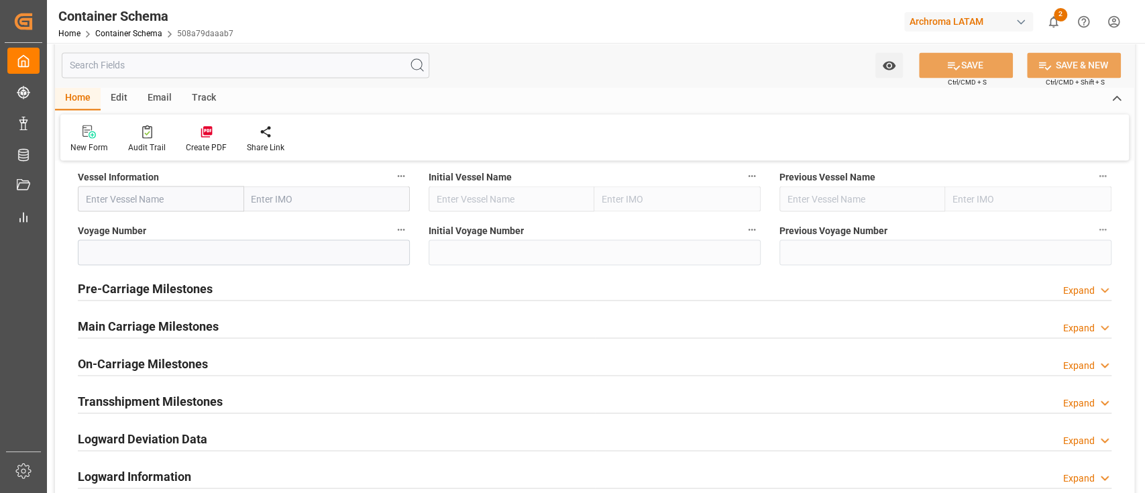
click at [614, 281] on div "Pre-Carriage Milestones Expand" at bounding box center [595, 286] width 1034 height 25
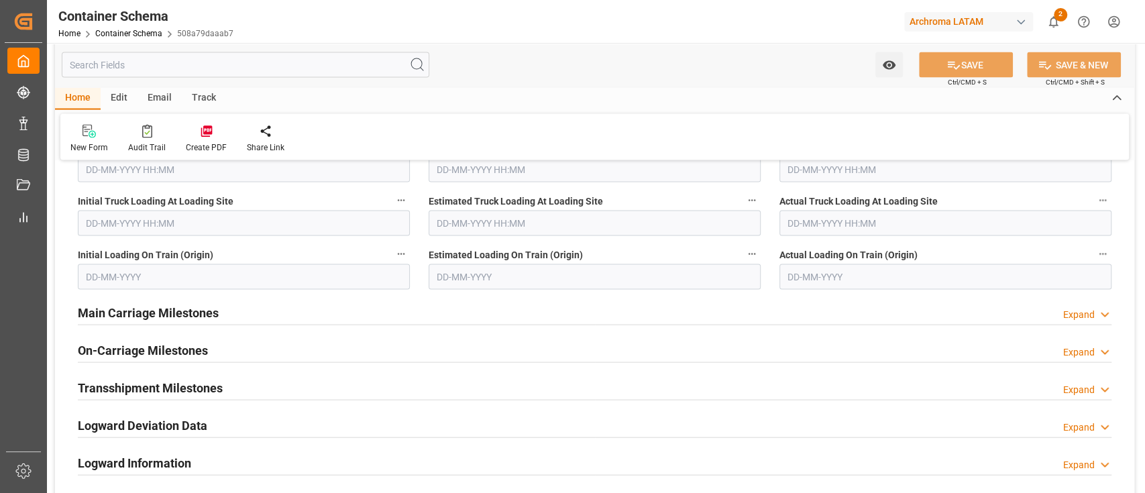
scroll to position [1685, 0]
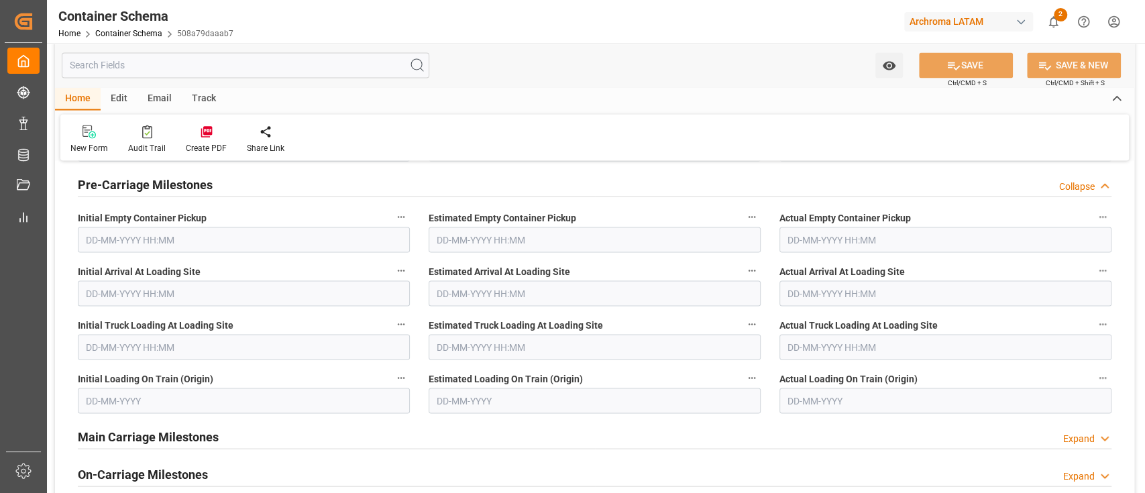
click at [546, 189] on div "Pre-Carriage Milestones Collapse" at bounding box center [595, 182] width 1034 height 25
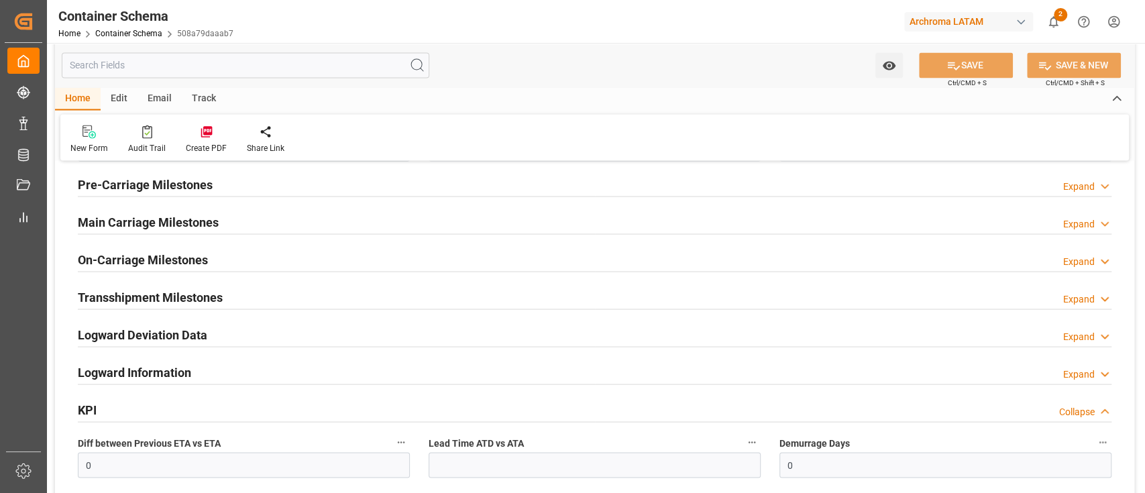
click at [122, 99] on div "Edit" at bounding box center [119, 98] width 37 height 23
click at [252, 136] on icon at bounding box center [257, 131] width 13 height 13
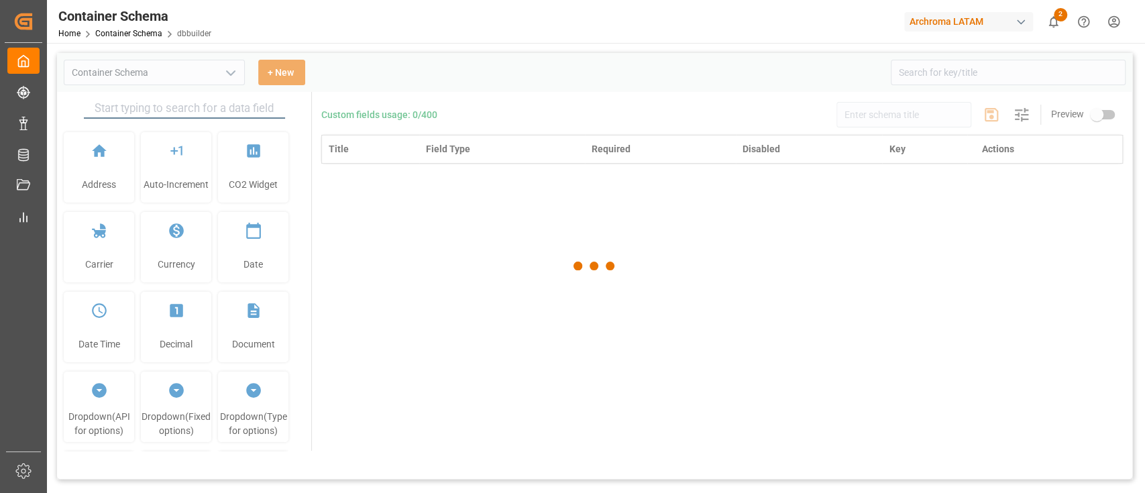
type input "Container Schema"
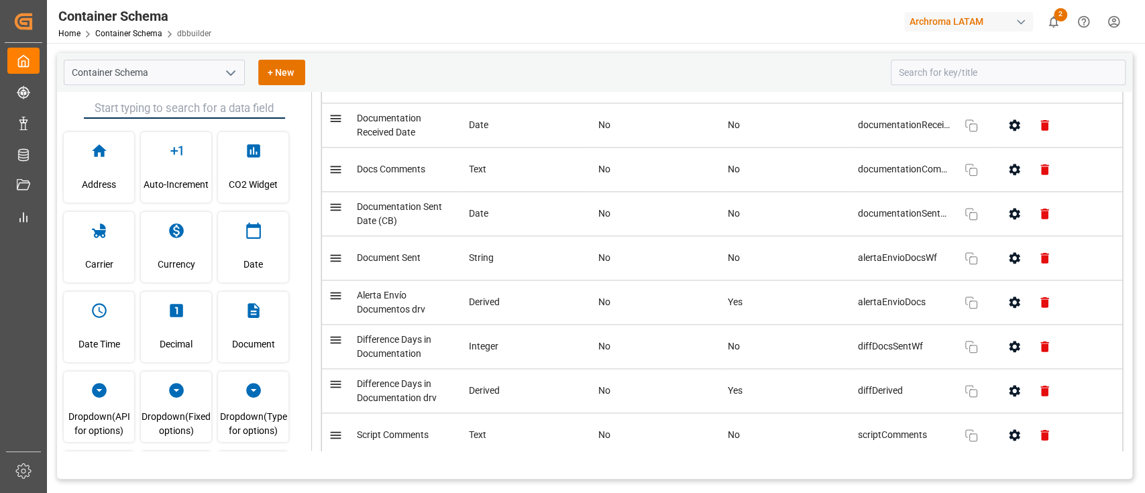
scroll to position [1214, 0]
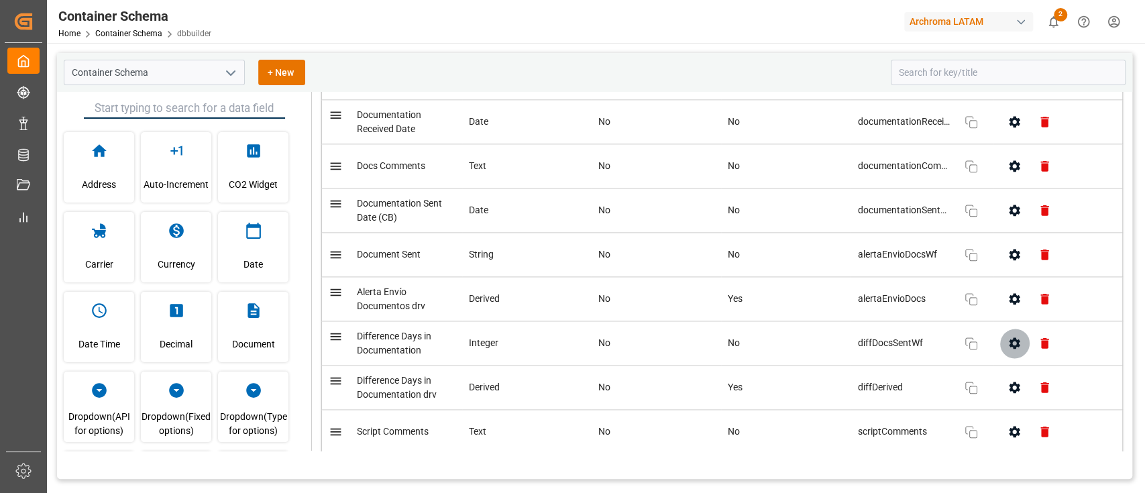
click at [1008, 346] on icon "button" at bounding box center [1015, 343] width 14 height 14
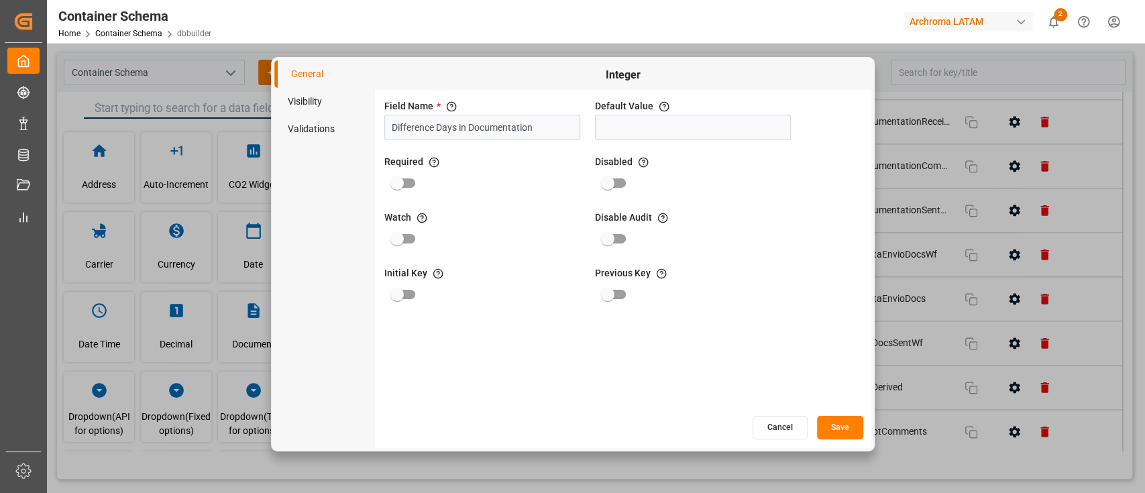
click at [303, 97] on li "Visibility" at bounding box center [324, 102] width 101 height 28
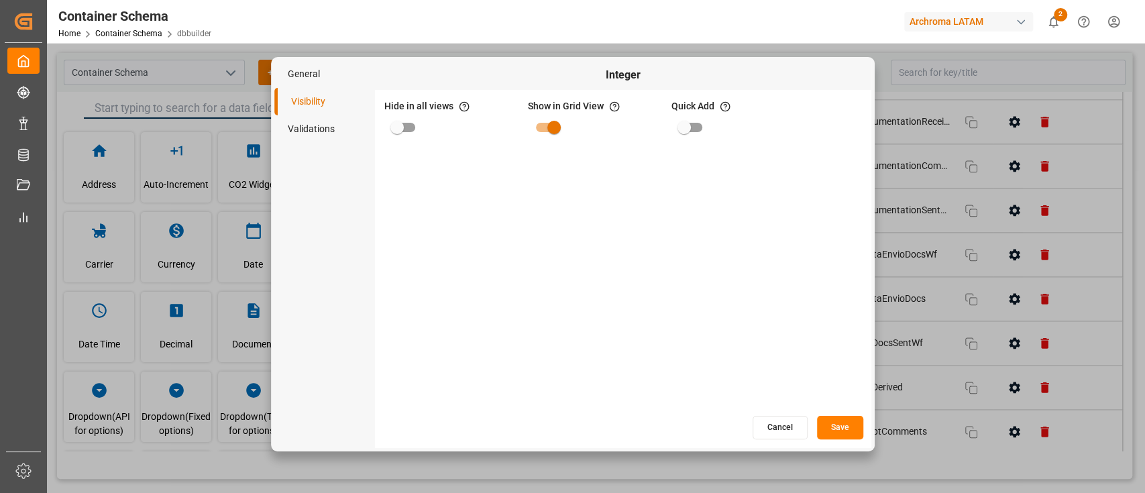
click at [761, 432] on button "Cancel" at bounding box center [780, 427] width 55 height 23
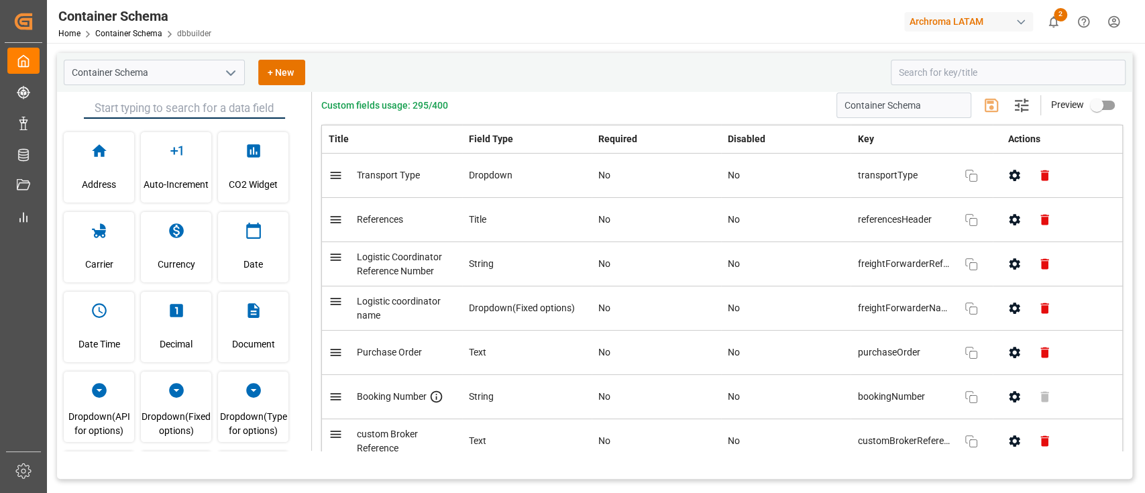
scroll to position [0, 0]
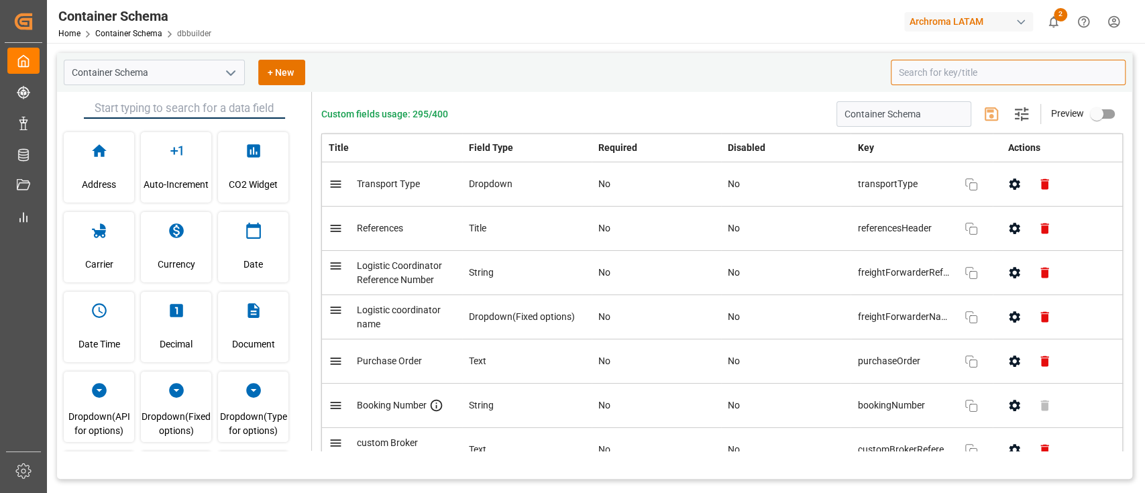
click at [917, 75] on input at bounding box center [1008, 72] width 235 height 25
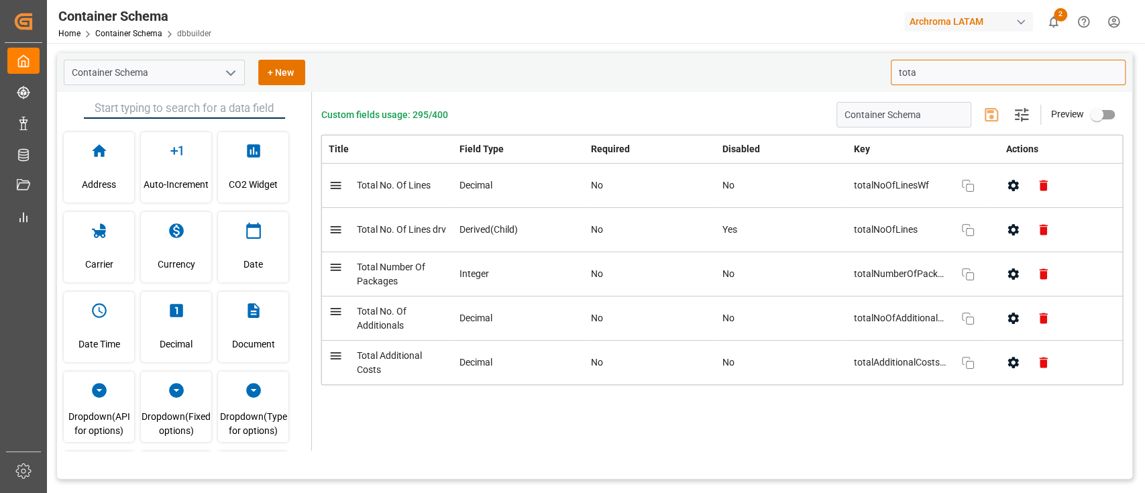
type input "tota"
click at [227, 68] on icon "open menu" at bounding box center [231, 73] width 16 height 16
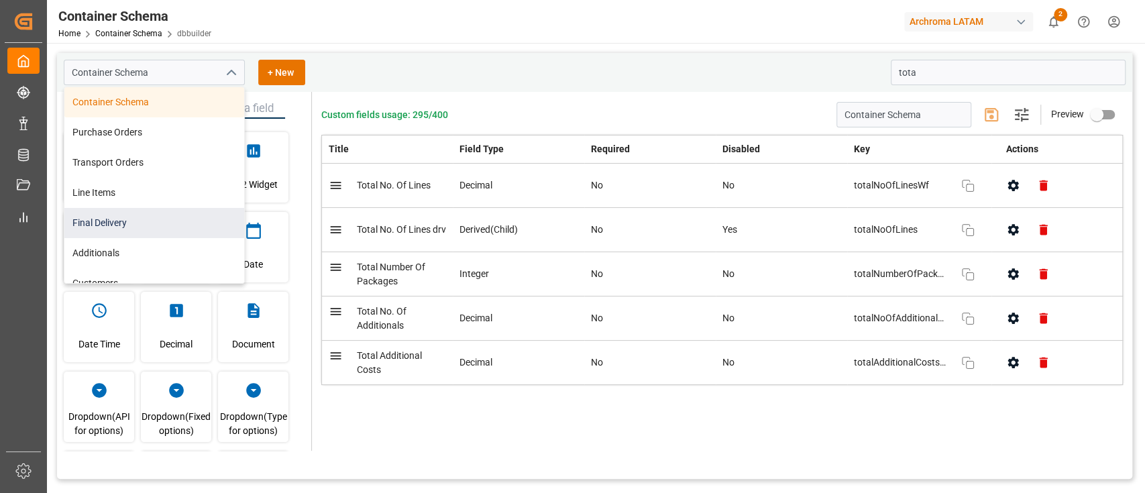
click at [140, 221] on div "Final Delivery" at bounding box center [154, 223] width 180 height 30
type input "Final Delivery"
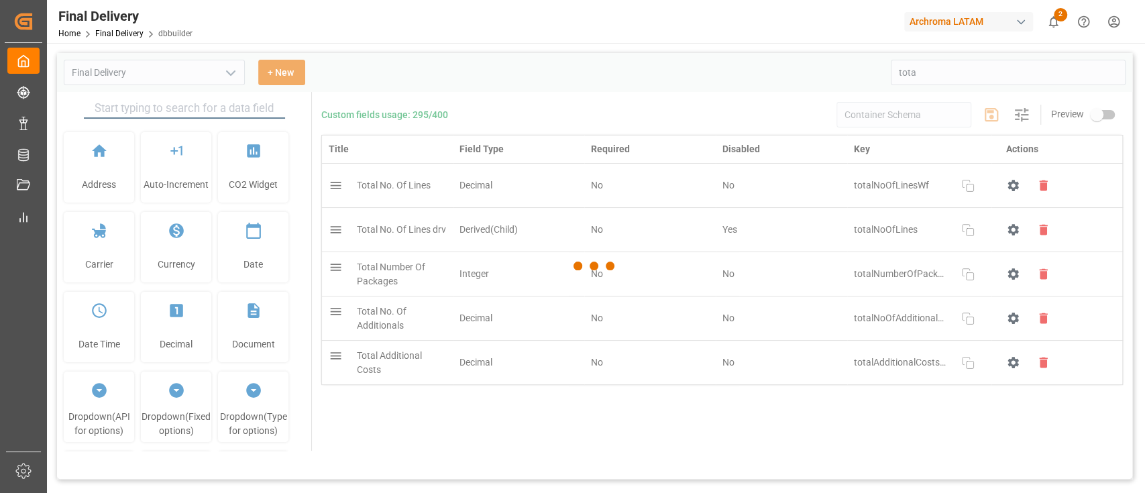
type input "Final Delivery"
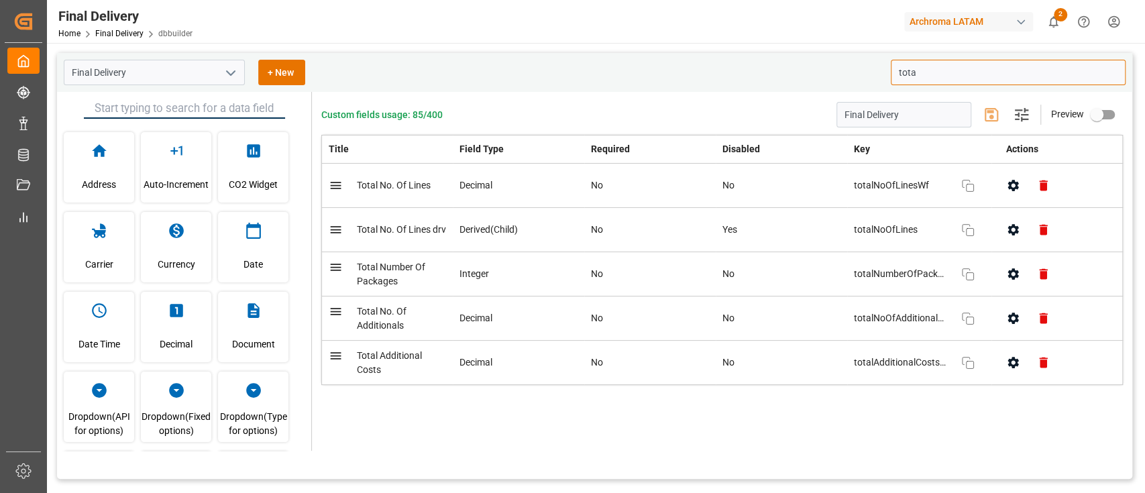
click at [939, 83] on input "tota" at bounding box center [1008, 72] width 235 height 25
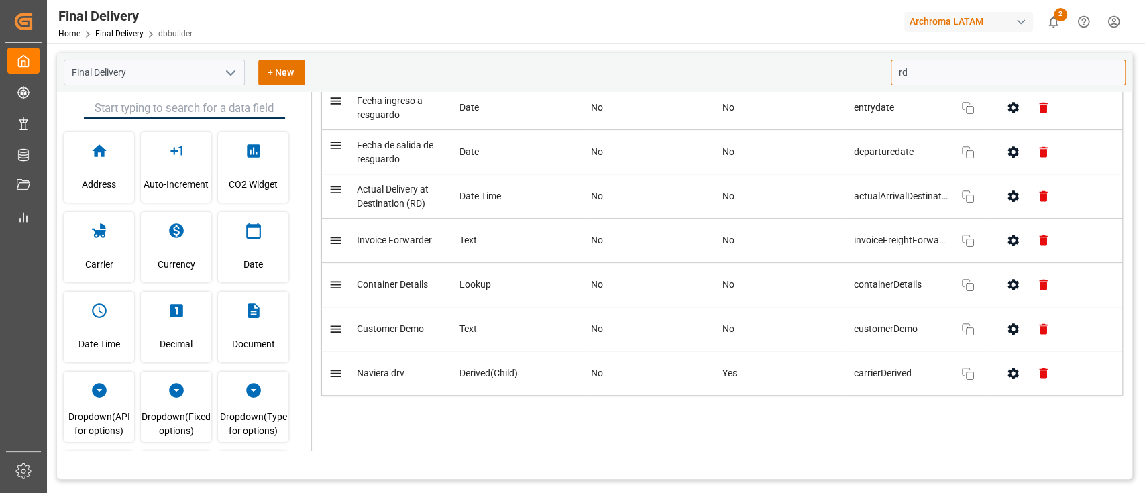
scroll to position [341, 0]
type input "rd"
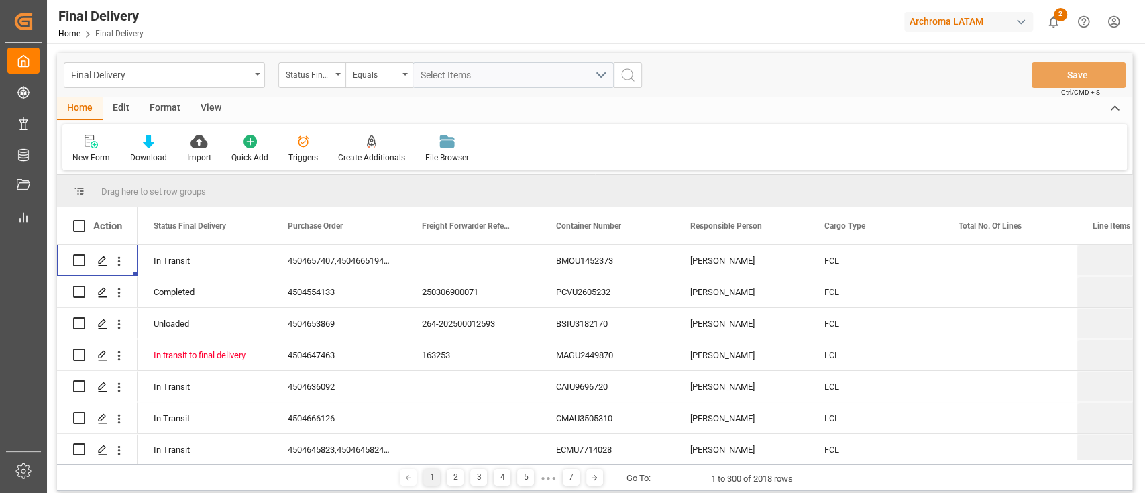
click at [176, 106] on div "Format" at bounding box center [165, 108] width 51 height 23
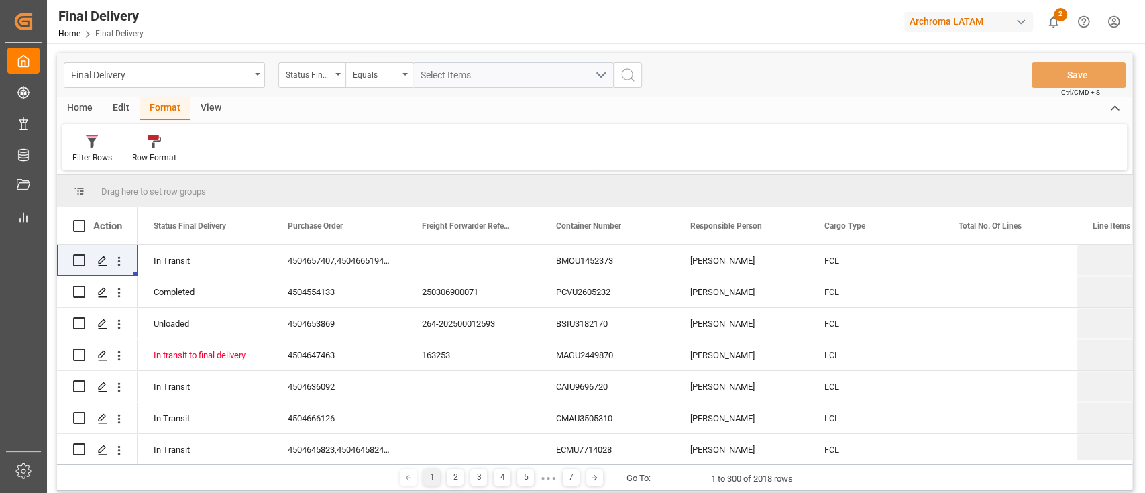
click at [209, 110] on div "View" at bounding box center [211, 108] width 41 height 23
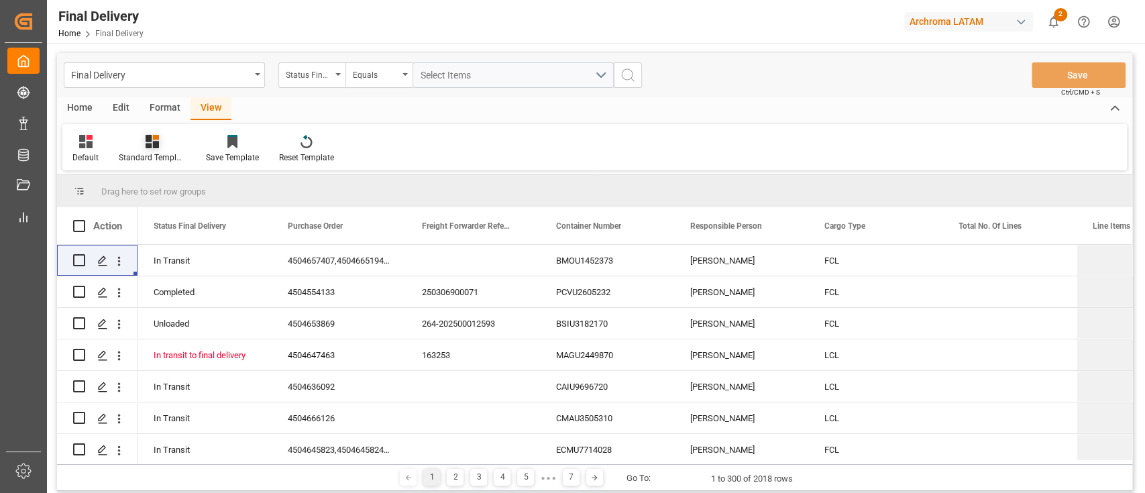
click at [155, 148] on div "Standard Templates" at bounding box center [152, 149] width 87 height 30
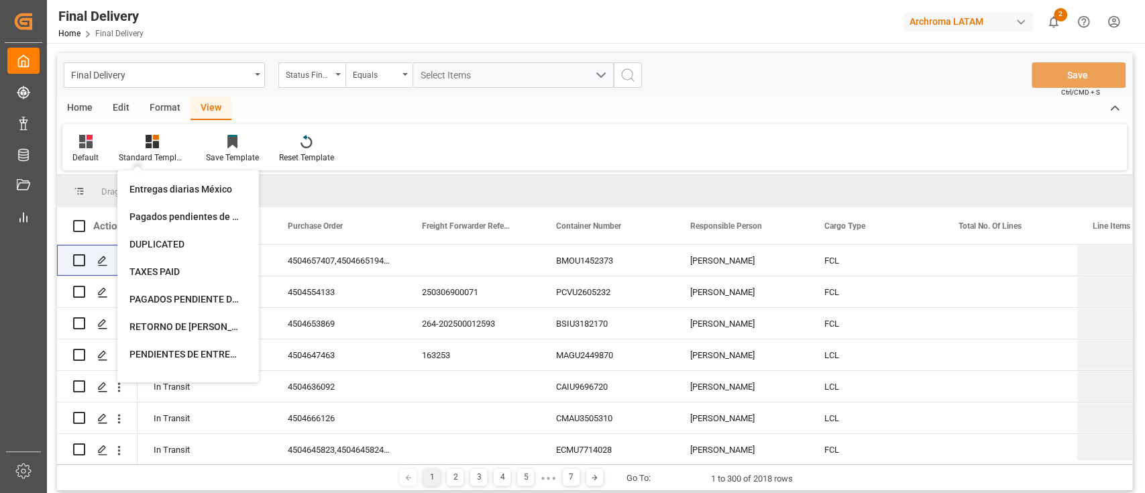
click at [189, 185] on div "Entregas diarias México" at bounding box center [187, 189] width 117 height 14
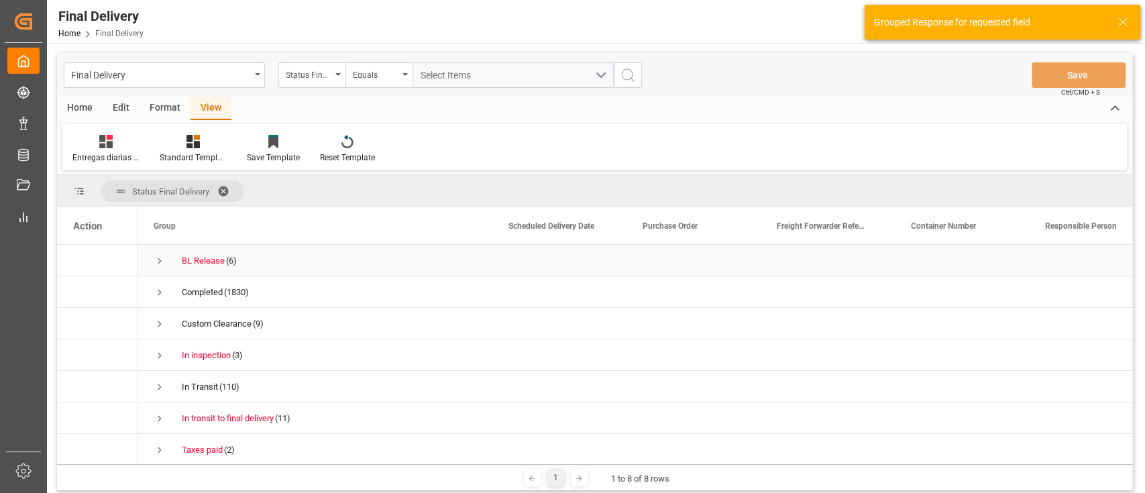
scroll to position [42, 0]
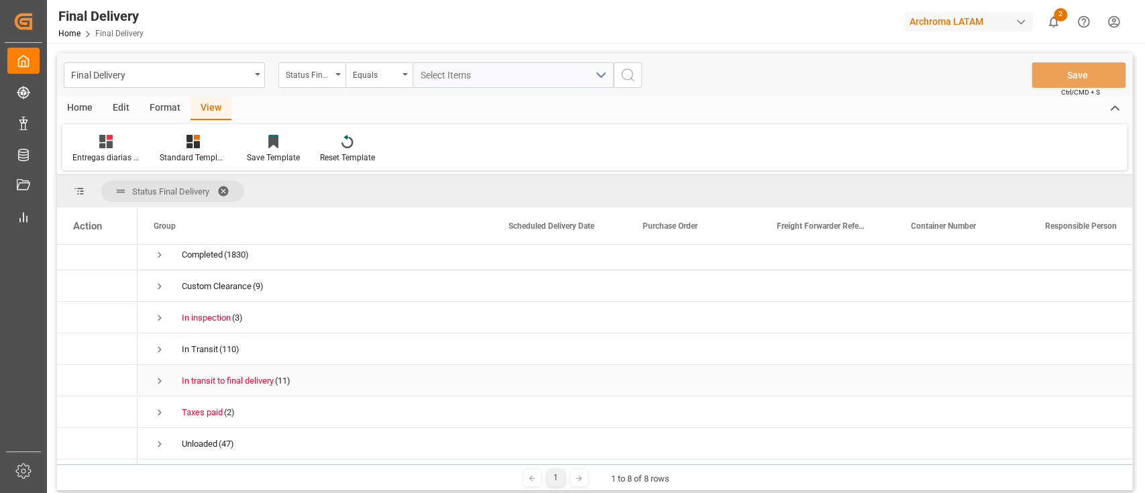
click at [160, 375] on span "Press SPACE to select this row." at bounding box center [160, 381] width 12 height 12
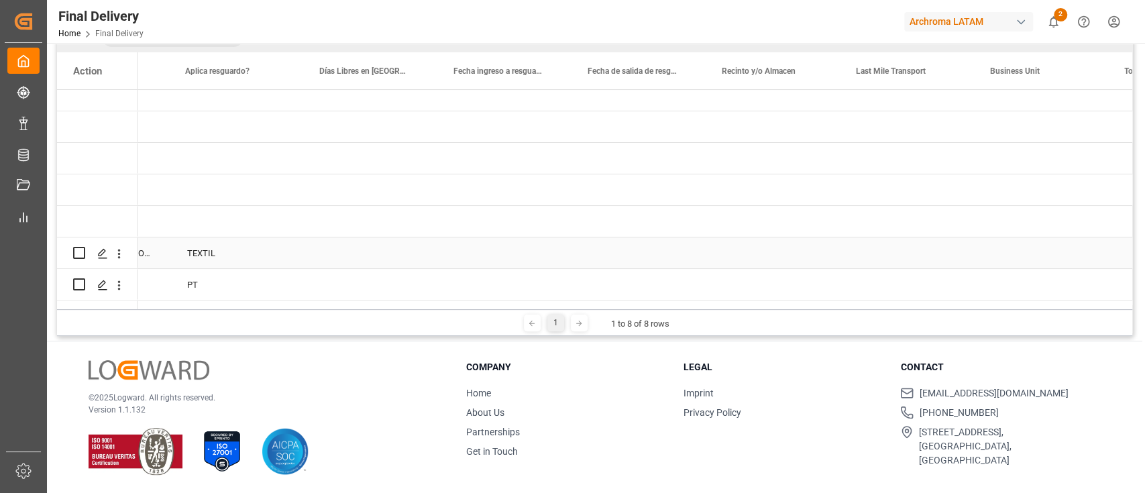
scroll to position [0, 2474]
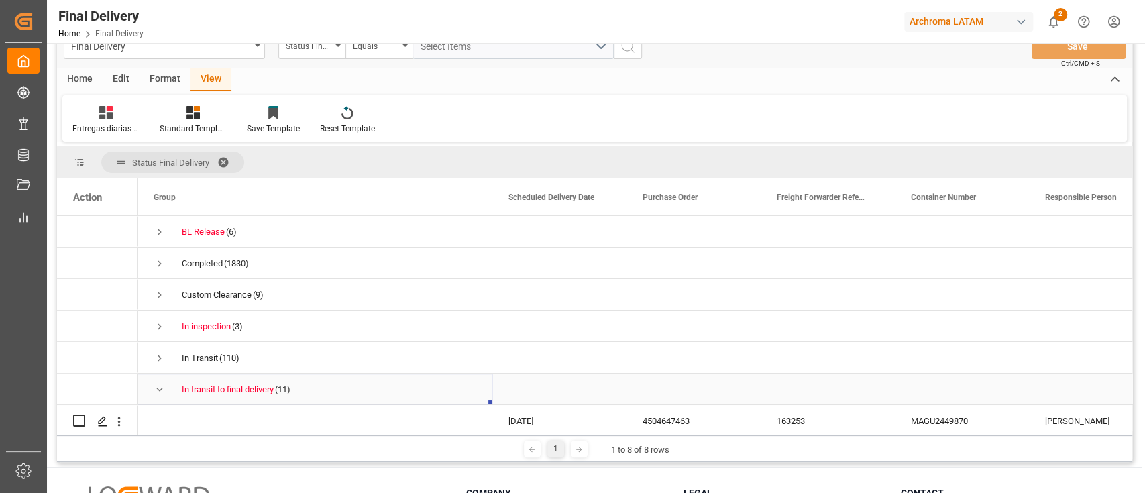
click at [152, 384] on div "In transit to final delivery (11)" at bounding box center [315, 389] width 355 height 31
click at [161, 385] on span "Press SPACE to select this row." at bounding box center [160, 390] width 12 height 12
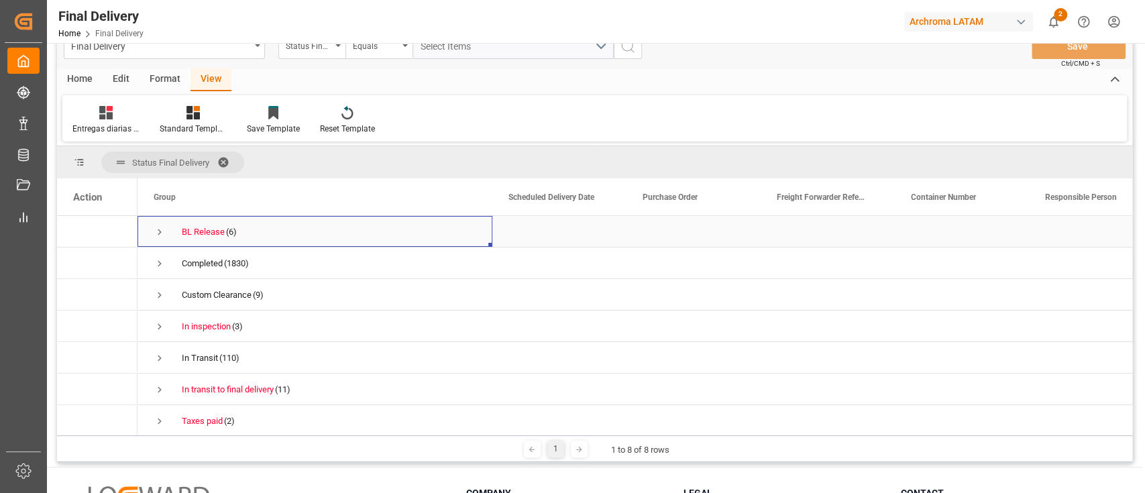
click at [158, 231] on span "Press SPACE to select this row." at bounding box center [160, 232] width 12 height 12
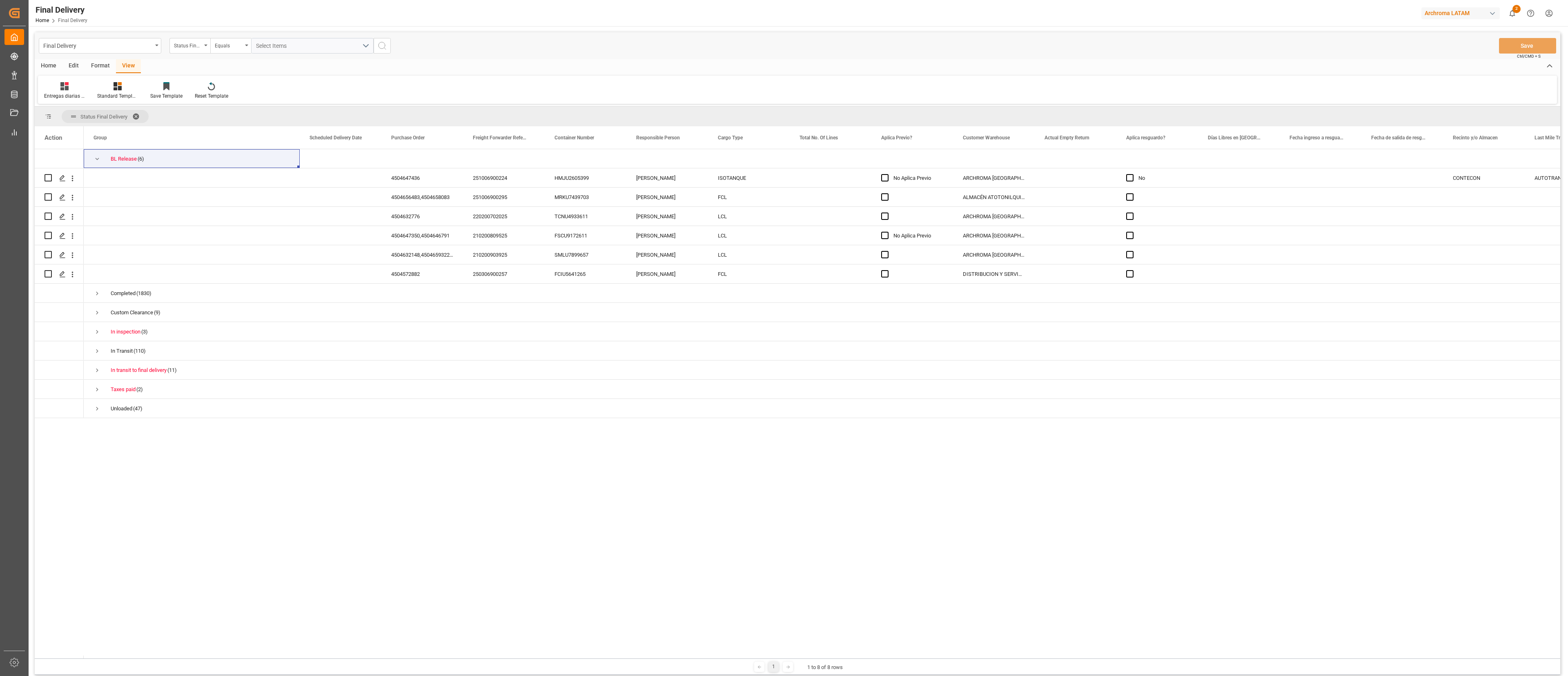
drag, startPoint x: 665, startPoint y: 1, endPoint x: 772, endPoint y: 516, distance: 526.0
click at [696, 300] on div "BL Release (6) Completed (1830) Custom Clearance (9) In inspection (3) In Trans…" at bounding box center [822, 404] width 1477 height 509
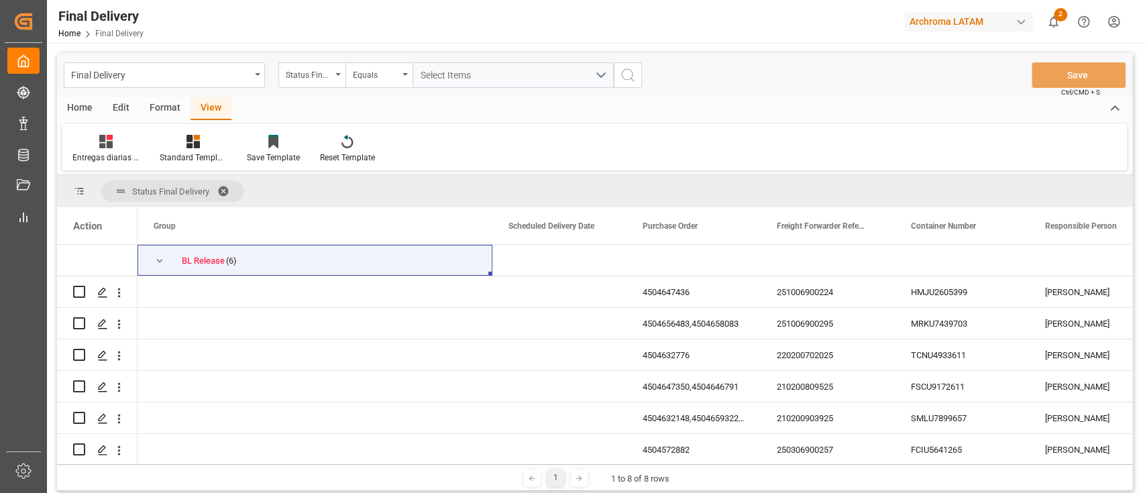
drag, startPoint x: 2423, startPoint y: 11, endPoint x: 469, endPoint y: 124, distance: 1957.4
click at [469, 124] on div "Entregas diarias México Standard Templates Save Template Reset Template" at bounding box center [594, 147] width 1065 height 46
click at [121, 105] on div "Edit" at bounding box center [121, 108] width 37 height 23
click at [168, 105] on div "Format" at bounding box center [165, 108] width 51 height 23
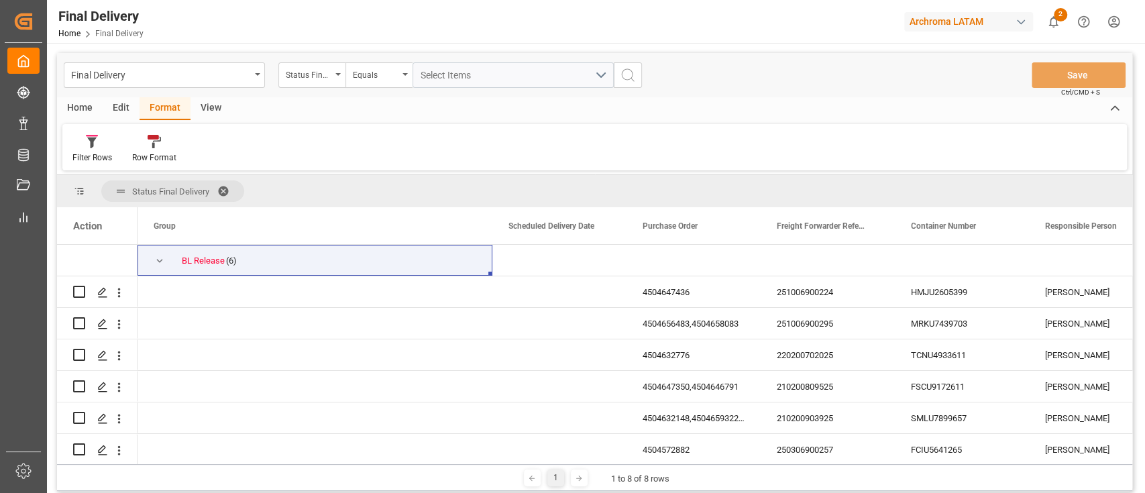
click at [97, 105] on div "Home" at bounding box center [80, 108] width 46 height 23
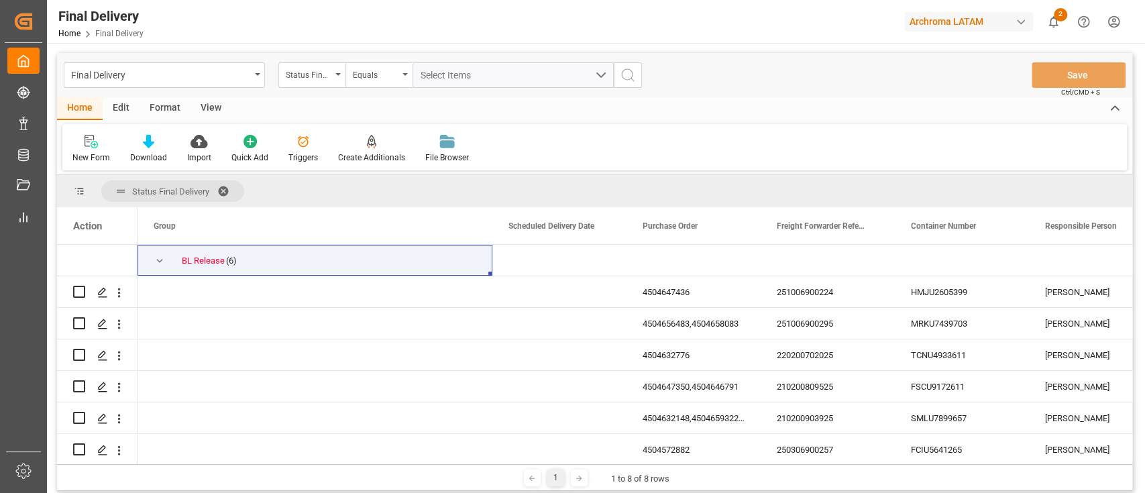
click at [135, 107] on div "Edit" at bounding box center [121, 108] width 37 height 23
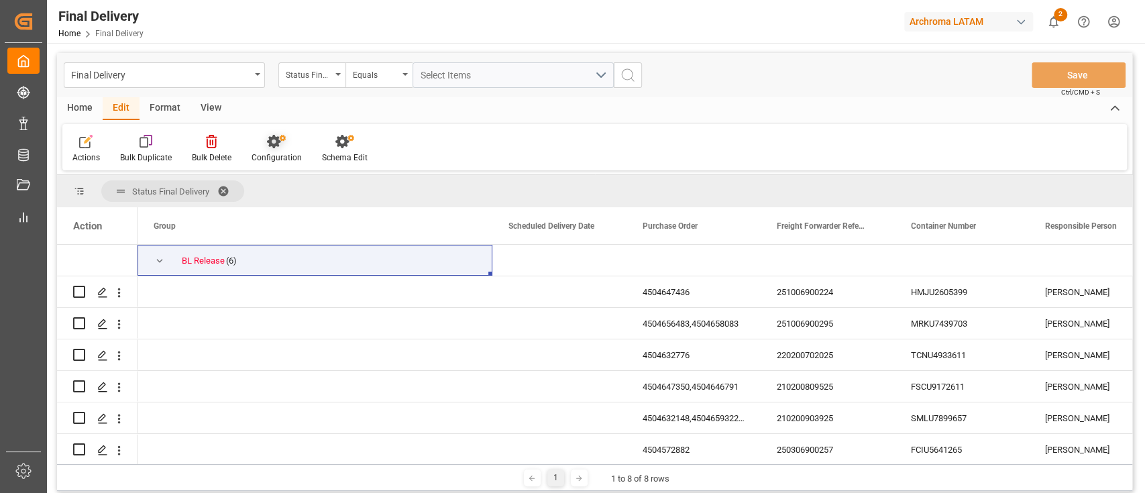
click at [277, 153] on div "Configuration" at bounding box center [277, 158] width 50 height 12
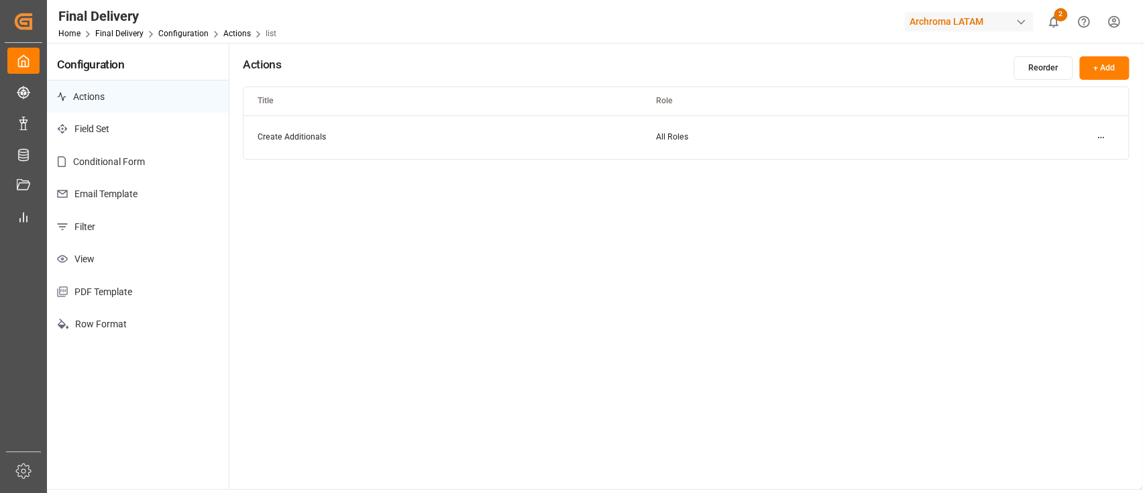
click at [179, 203] on p "Email Template" at bounding box center [138, 194] width 182 height 33
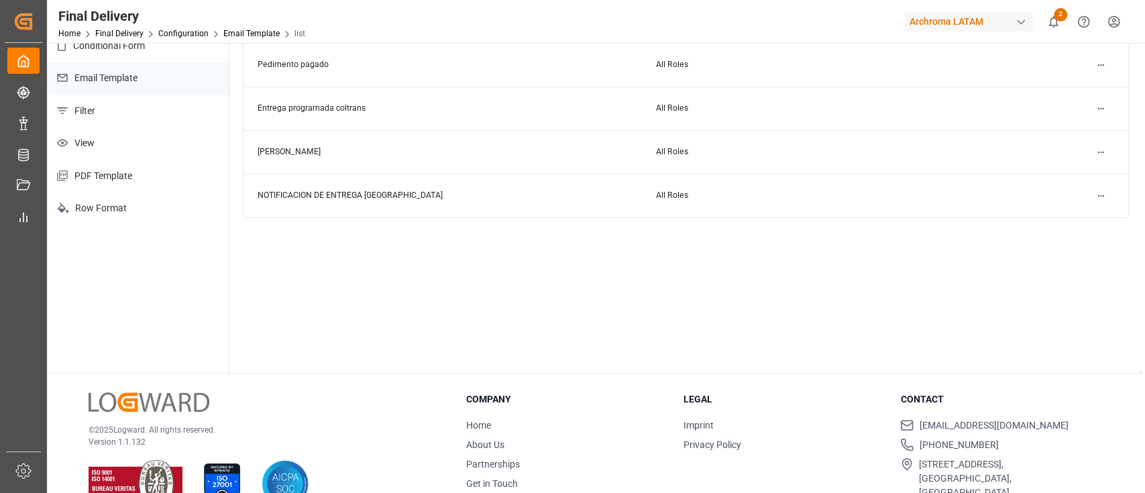
click at [1105, 103] on html "Created by potrace 1.15, written by Peter Selinger 2001-2017 Created by potrace…" at bounding box center [572, 246] width 1145 height 493
click at [1074, 127] on div "Edit" at bounding box center [1076, 134] width 69 height 19
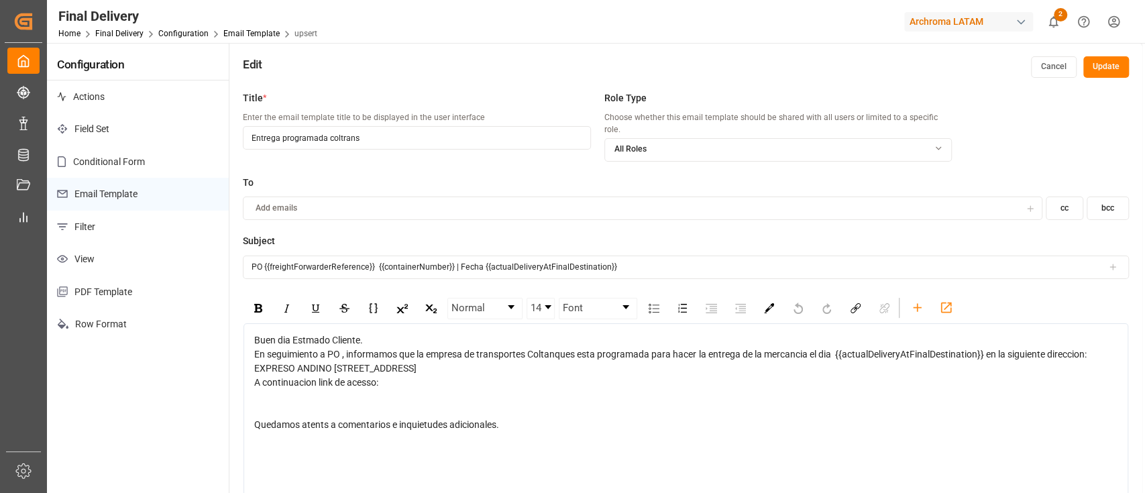
click at [1056, 59] on button "Cancel" at bounding box center [1054, 66] width 46 height 21
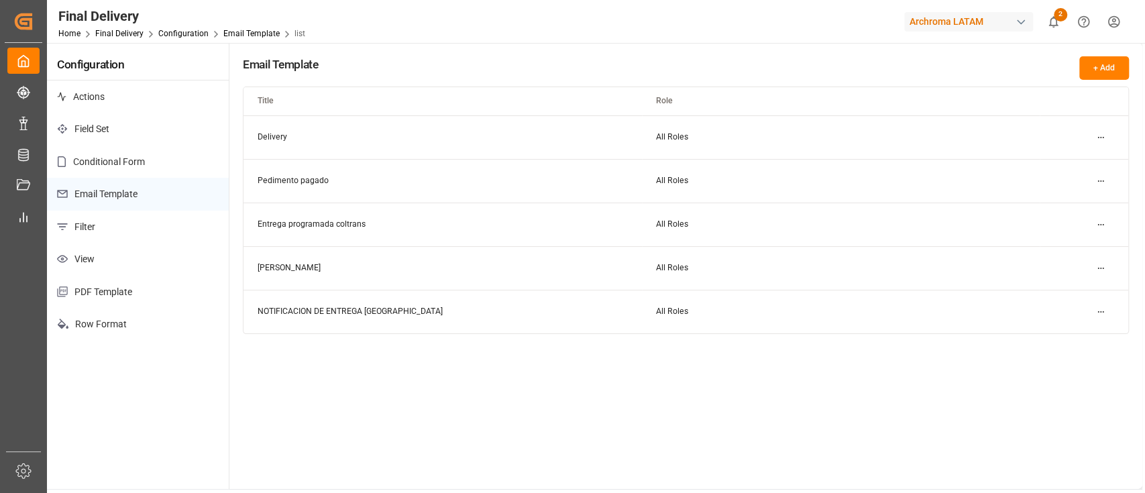
click at [647, 424] on div "Email Template + Add Title Role Delivery All Roles Pedimento pagado All Roles E…" at bounding box center [685, 266] width 913 height 446
click at [138, 35] on link "Final Delivery" at bounding box center [119, 33] width 48 height 9
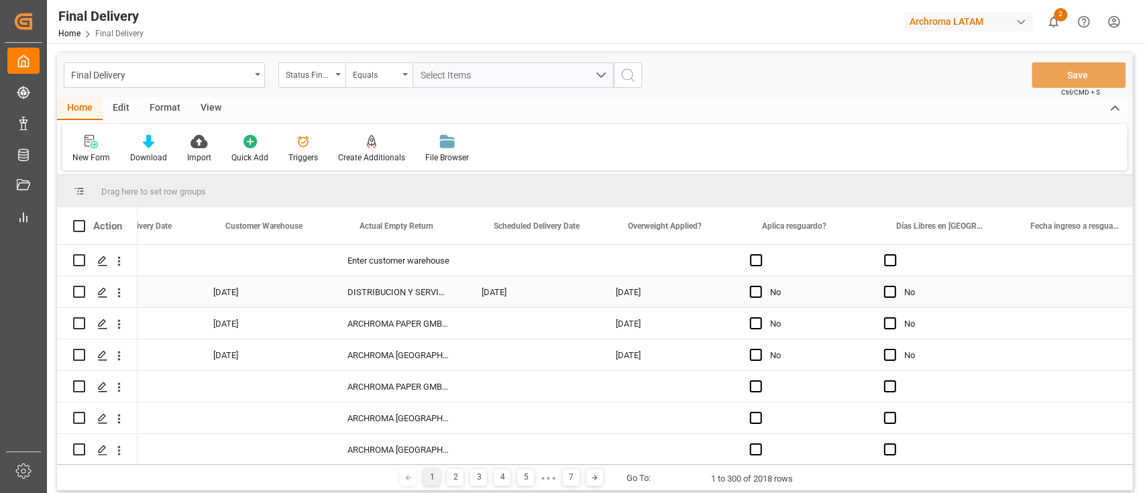
scroll to position [0, 2209]
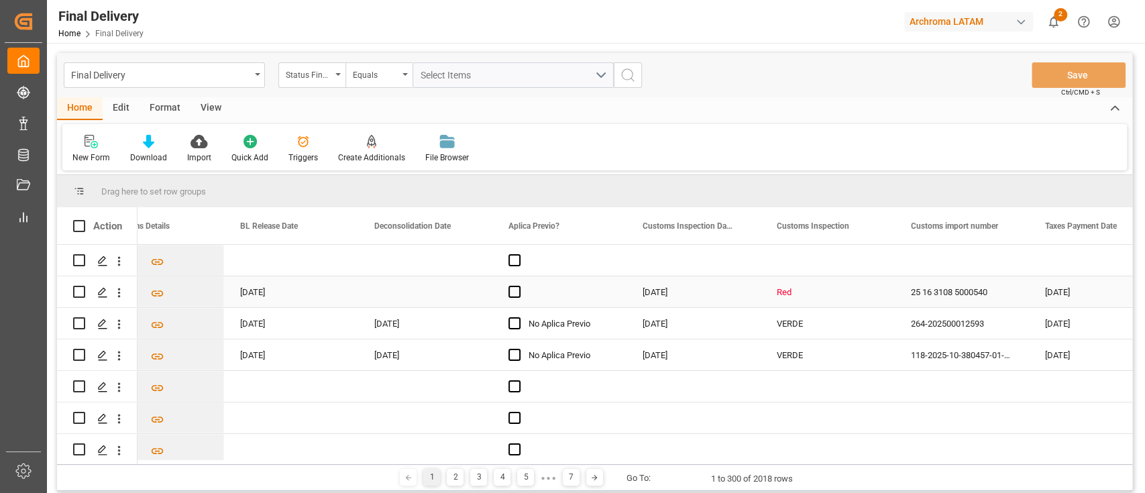
click at [83, 288] on input "Press Space to toggle row selection (unchecked)" at bounding box center [79, 292] width 12 height 12
checkbox input "true"
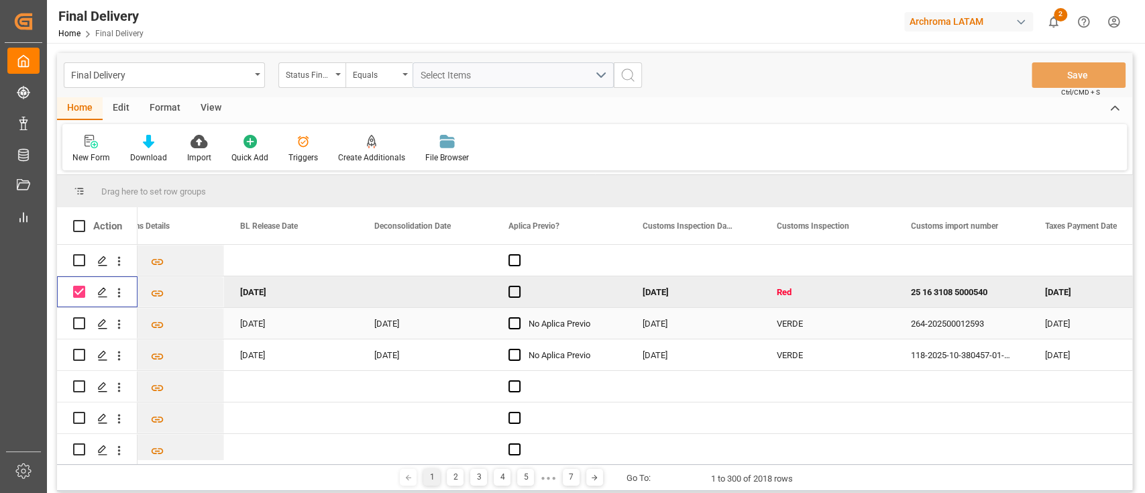
click at [78, 321] on input "Press Space to toggle row selection (unchecked)" at bounding box center [79, 323] width 12 height 12
checkbox input "true"
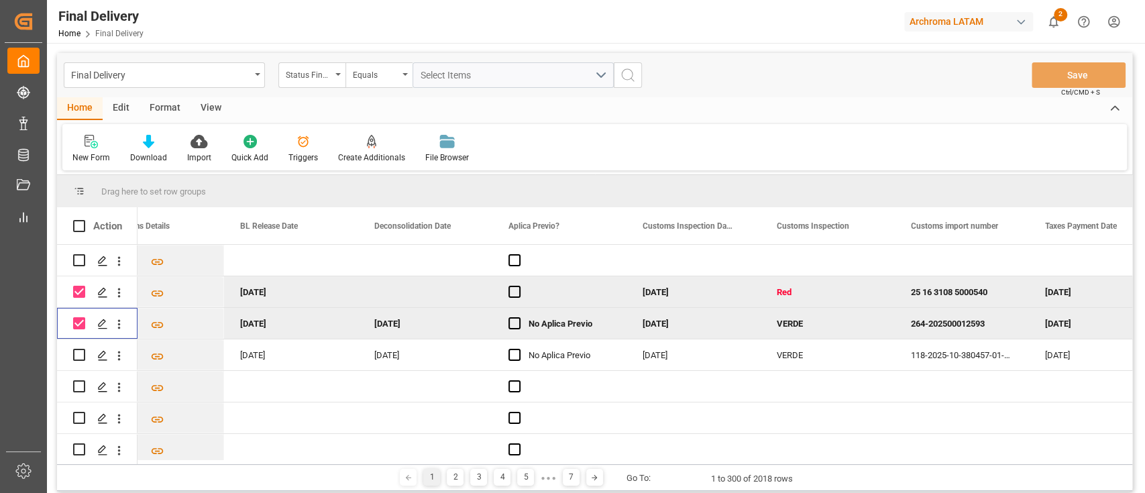
click at [128, 109] on div "Edit" at bounding box center [121, 108] width 37 height 23
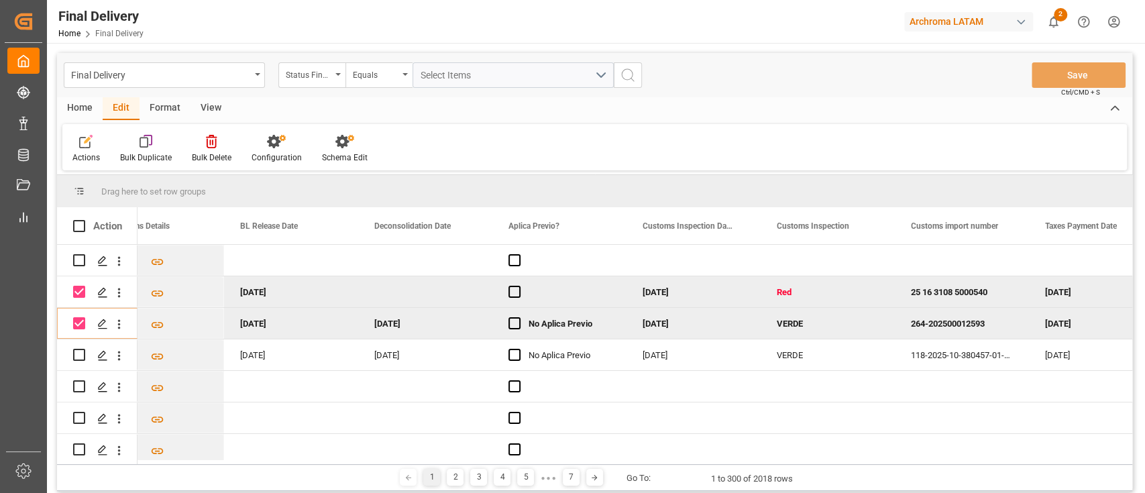
click at [158, 110] on div "Format" at bounding box center [165, 108] width 51 height 23
click at [90, 104] on div "Home" at bounding box center [80, 108] width 46 height 23
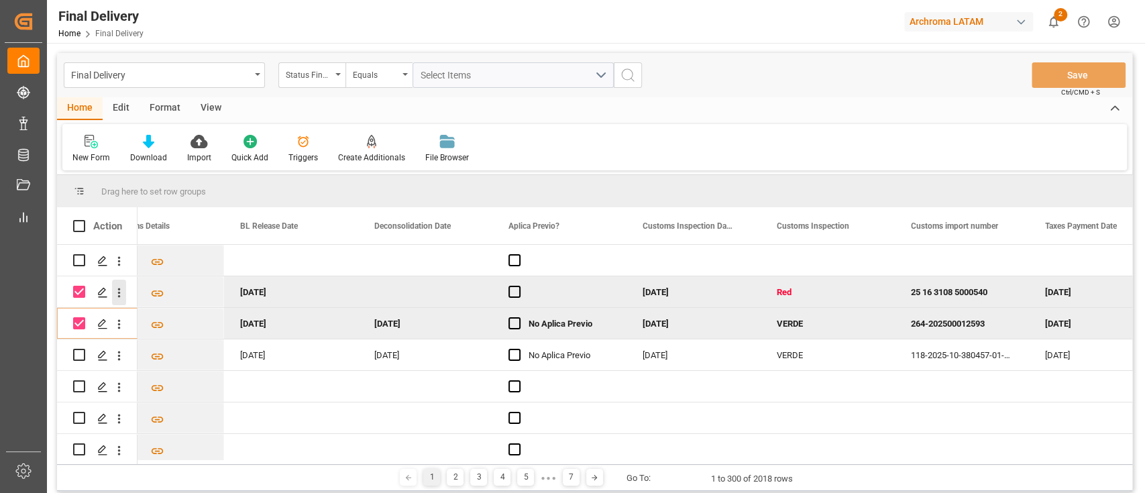
click at [121, 292] on icon "open menu" at bounding box center [119, 293] width 14 height 14
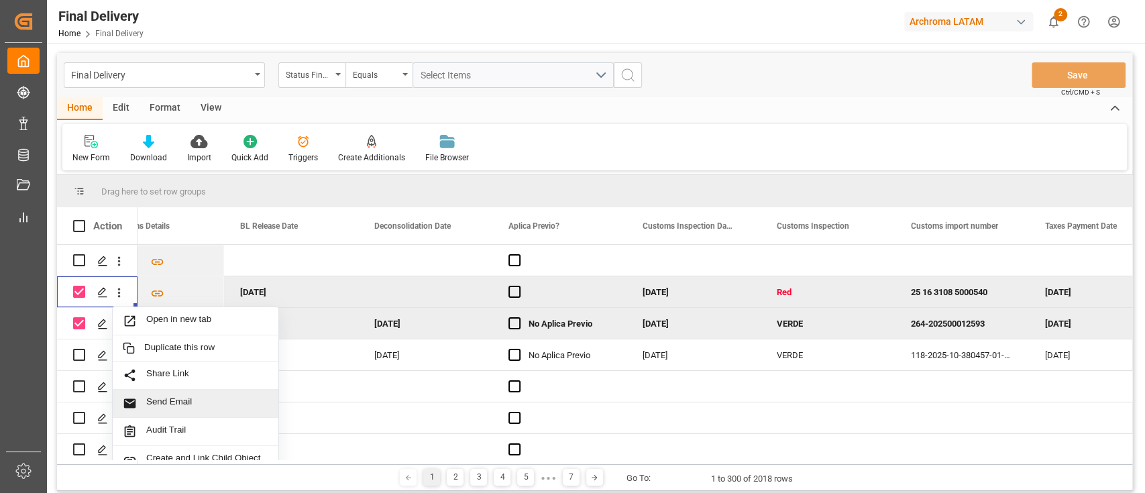
click at [225, 402] on span "Send Email" at bounding box center [207, 403] width 122 height 14
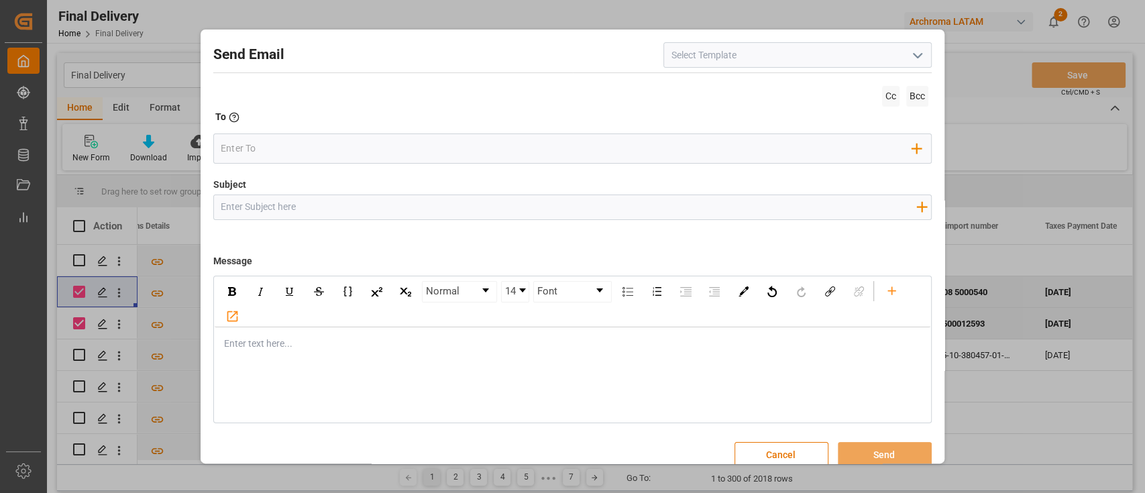
click at [374, 366] on div "Normal 14 Font Enter text here..." at bounding box center [572, 350] width 719 height 148
click at [753, 449] on button "Cancel" at bounding box center [782, 454] width 94 height 25
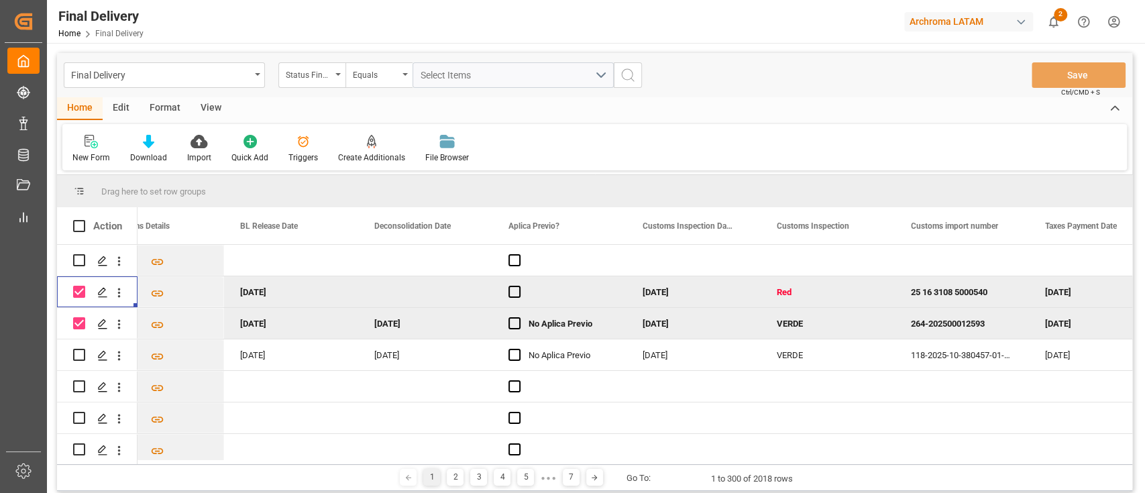
click at [131, 107] on div "Edit" at bounding box center [121, 108] width 37 height 23
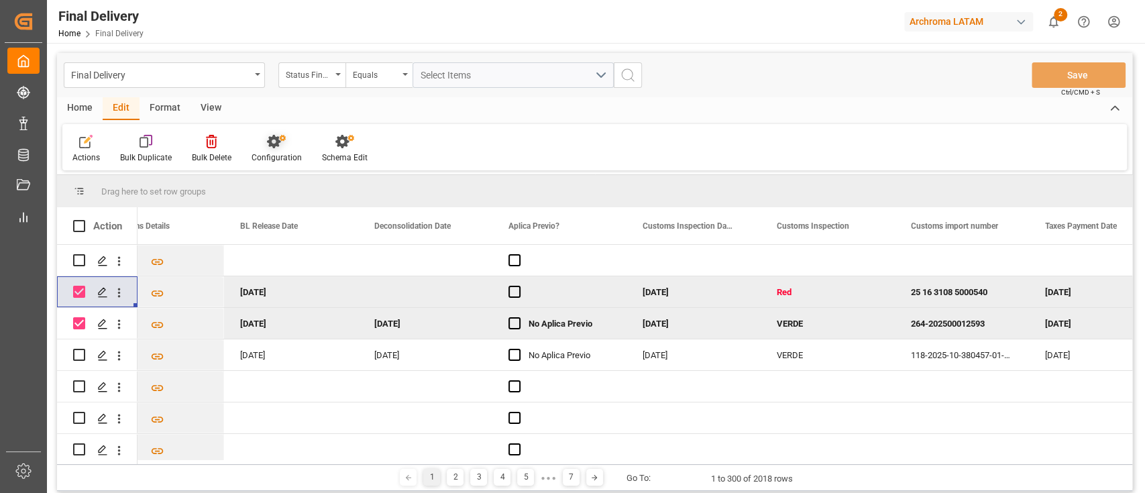
click at [273, 146] on icon at bounding box center [273, 141] width 13 height 13
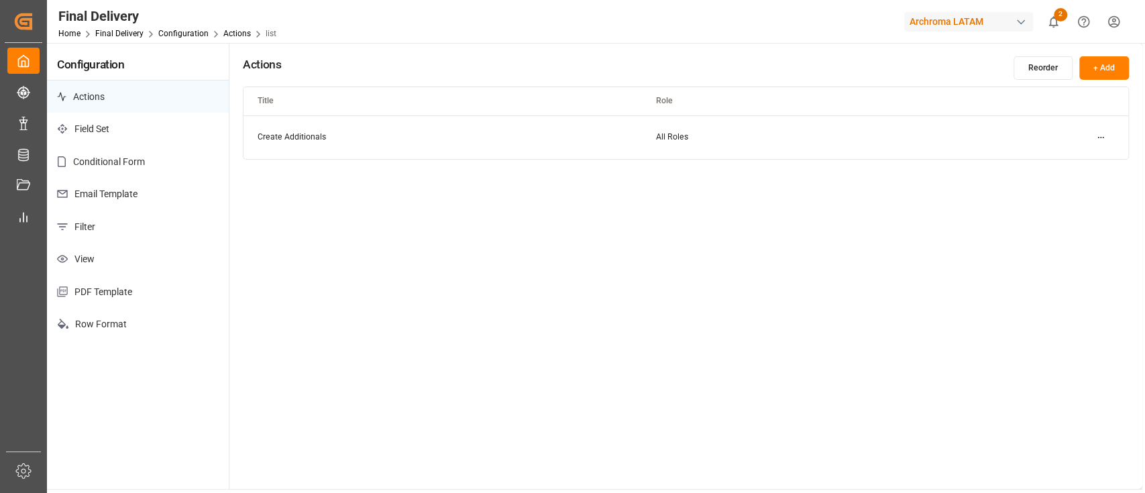
click at [172, 184] on p "Email Template" at bounding box center [138, 194] width 182 height 33
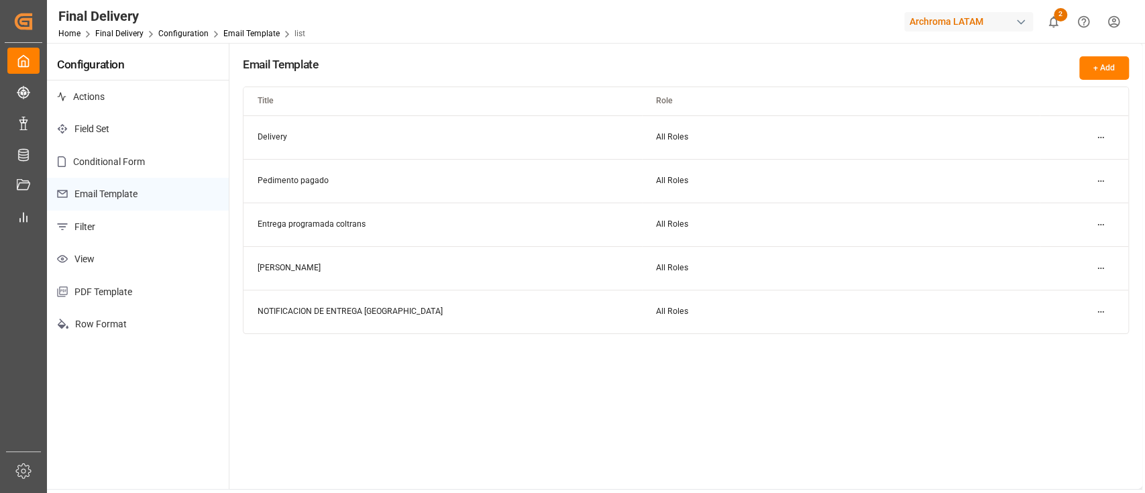
click at [150, 99] on p "Actions" at bounding box center [138, 96] width 182 height 33
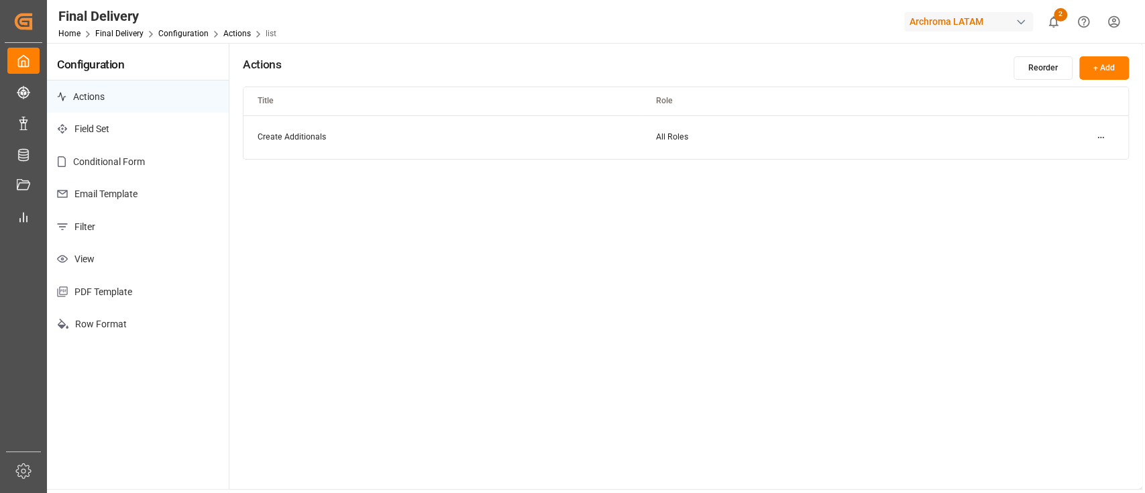
click at [1103, 64] on button "+ Add" at bounding box center [1104, 67] width 50 height 23
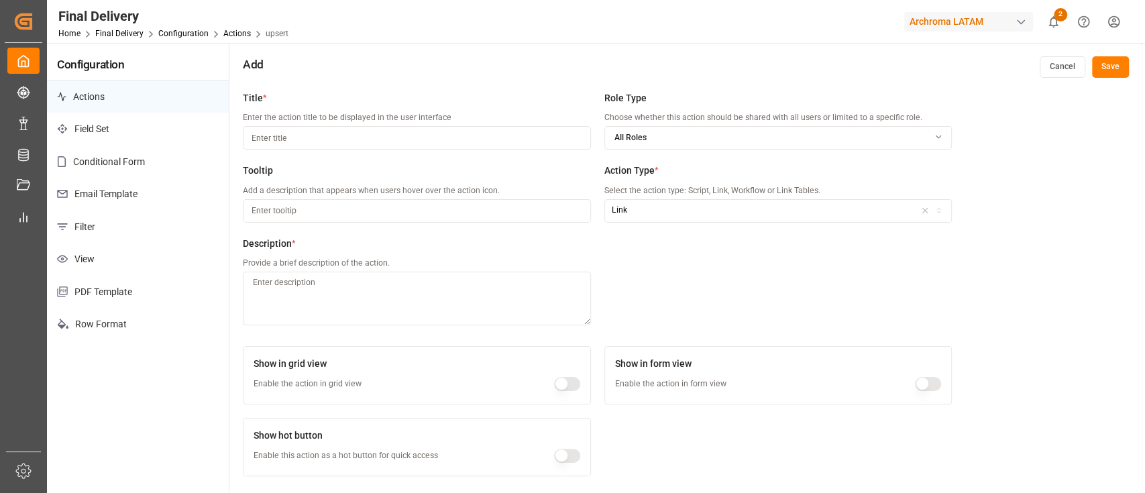
click at [518, 144] on input at bounding box center [416, 137] width 347 height 23
type input "Create Email"
click at [702, 261] on div "Title * Enter the action title to be displayed in the user interface Create Ema…" at bounding box center [597, 215] width 709 height 249
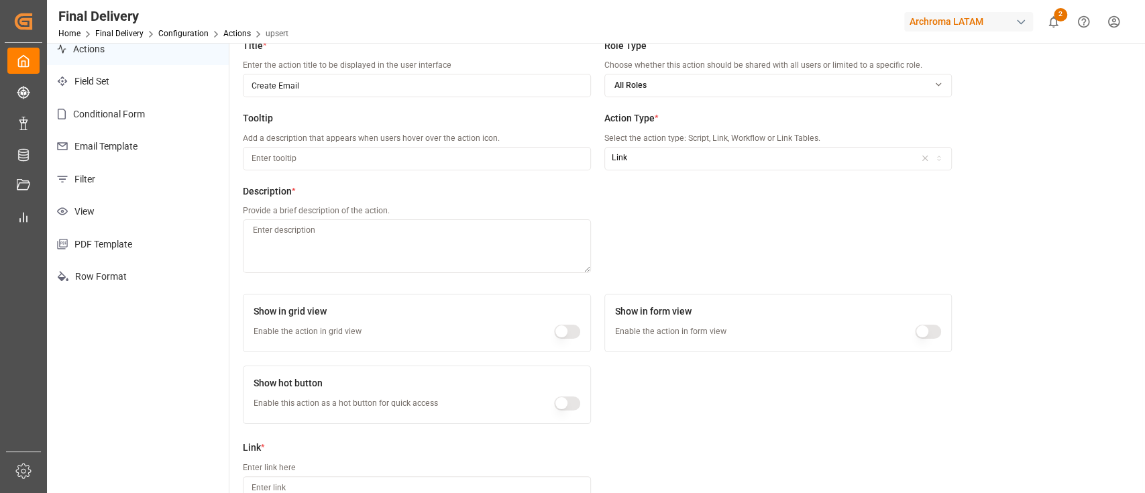
click at [945, 159] on div "button" at bounding box center [932, 158] width 33 height 12
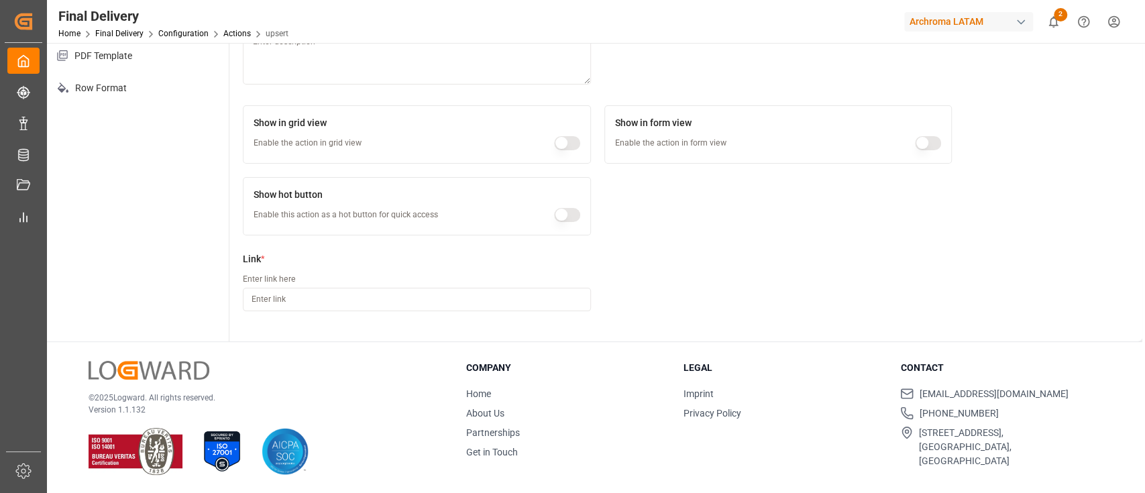
click at [486, 291] on input at bounding box center [416, 299] width 347 height 23
click at [447, 265] on label "Link *" at bounding box center [416, 259] width 347 height 14
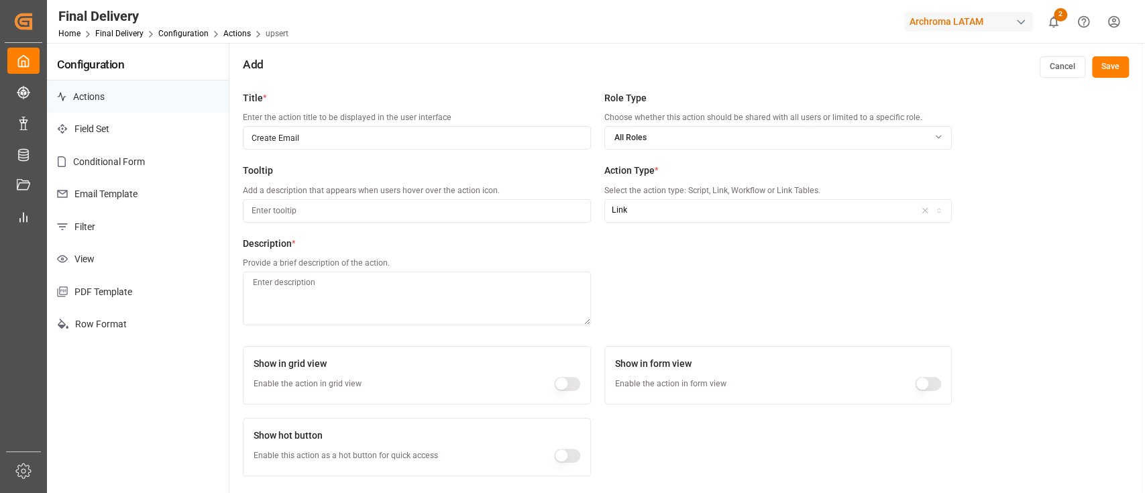
click at [1059, 65] on button "Cancel" at bounding box center [1063, 66] width 46 height 21
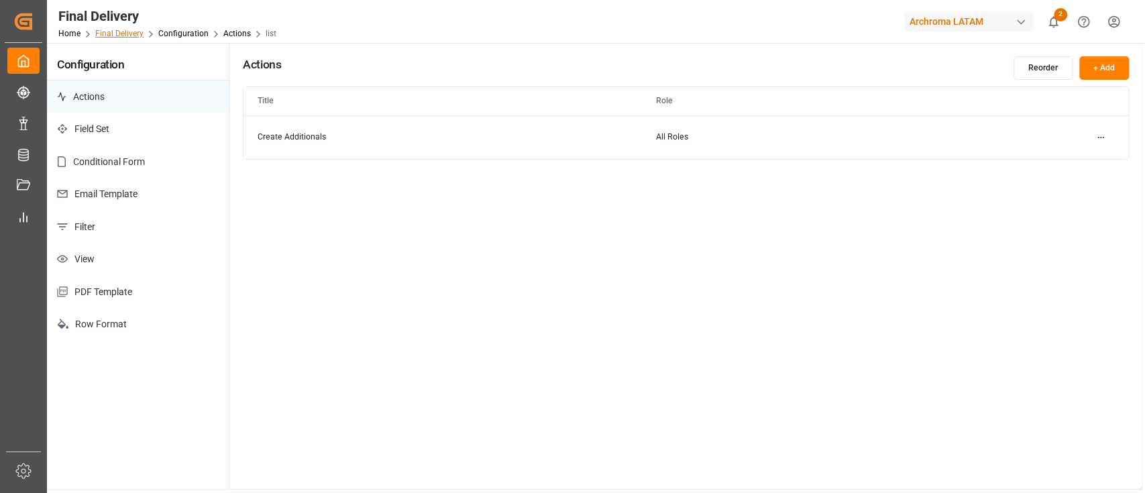
click at [130, 37] on link "Final Delivery" at bounding box center [119, 33] width 48 height 9
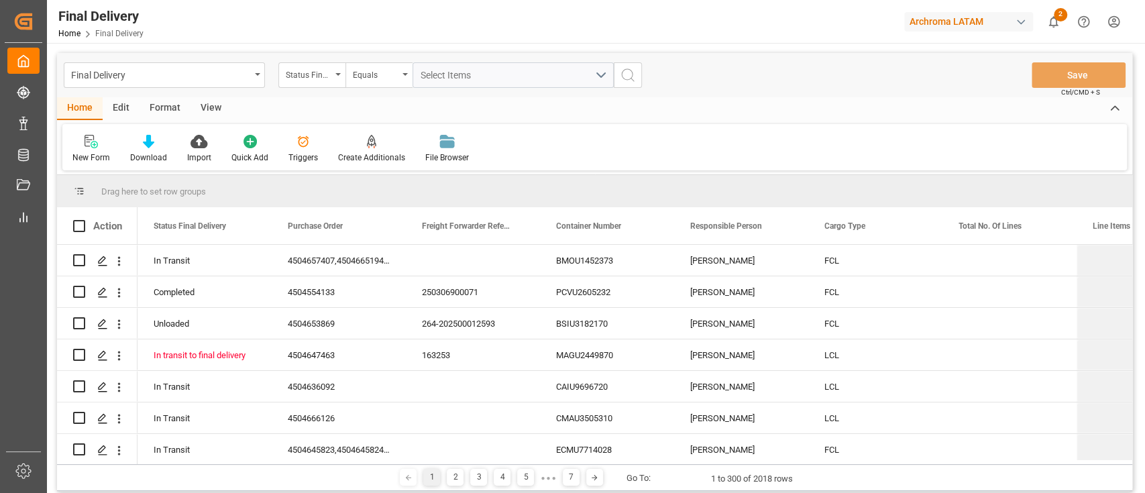
click at [174, 106] on div "Format" at bounding box center [165, 108] width 51 height 23
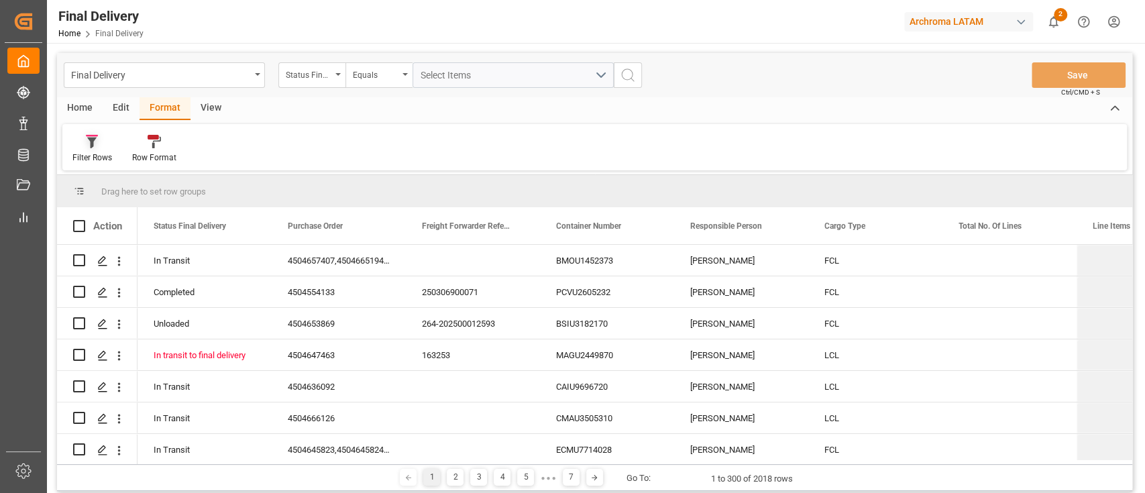
click at [104, 140] on div at bounding box center [92, 141] width 40 height 14
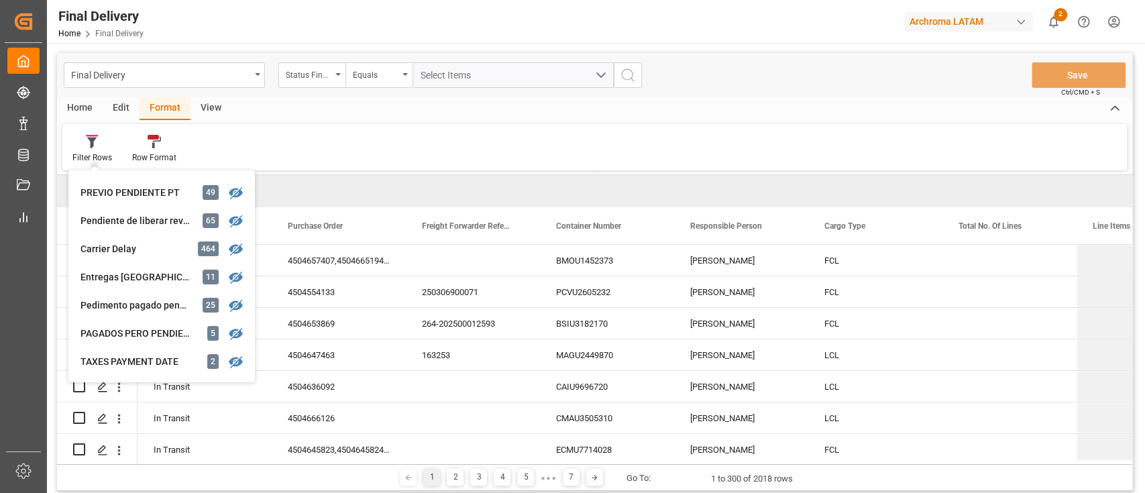
scroll to position [221, 0]
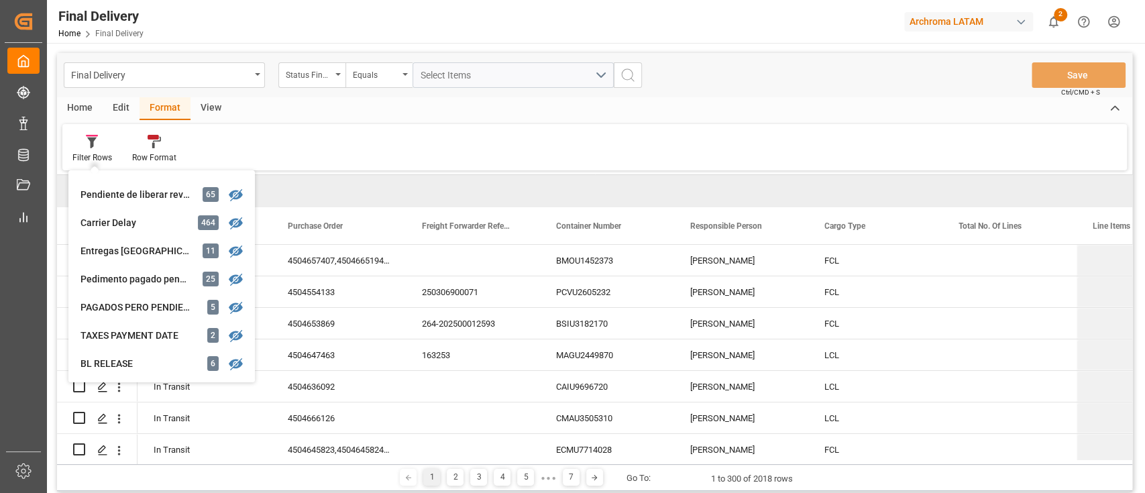
click at [441, 146] on div "Filter Rows PENDIENTE RETORNO VACÍO PT 0 PENDIENTE RETORNO VACÍO TEXTIL 0 DAILY…" at bounding box center [594, 147] width 1065 height 46
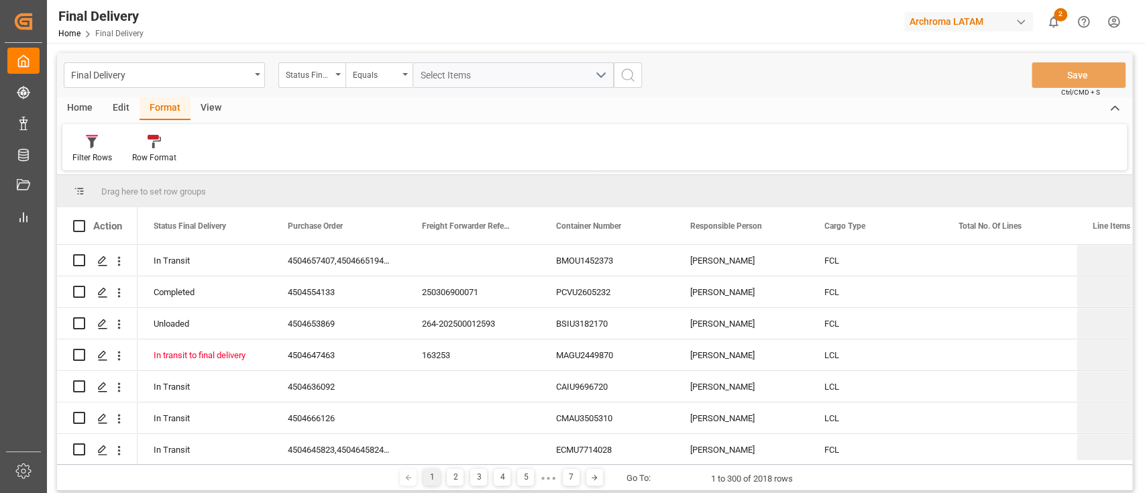
click at [124, 107] on div "Edit" at bounding box center [121, 108] width 37 height 23
click at [334, 148] on div "Schema Edit" at bounding box center [345, 149] width 66 height 30
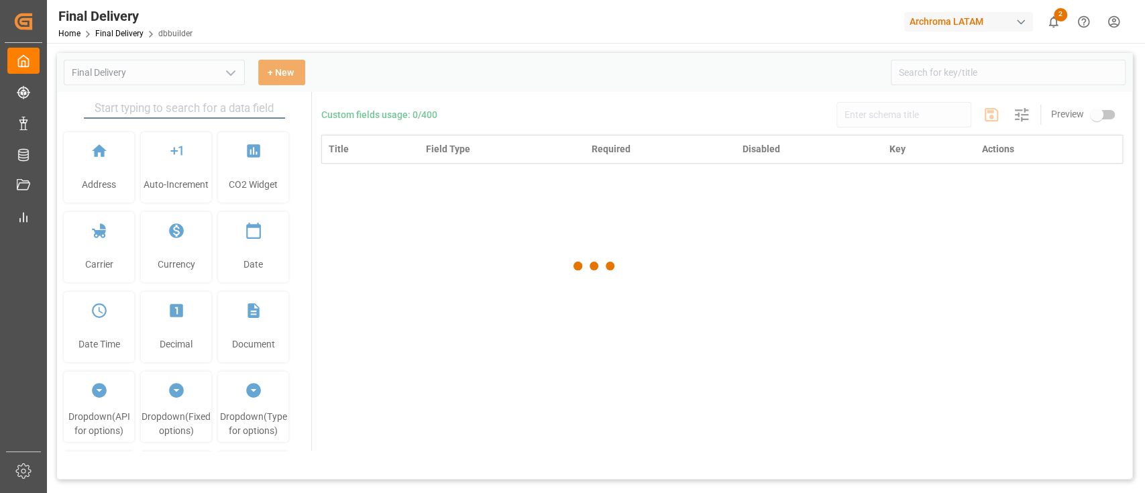
type input "Final Delivery"
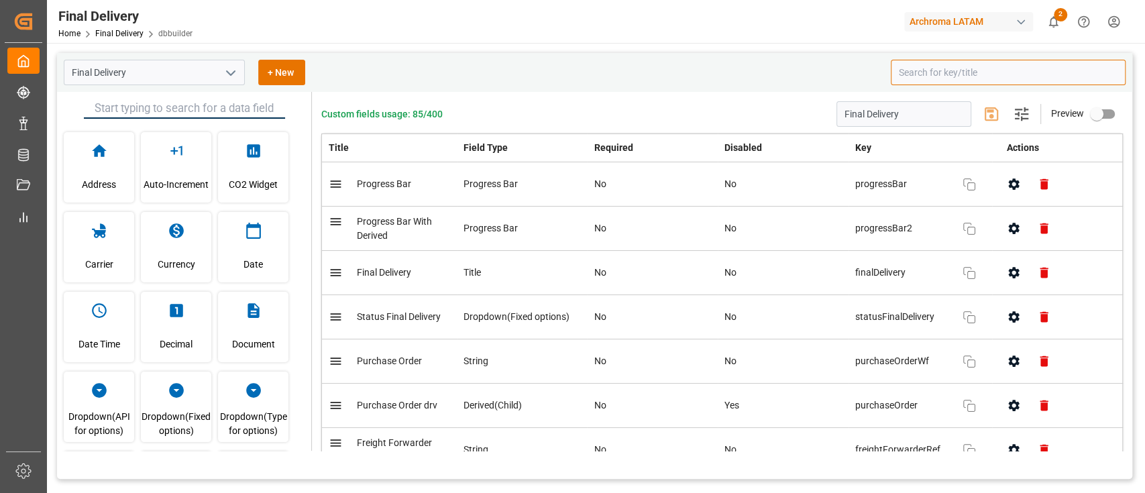
click at [939, 74] on input at bounding box center [1008, 72] width 235 height 25
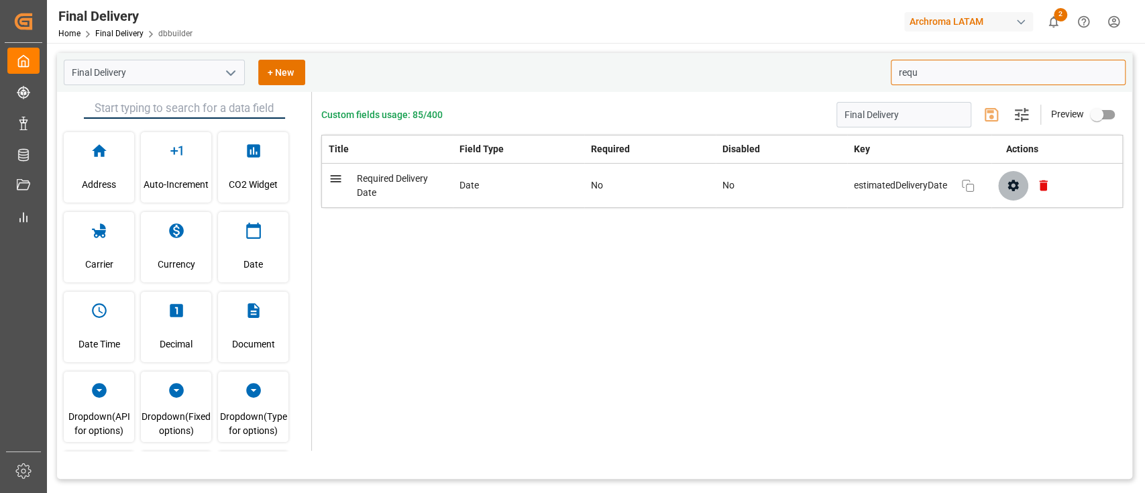
click at [1011, 180] on icon "button" at bounding box center [1013, 185] width 14 height 14
type input "requ"
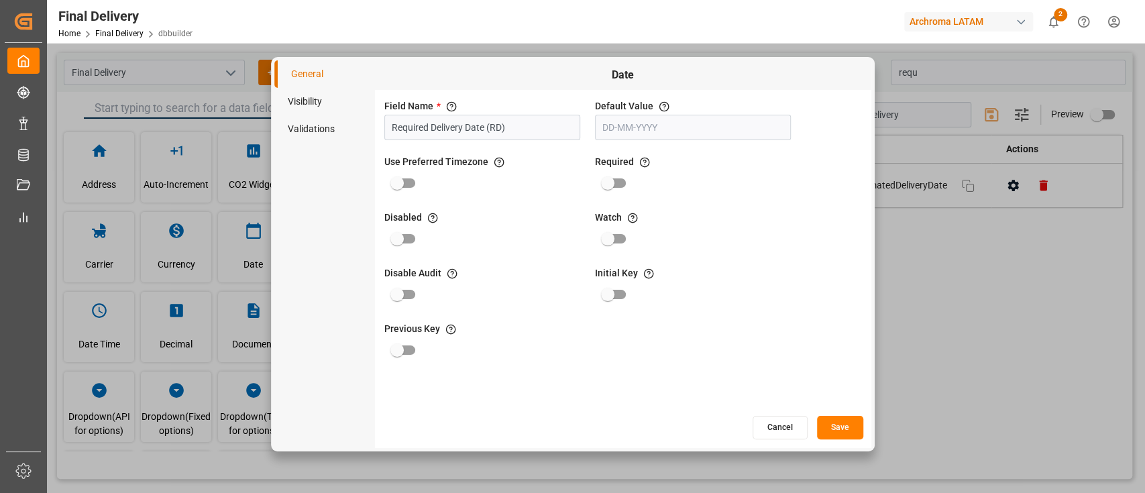
type input "Required Delivery Date (RD)"
click at [840, 427] on button "Save" at bounding box center [840, 427] width 46 height 23
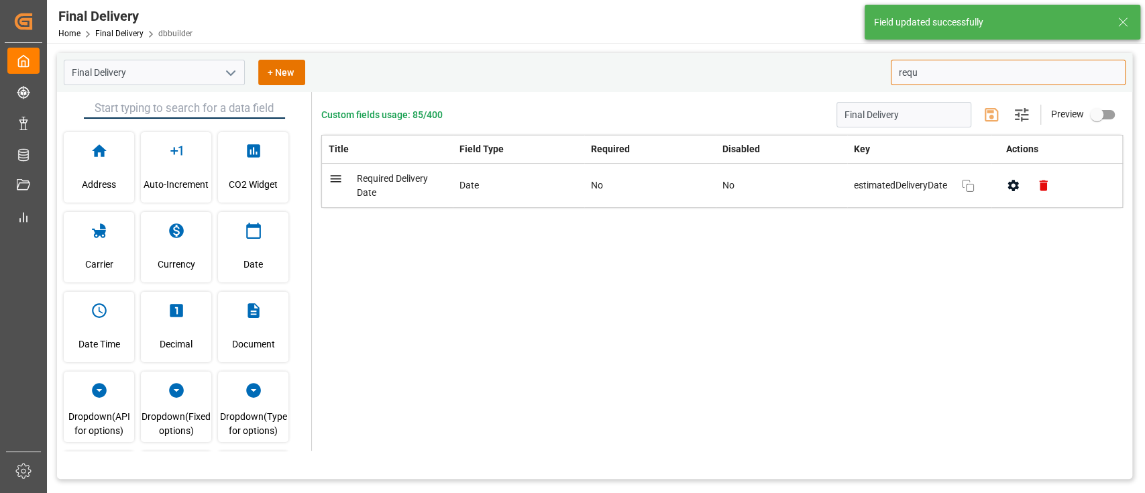
click at [989, 76] on input "requ" at bounding box center [1008, 72] width 235 height 25
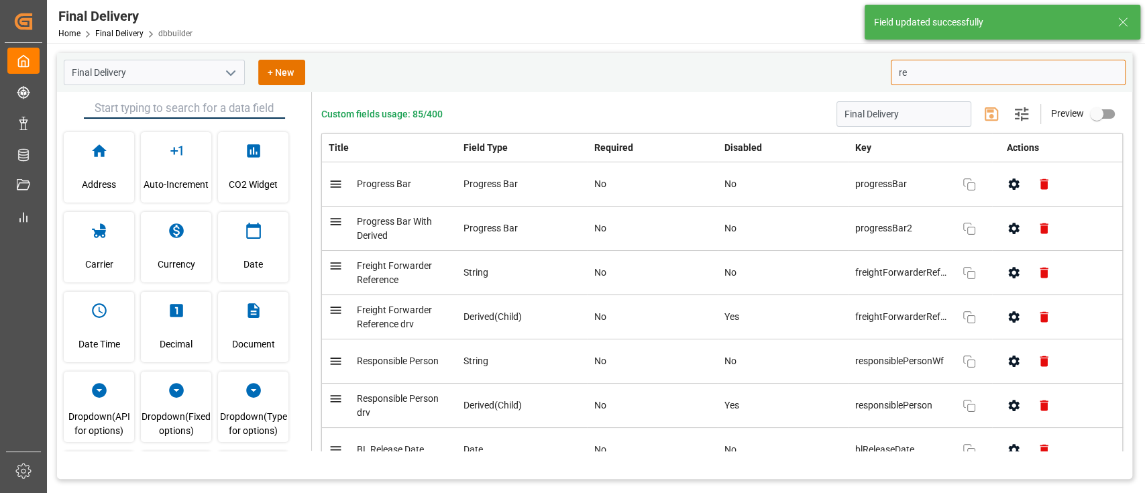
type input "r"
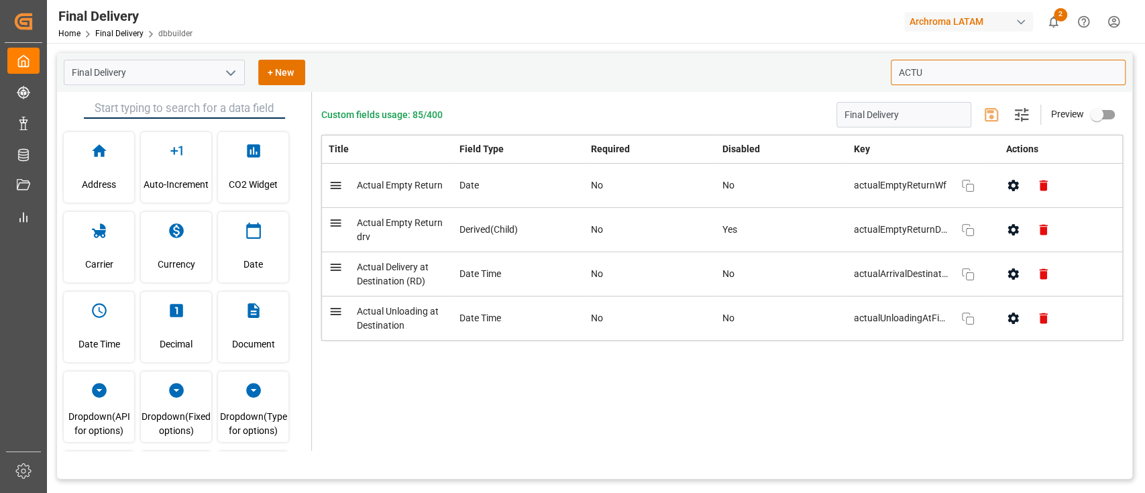
type input "ACTU"
click at [1003, 271] on button "button" at bounding box center [1013, 274] width 30 height 30
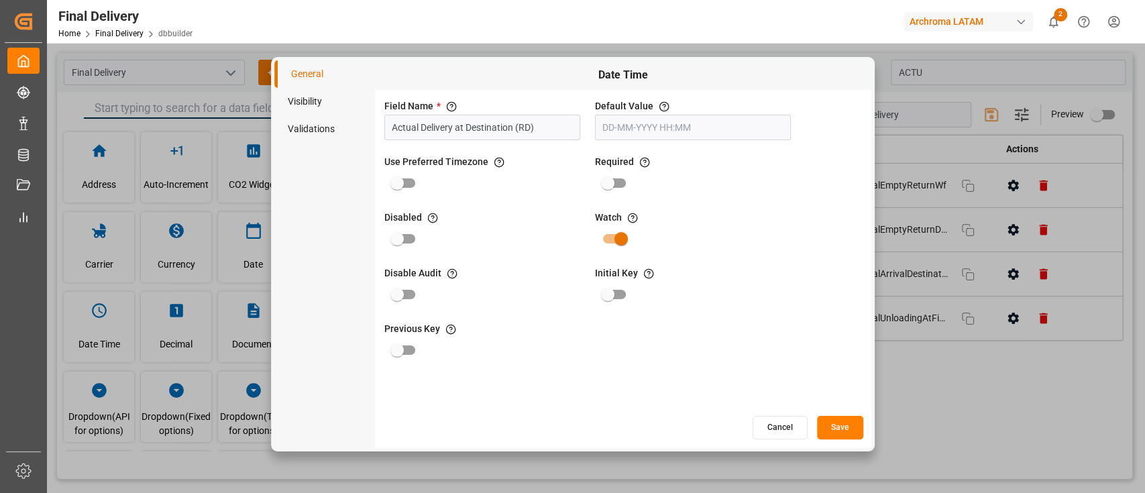
click at [547, 125] on input "Actual Delivery at Destination (RD)" at bounding box center [482, 127] width 196 height 25
type input "Actual Delivery at Destination"
click at [854, 429] on button "Save" at bounding box center [840, 427] width 46 height 23
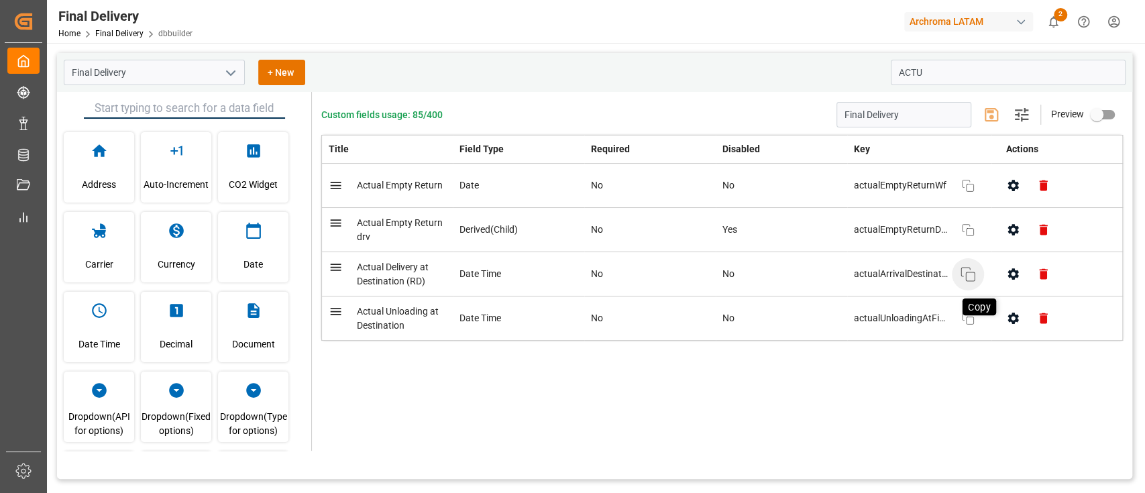
click at [971, 276] on icon "button" at bounding box center [968, 274] width 16 height 16
click at [132, 31] on link "Final Delivery" at bounding box center [119, 33] width 48 height 9
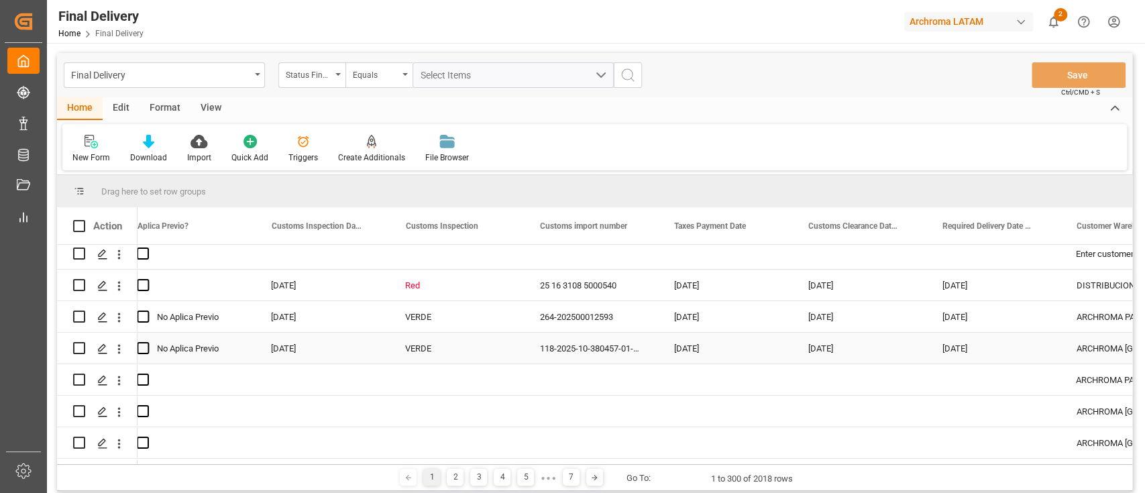
scroll to position [0, 1358]
click at [476, 284] on div "Red" at bounding box center [457, 285] width 102 height 31
click at [504, 286] on icon "open menu" at bounding box center [499, 294] width 16 height 16
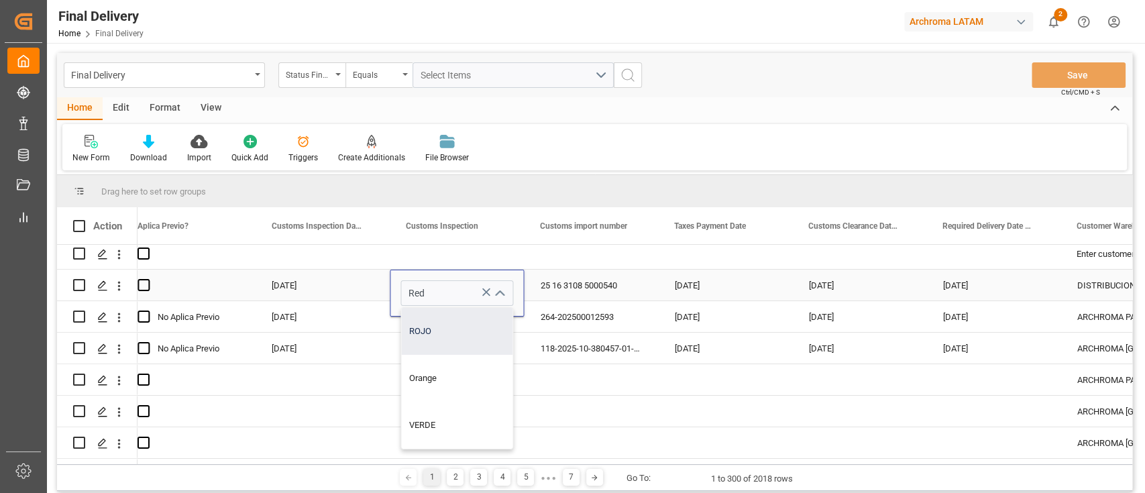
click at [433, 334] on div "ROJO" at bounding box center [456, 331] width 111 height 47
type input "ROJO"
click at [532, 188] on div "Drag here to set row groups" at bounding box center [594, 191] width 1075 height 32
click at [494, 333] on div "VERDE" at bounding box center [457, 348] width 102 height 31
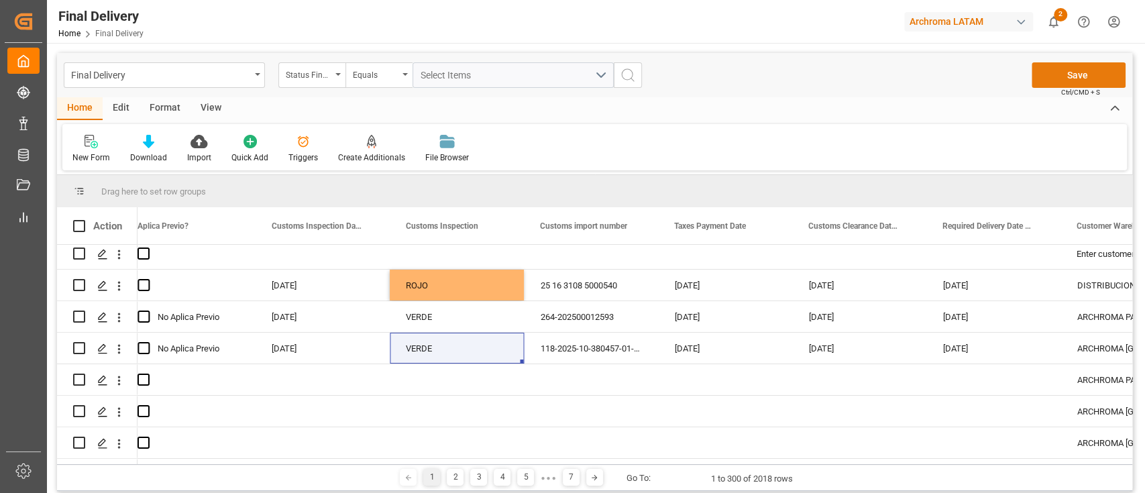
click at [1091, 74] on button "Save" at bounding box center [1079, 74] width 94 height 25
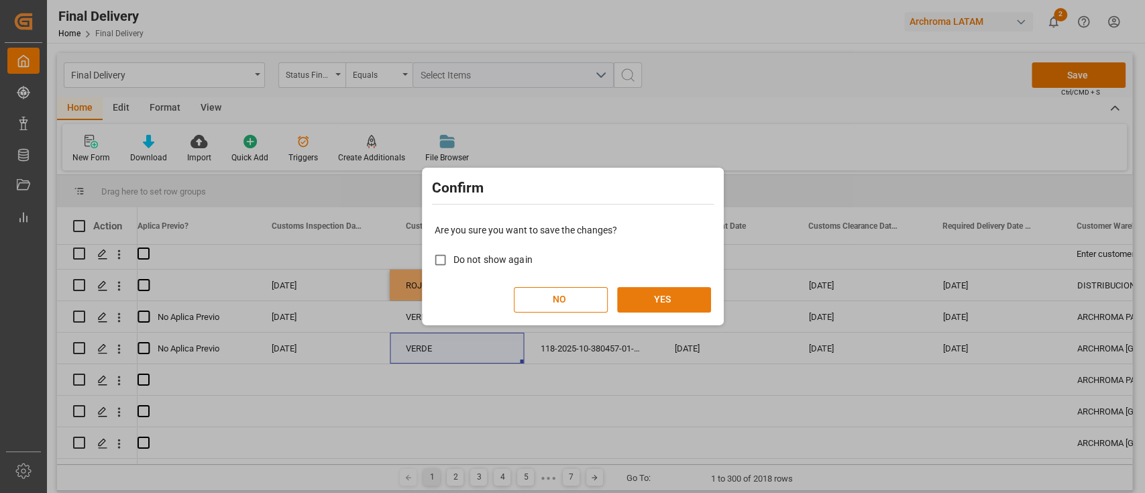
click at [682, 292] on button "YES" at bounding box center [664, 299] width 94 height 25
